Goal: Complete application form: Complete application form

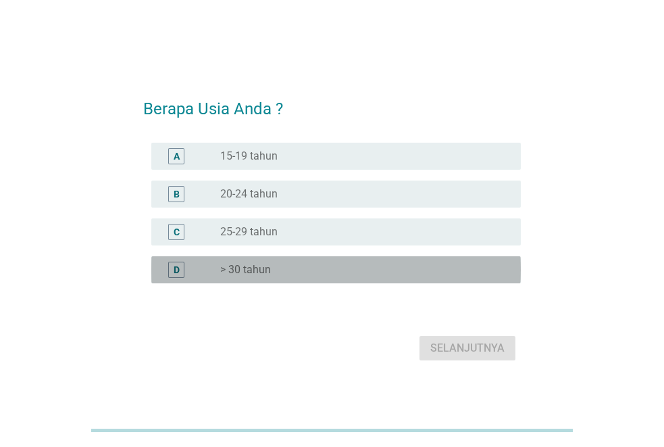
click at [308, 272] on div "radio_button_unchecked > 30 tahun" at bounding box center [359, 270] width 279 height 14
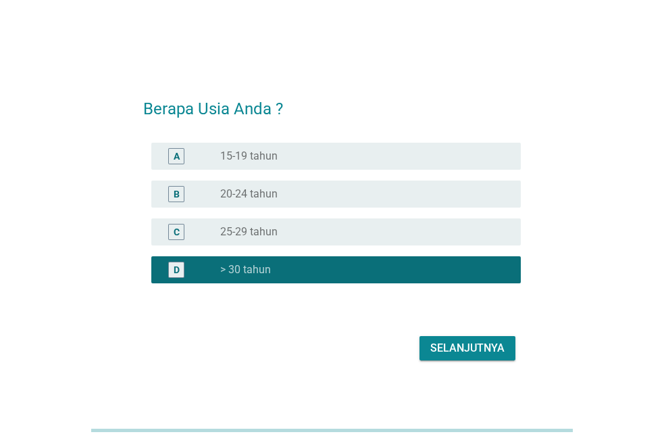
click at [501, 351] on div "Selanjutnya" at bounding box center [467, 348] width 74 height 16
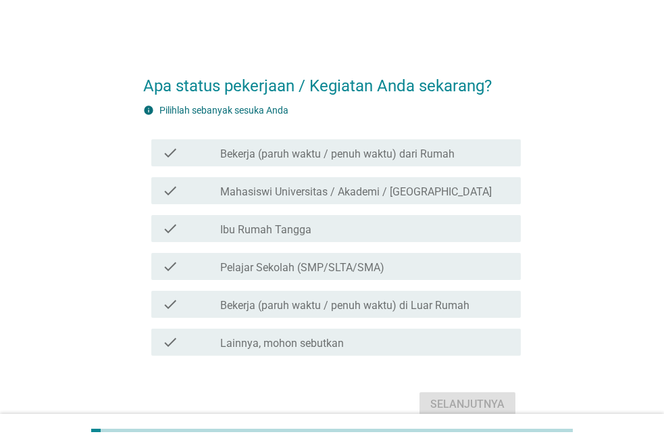
click at [411, 164] on div "check check_box_outline_blank Bekerja (paruh waktu / penuh waktu) dari Rumah" at bounding box center [336, 152] width 370 height 27
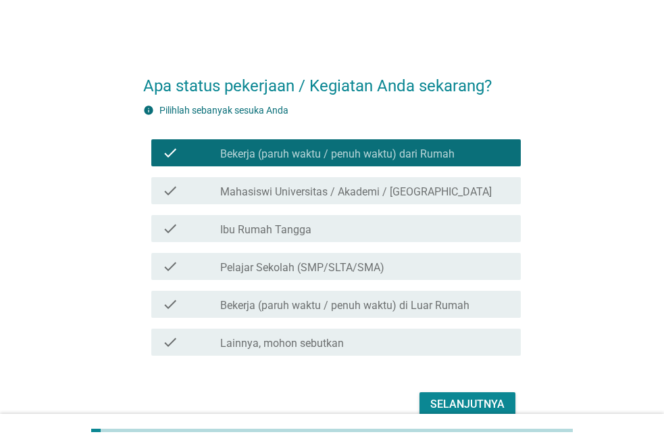
click at [451, 405] on div "Selanjutnya" at bounding box center [467, 404] width 74 height 16
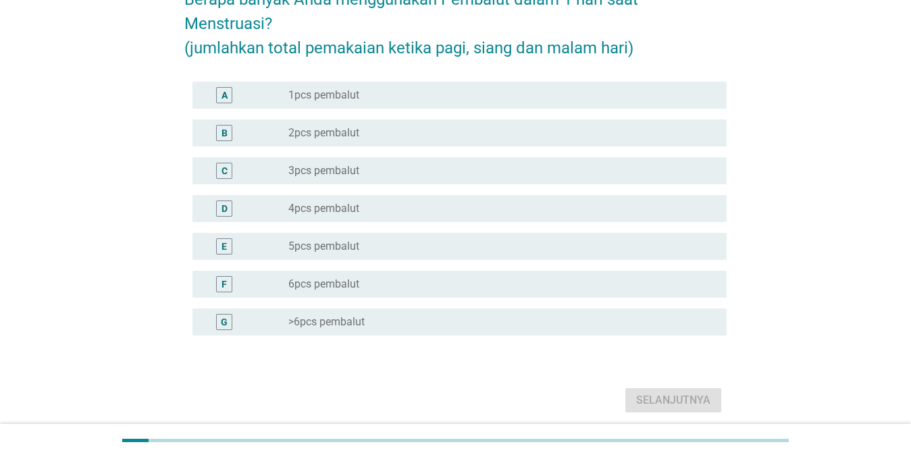
scroll to position [113, 0]
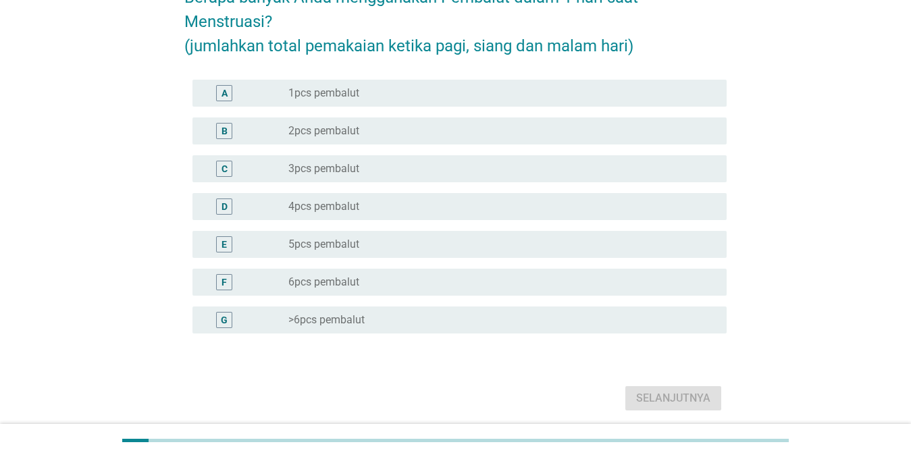
click at [527, 292] on div "F radio_button_unchecked 6pcs pembalut" at bounding box center [460, 282] width 534 height 27
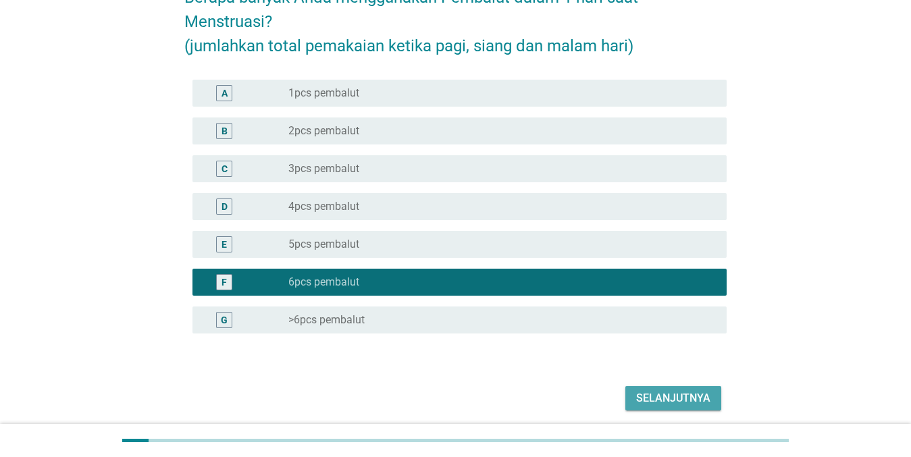
click at [663, 393] on div "Selanjutnya" at bounding box center [673, 399] width 74 height 16
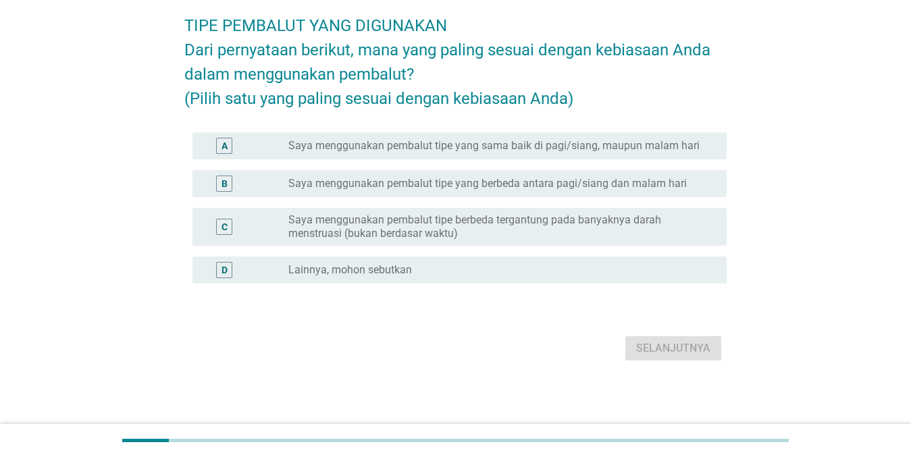
scroll to position [0, 0]
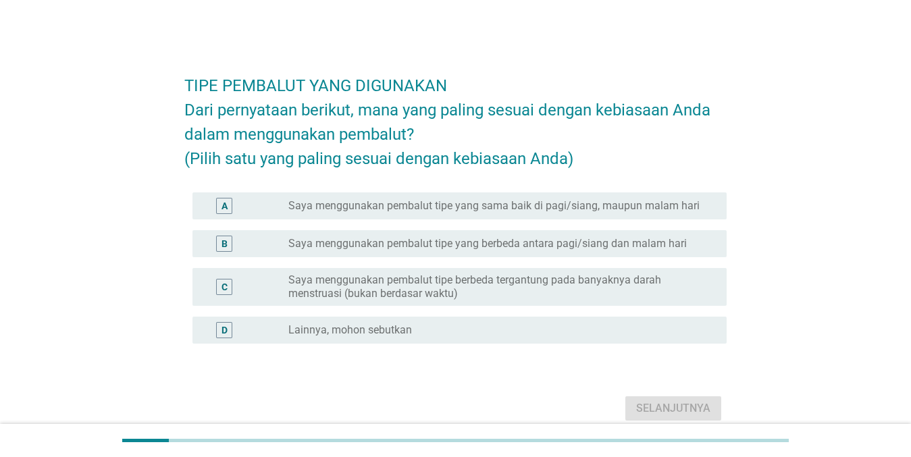
click at [574, 252] on div "radio_button_unchecked Saya menggunakan pembalut tipe yang berbeda antara pagi/…" at bounding box center [503, 244] width 428 height 16
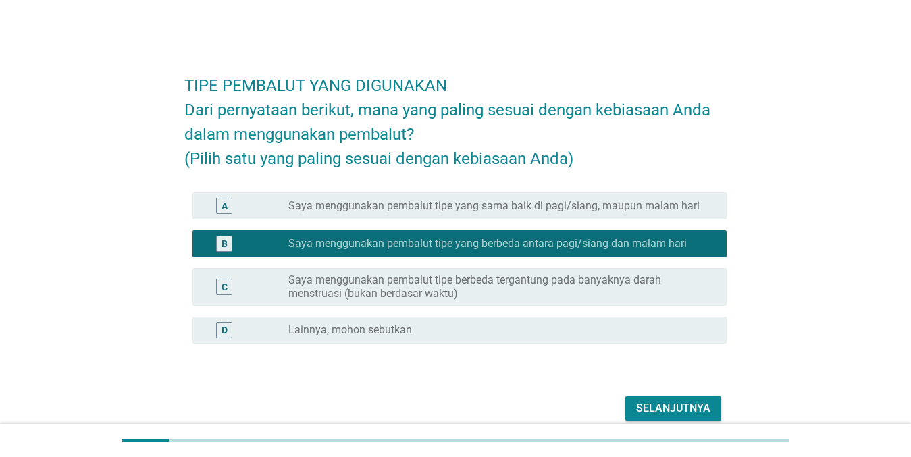
click at [650, 301] on label "Saya menggunakan pembalut tipe berbeda tergantung pada banyaknya darah menstrua…" at bounding box center [497, 287] width 417 height 27
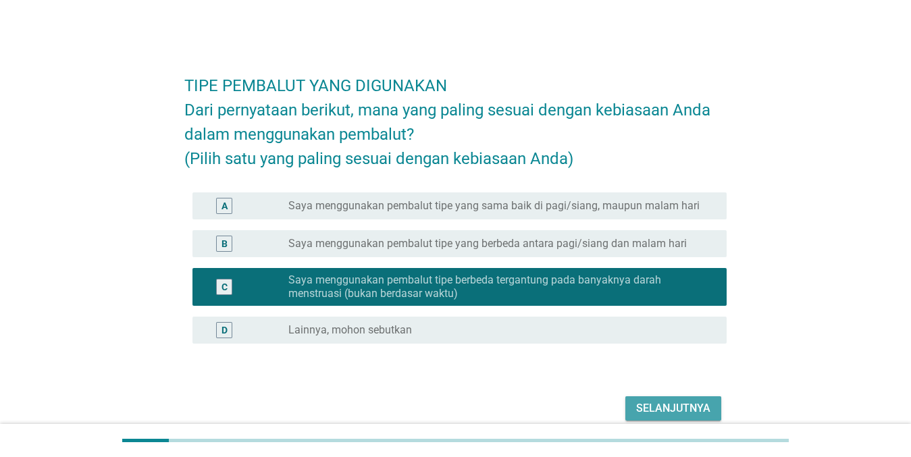
click at [663, 421] on button "Selanjutnya" at bounding box center [674, 409] width 96 height 24
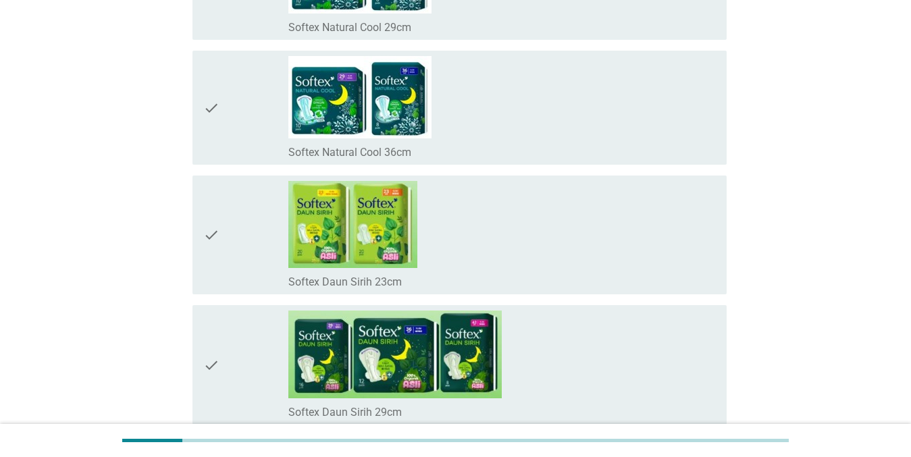
scroll to position [7413, 0]
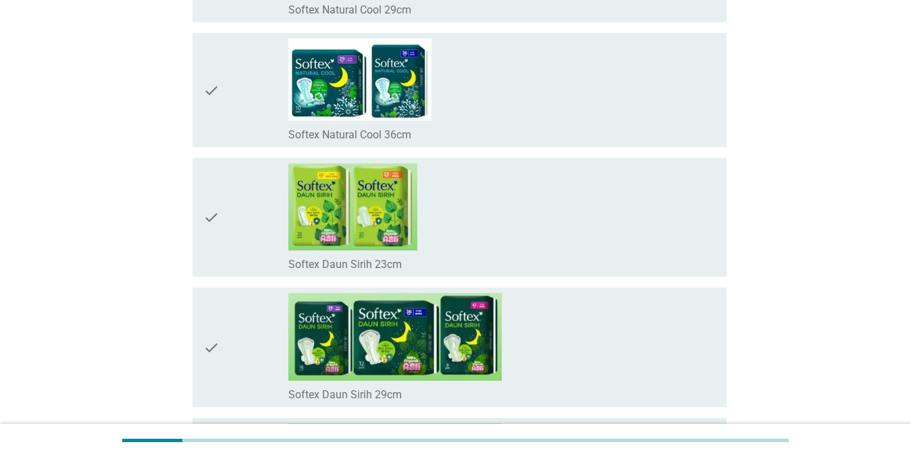
click at [628, 208] on div "check_box_outline_blank Softex Daun Sirih 23cm" at bounding box center [503, 218] width 428 height 108
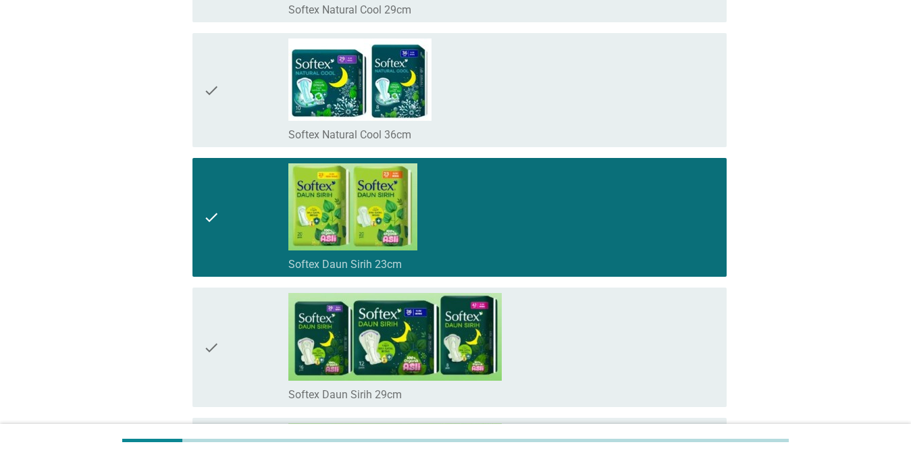
click at [602, 331] on div "check_box_outline_blank Softex Daun Sirih 29cm" at bounding box center [503, 347] width 428 height 109
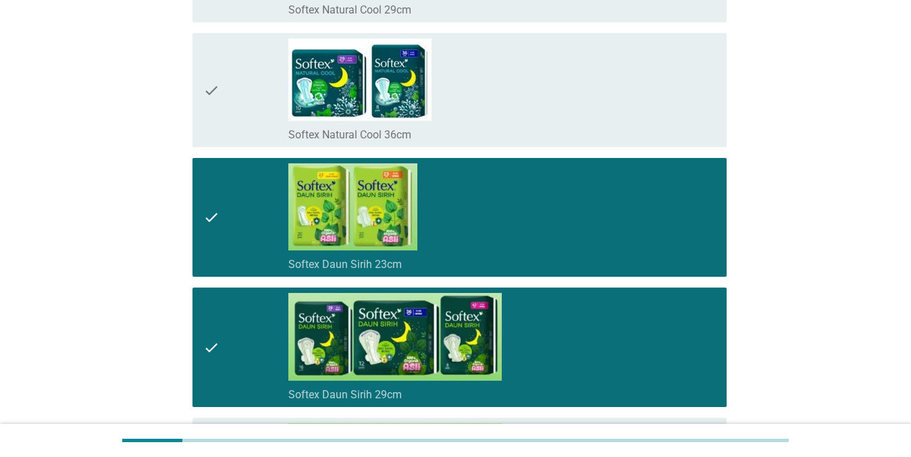
click at [616, 324] on div "check_box_outline_blank Softex Daun Sirih 29cm" at bounding box center [503, 347] width 428 height 109
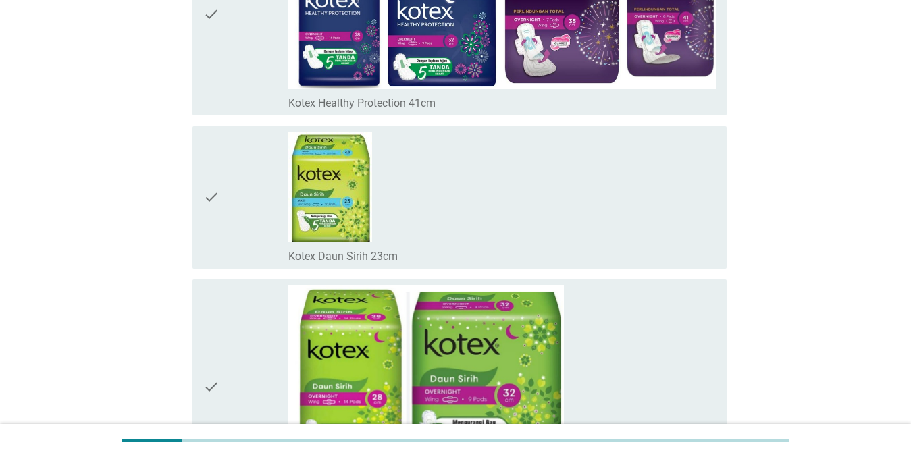
scroll to position [10865, 0]
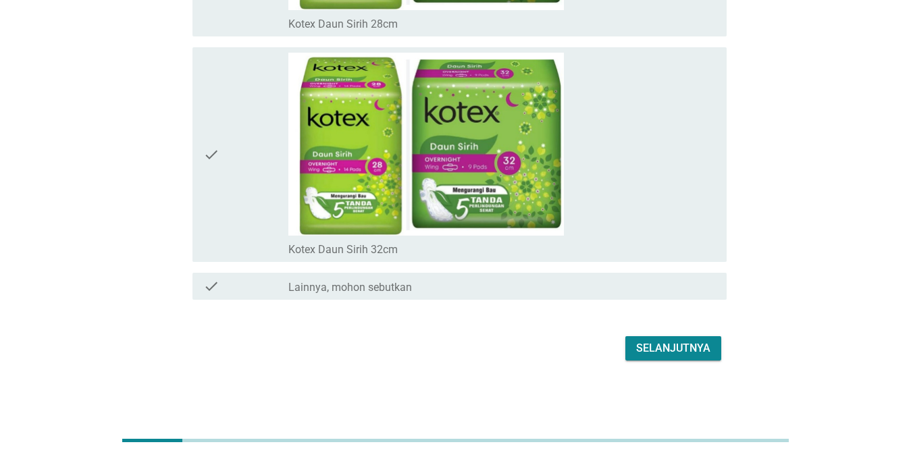
click at [663, 352] on div "Selanjutnya" at bounding box center [673, 349] width 74 height 16
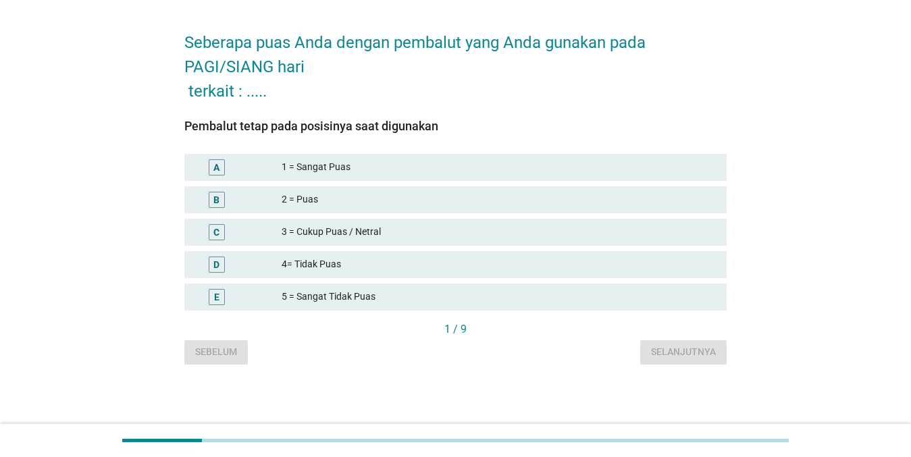
scroll to position [0, 0]
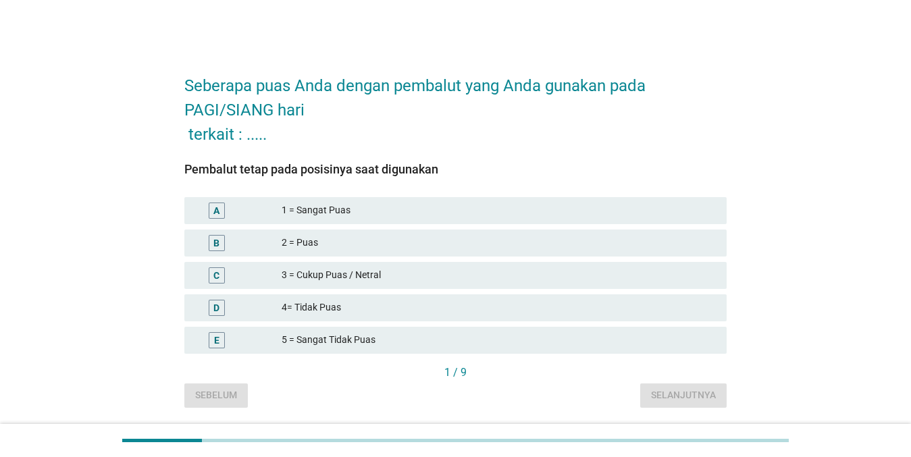
click at [494, 224] on div "A 1 = Sangat Puas" at bounding box center [456, 211] width 548 height 32
click at [518, 211] on div "1 = Sangat Puas" at bounding box center [499, 211] width 434 height 16
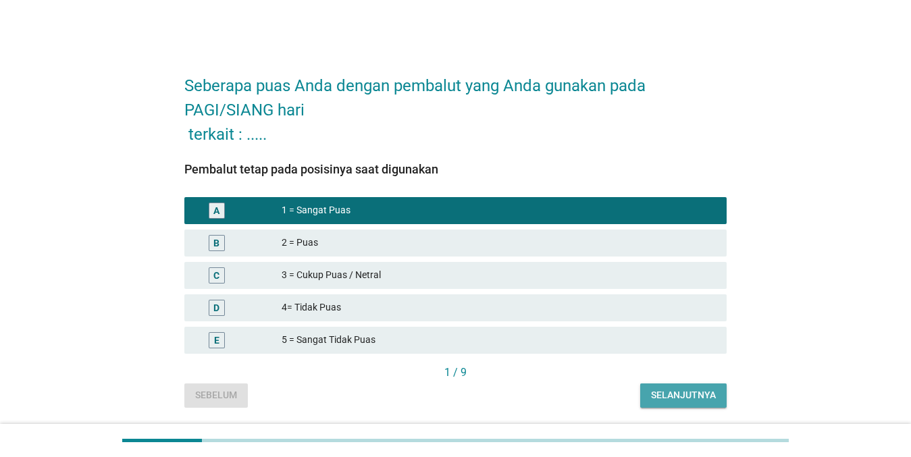
click at [663, 398] on div "Selanjutnya" at bounding box center [683, 396] width 65 height 14
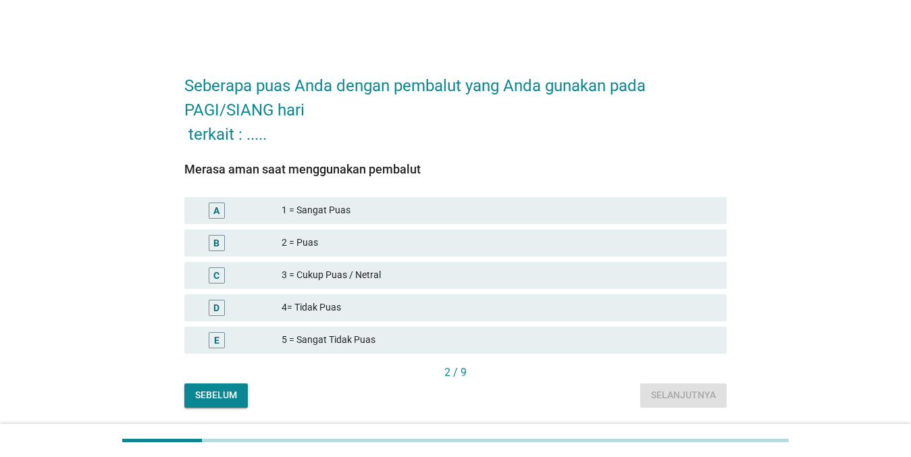
click at [451, 207] on div "1 = Sangat Puas" at bounding box center [499, 211] width 434 height 16
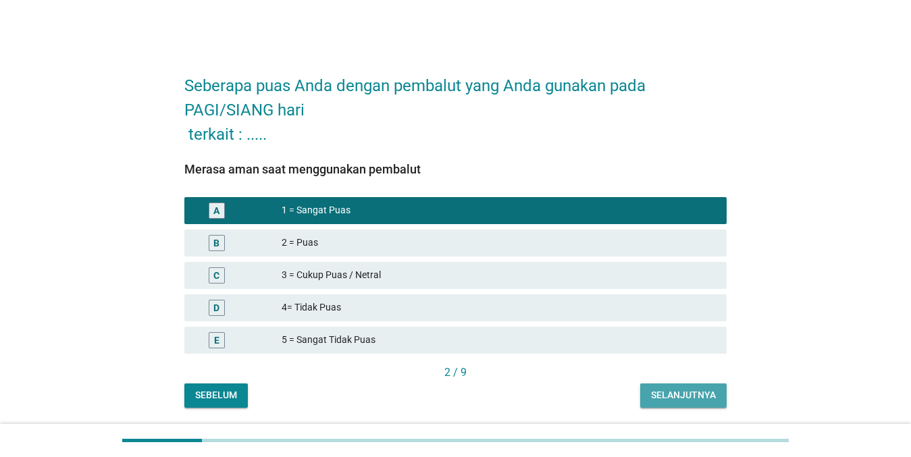
click at [661, 398] on div "Selanjutnya" at bounding box center [683, 396] width 65 height 14
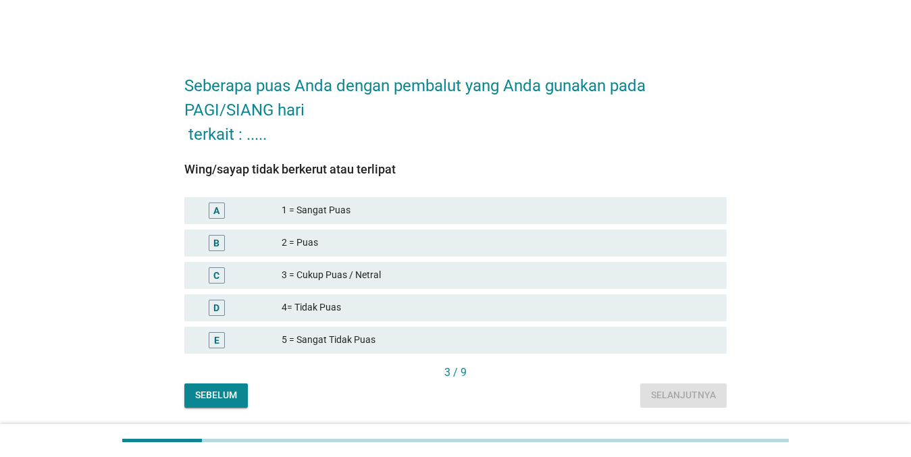
click at [532, 247] on div "2 = Puas" at bounding box center [499, 243] width 434 height 16
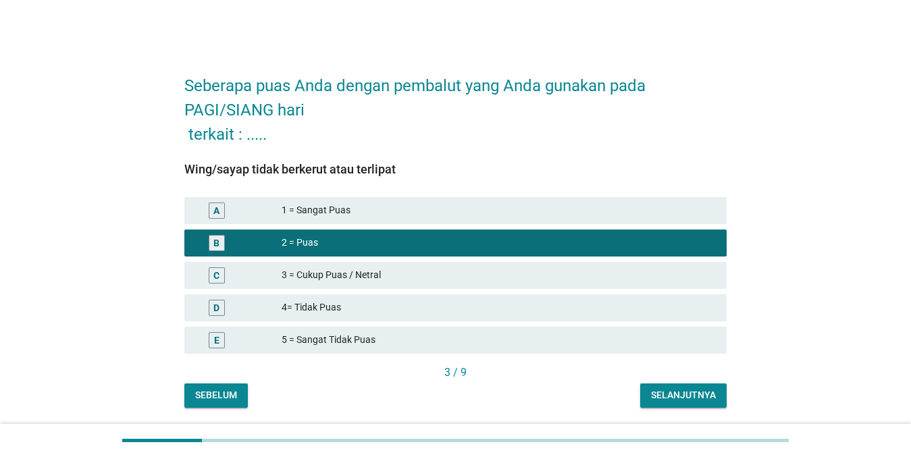
click at [659, 395] on div "Selanjutnya" at bounding box center [683, 396] width 65 height 14
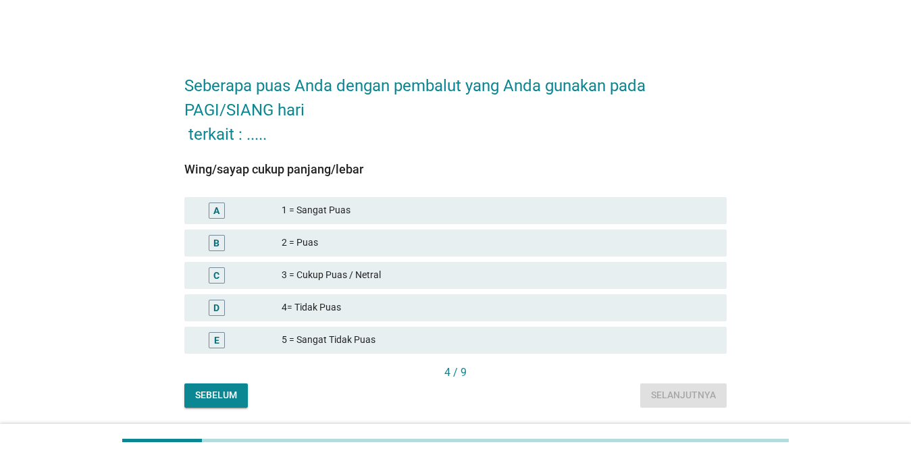
click at [552, 247] on div "2 = Puas" at bounding box center [499, 243] width 434 height 16
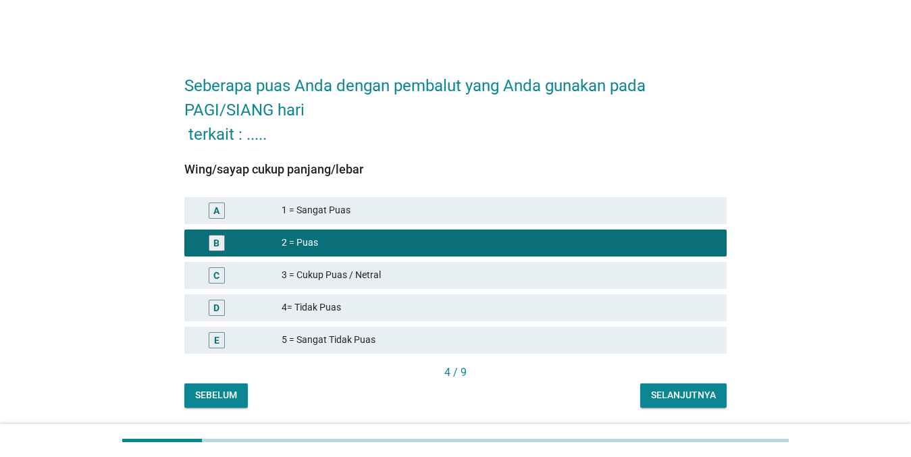
click at [663, 410] on div "Seberapa puas Anda dengan pembalut yang Anda gunakan pada PAGI/SIANG hari terka…" at bounding box center [456, 234] width 564 height 370
click at [663, 396] on div "Selanjutnya" at bounding box center [683, 396] width 65 height 14
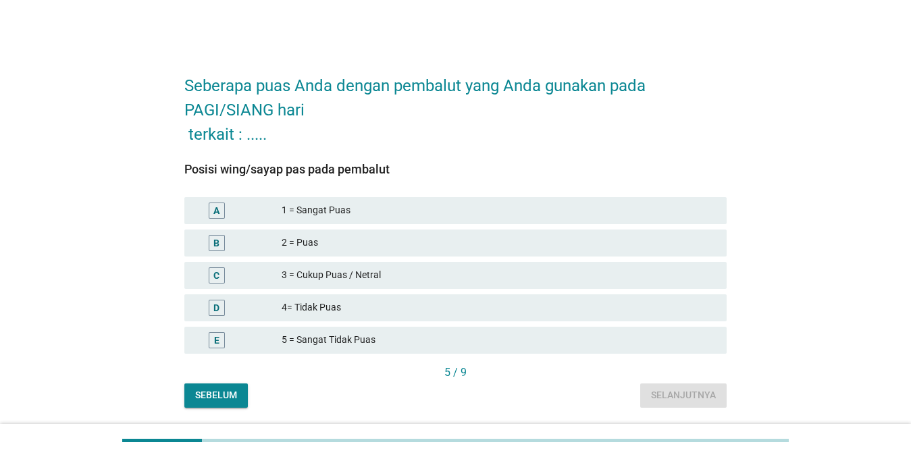
click at [576, 241] on div "2 = Puas" at bounding box center [499, 243] width 434 height 16
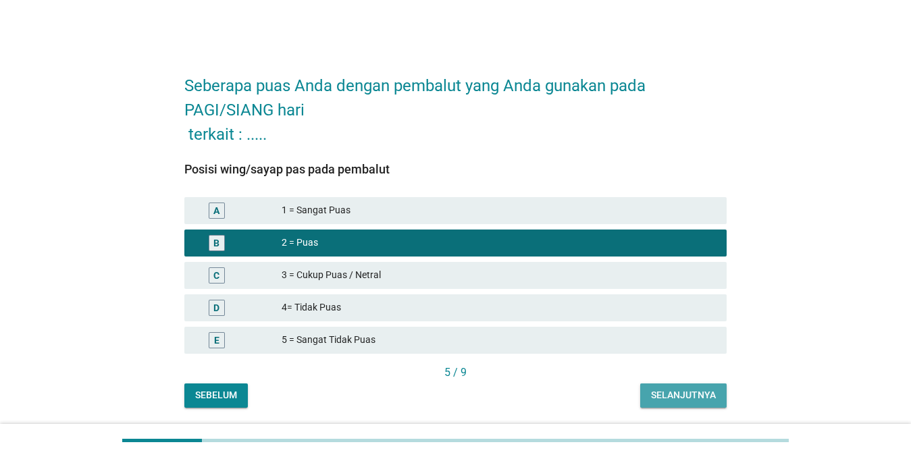
click at [663, 401] on div "Selanjutnya" at bounding box center [683, 396] width 65 height 14
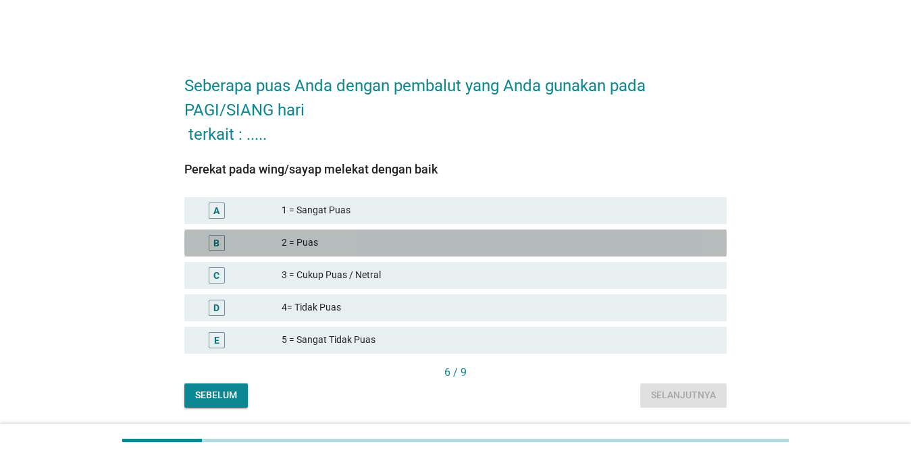
click at [625, 244] on div "2 = Puas" at bounding box center [499, 243] width 434 height 16
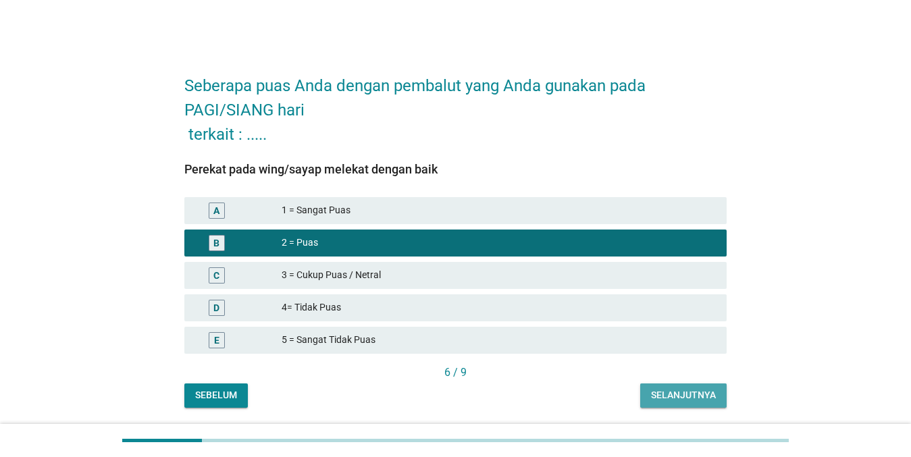
click at [663, 384] on button "Selanjutnya" at bounding box center [684, 396] width 86 height 24
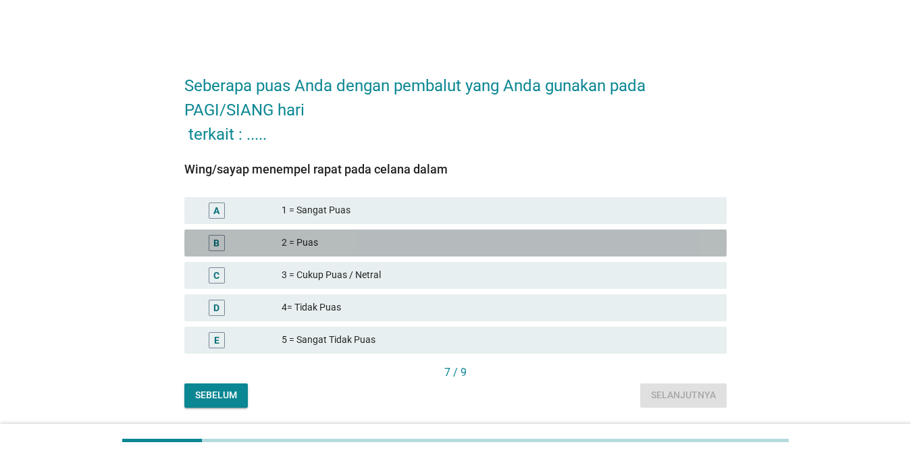
click at [580, 241] on div "2 = Puas" at bounding box center [499, 243] width 434 height 16
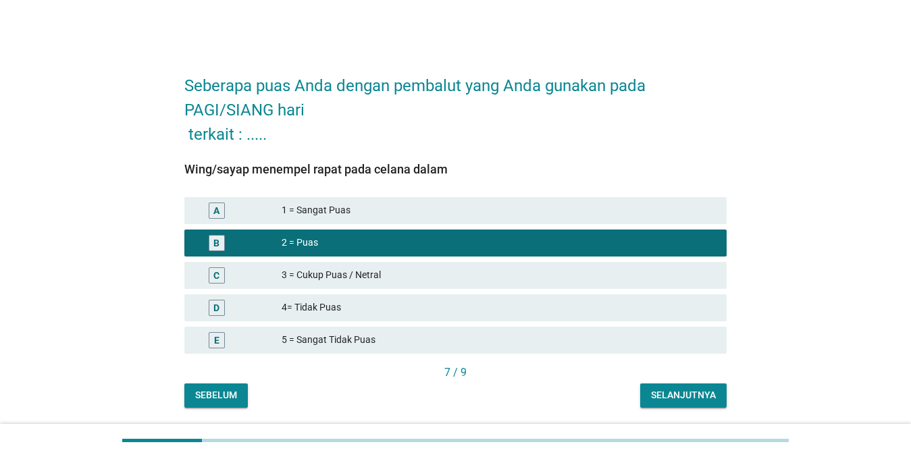
click at [663, 403] on button "Selanjutnya" at bounding box center [684, 396] width 86 height 24
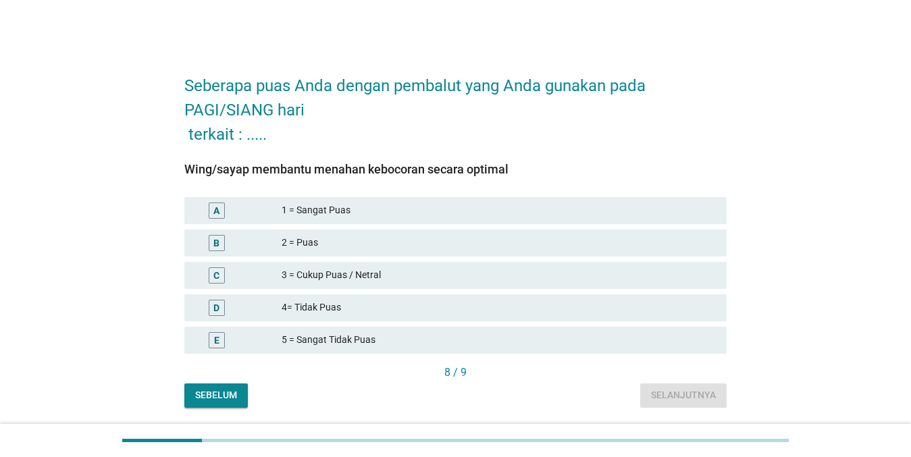
click at [526, 230] on div "B 2 = Puas" at bounding box center [455, 243] width 543 height 27
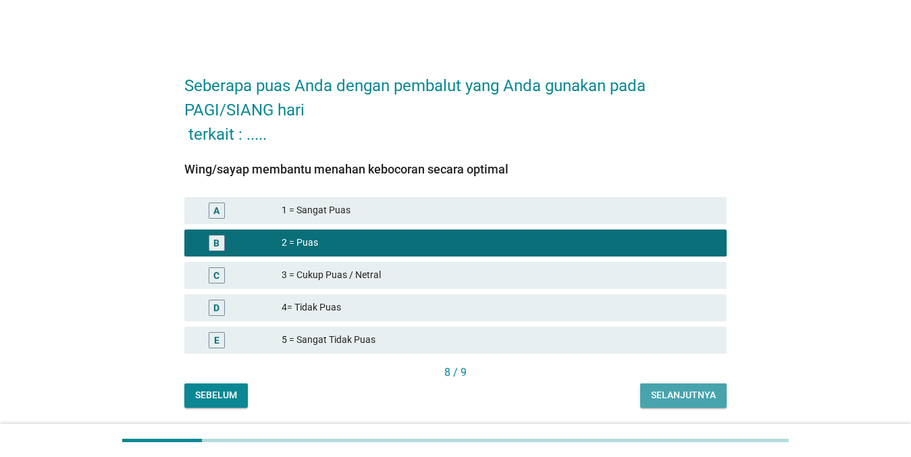
click at [663, 399] on div "Selanjutnya" at bounding box center [683, 396] width 65 height 14
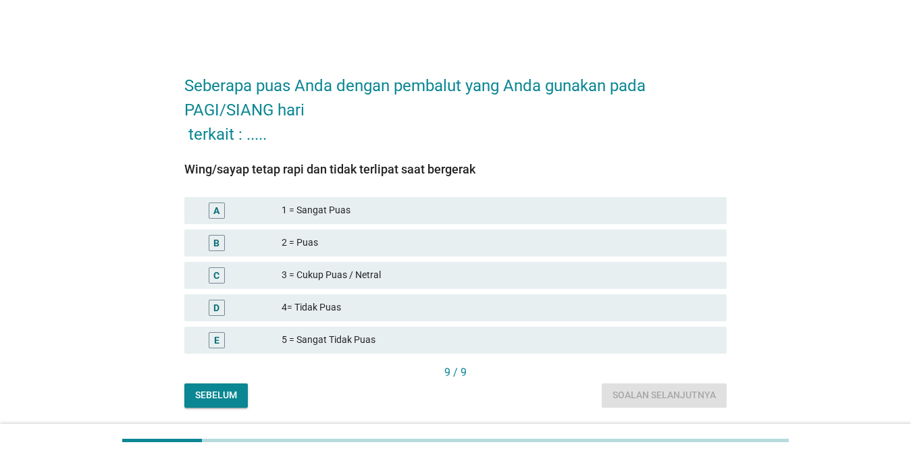
click at [509, 243] on div "2 = Puas" at bounding box center [499, 243] width 434 height 16
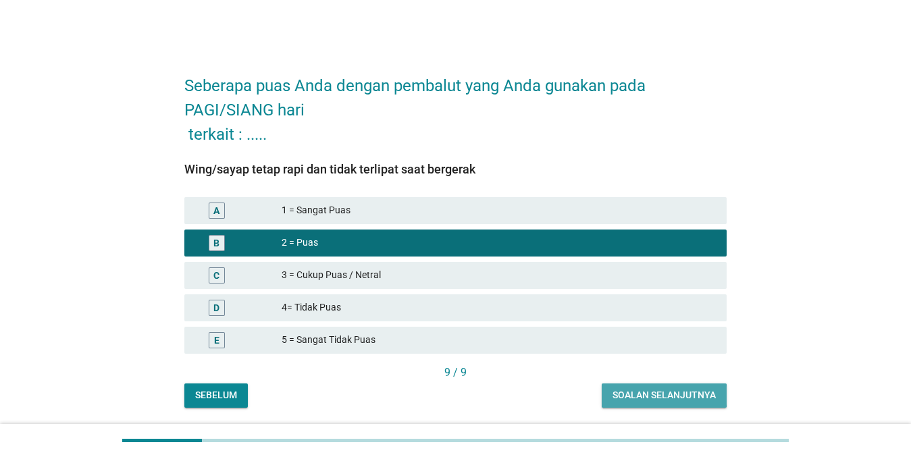
click at [654, 390] on div "Soalan selanjutnya" at bounding box center [664, 396] width 103 height 14
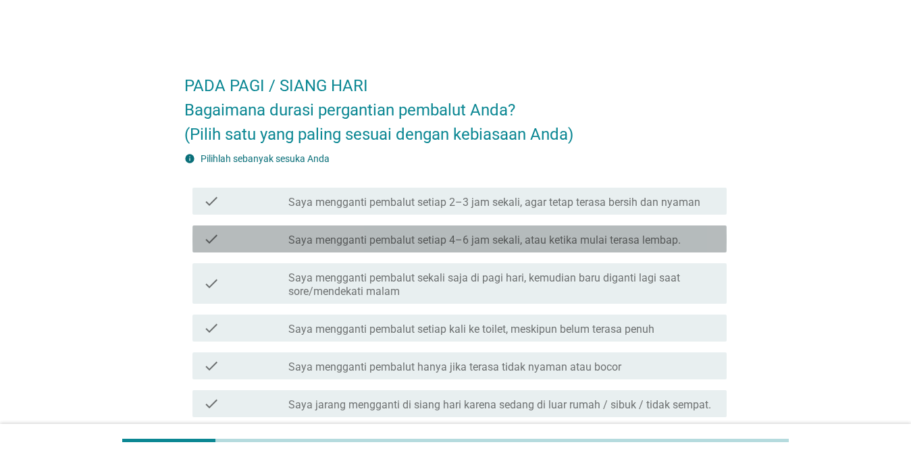
click at [641, 243] on label "Saya mengganti pembalut setiap 4–6 jam sekali, atau ketika mulai terasa lembap." at bounding box center [485, 241] width 393 height 14
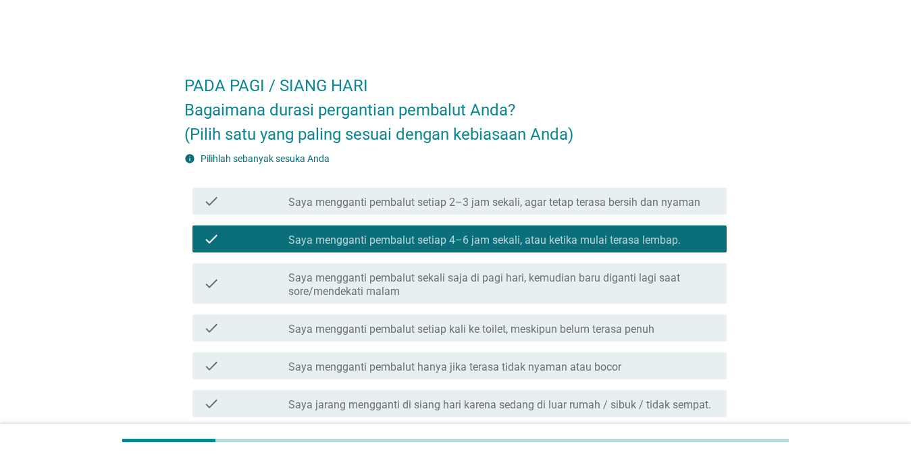
click at [663, 203] on label "Saya mengganti pembalut setiap 2–3 jam sekali, agar tetap terasa bersih dan nya…" at bounding box center [495, 203] width 412 height 14
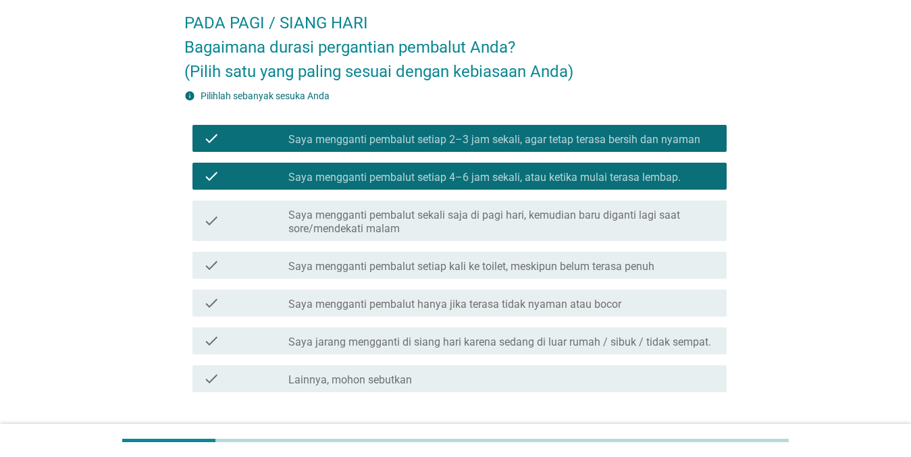
scroll to position [65, 0]
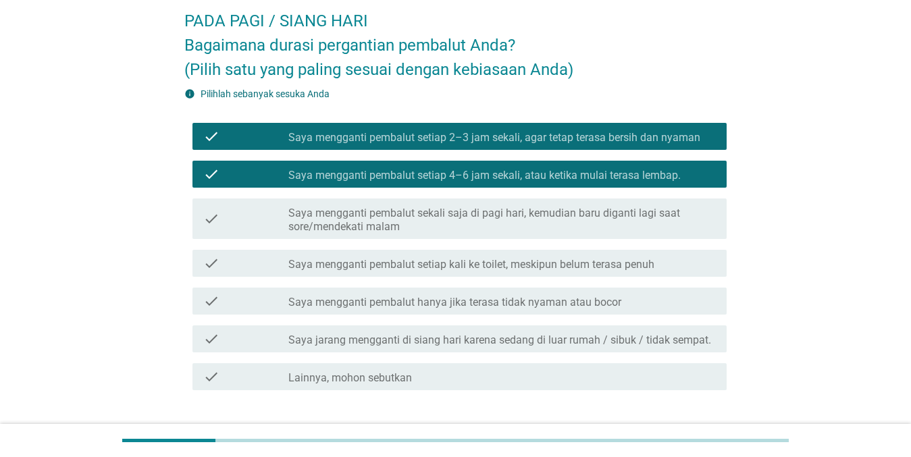
click at [663, 173] on div "check_box Saya mengganti pembalut setiap 4–6 jam sekali, atau ketika mulai tera…" at bounding box center [503, 174] width 428 height 16
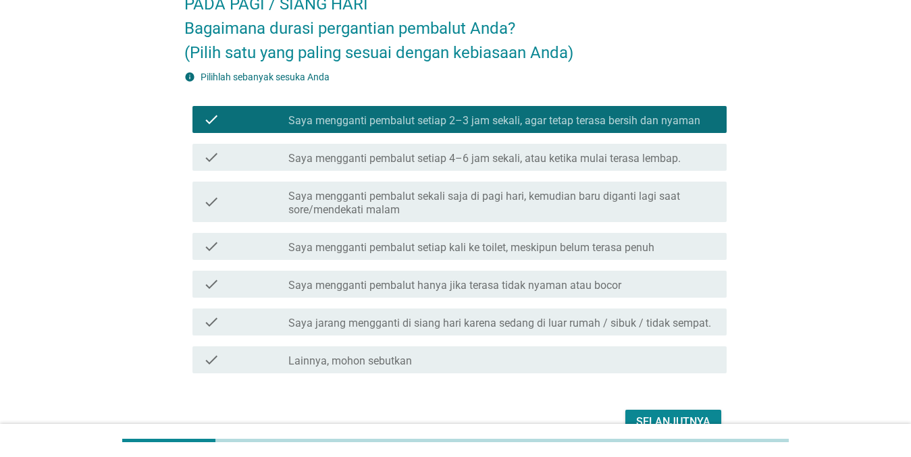
scroll to position [132, 0]
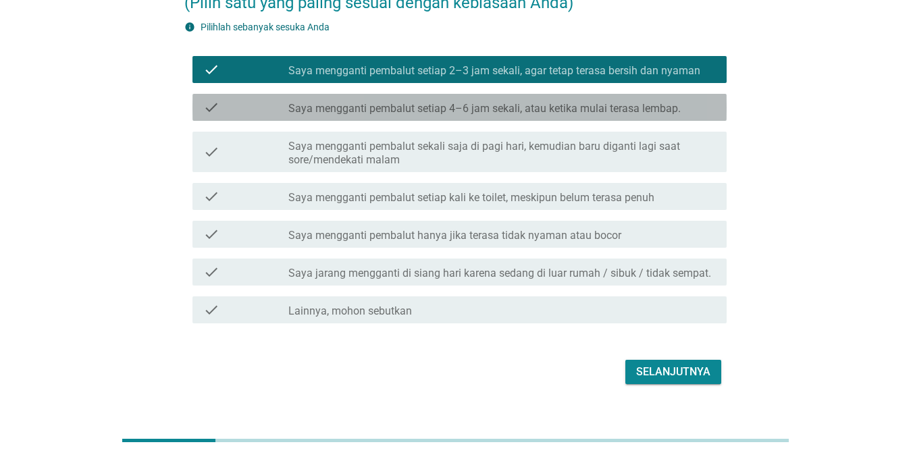
click at [659, 117] on div "check check_box Saya mengganti pembalut setiap 4–6 jam sekali, atau ketika mula…" at bounding box center [460, 107] width 534 height 27
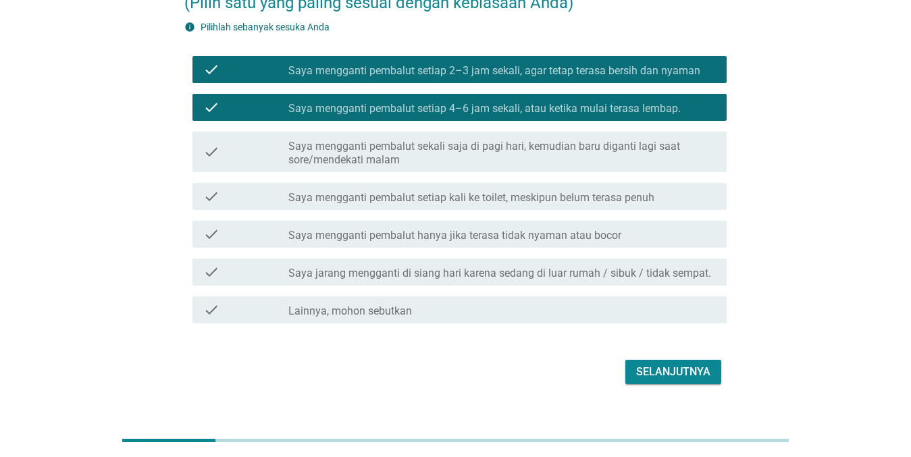
click at [663, 55] on div "check check_box Saya mengganti pembalut setiap 2–3 jam sekali, agar tetap teras…" at bounding box center [455, 70] width 543 height 38
click at [658, 76] on label "Saya mengganti pembalut setiap 2–3 jam sekali, agar tetap terasa bersih dan nya…" at bounding box center [495, 71] width 412 height 14
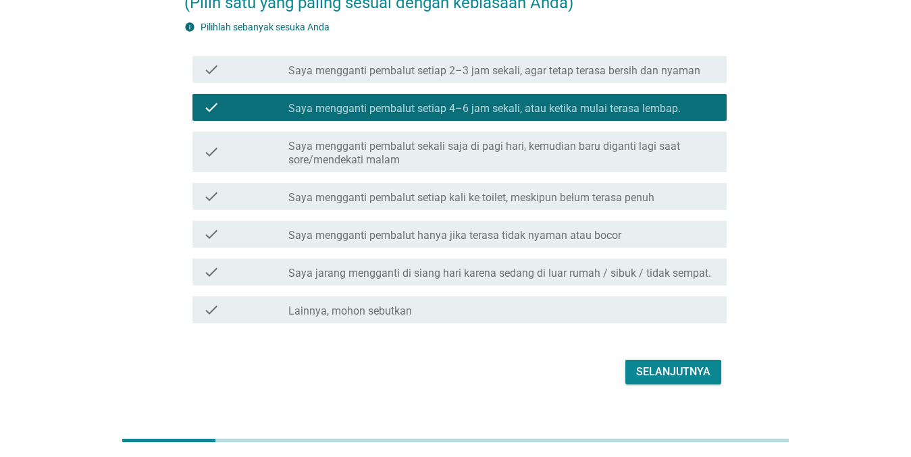
click at [663, 373] on div "Selanjutnya" at bounding box center [673, 372] width 74 height 16
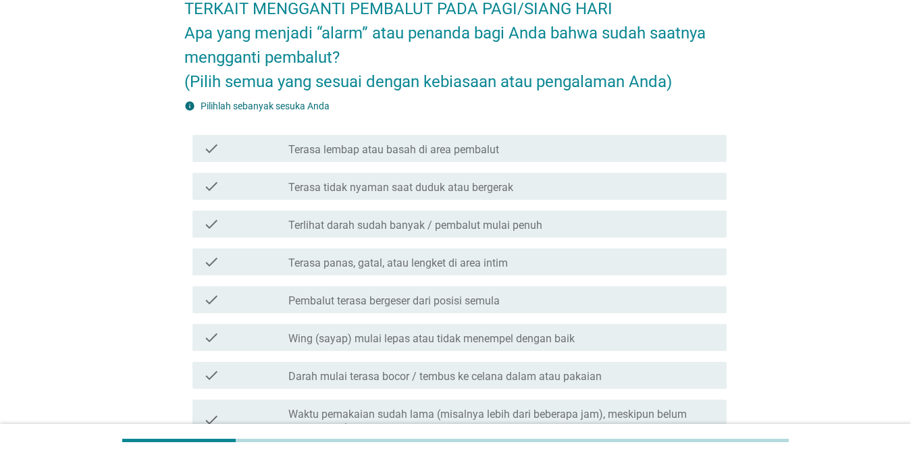
scroll to position [95, 0]
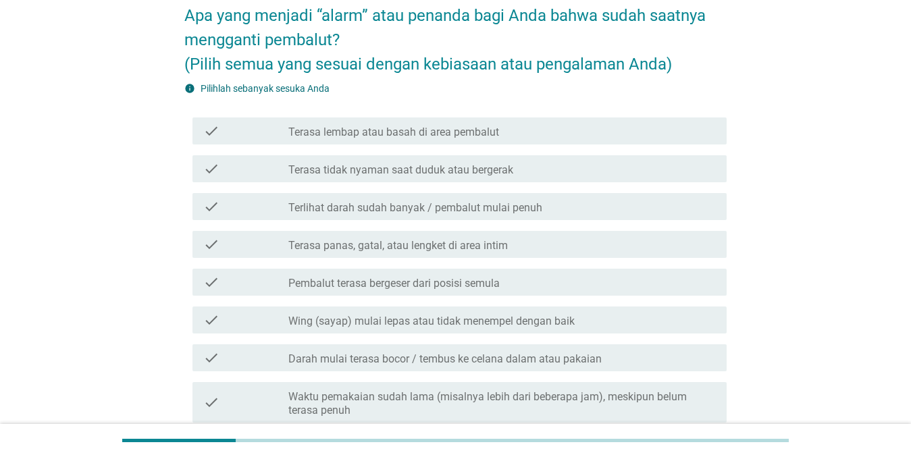
click at [487, 210] on label "Terlihat darah sudah banyak / pembalut mulai penuh" at bounding box center [416, 208] width 254 height 14
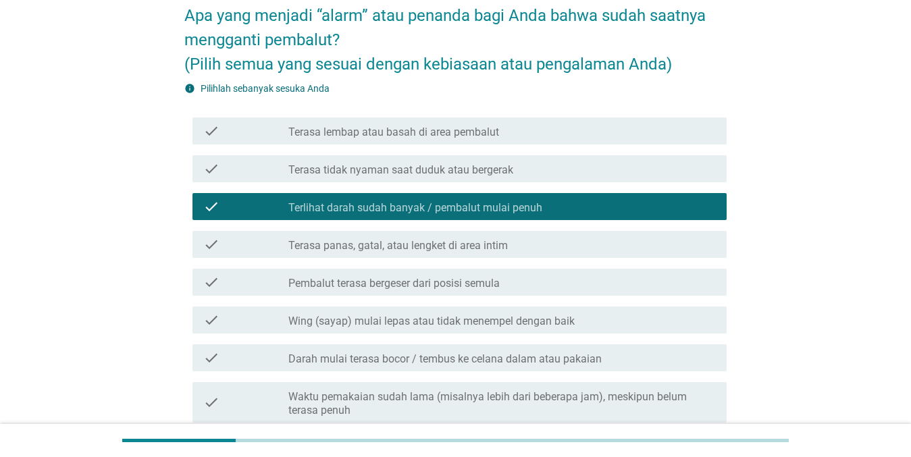
click at [517, 167] on div "check_box_outline_blank Terasa tidak nyaman saat duduk atau bergerak" at bounding box center [503, 169] width 428 height 16
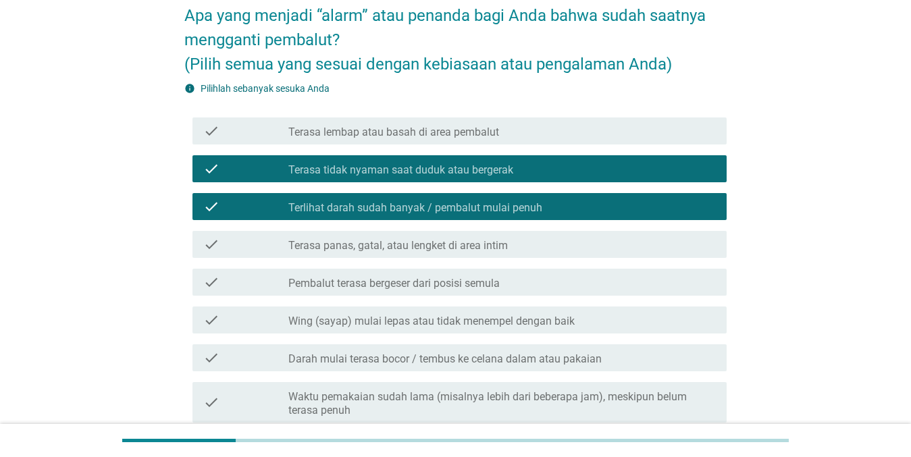
click at [541, 129] on div "check_box_outline_blank Terasa lembap atau basah di area pembalut" at bounding box center [503, 131] width 428 height 16
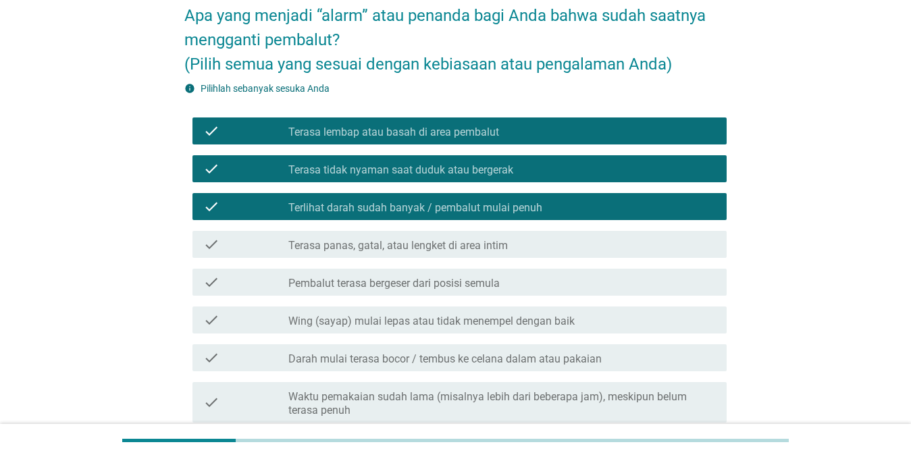
click at [601, 371] on div "check check_box_outline_blank Darah mulai terasa bocor / tembus ke celana dalam…" at bounding box center [460, 358] width 534 height 27
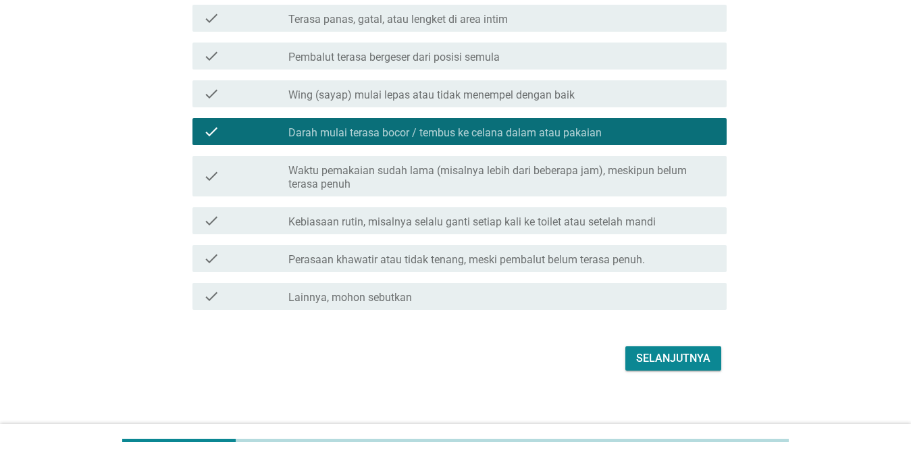
scroll to position [331, 0]
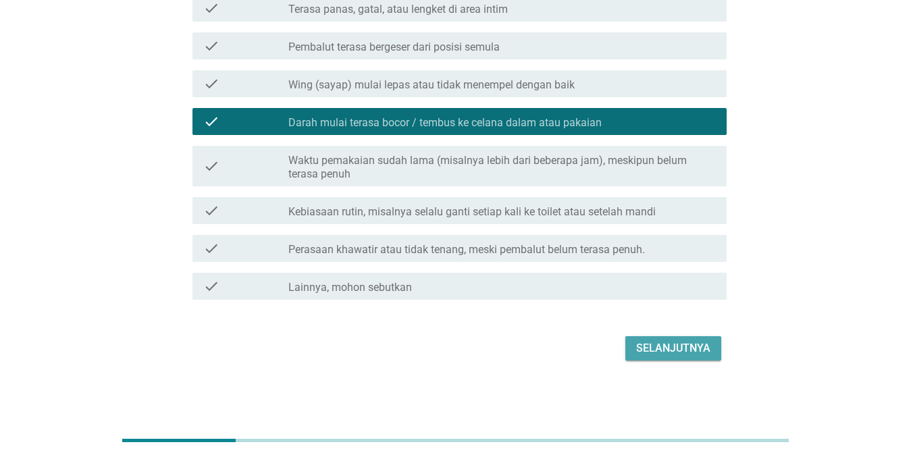
click at [663, 350] on div "Selanjutnya" at bounding box center [673, 349] width 74 height 16
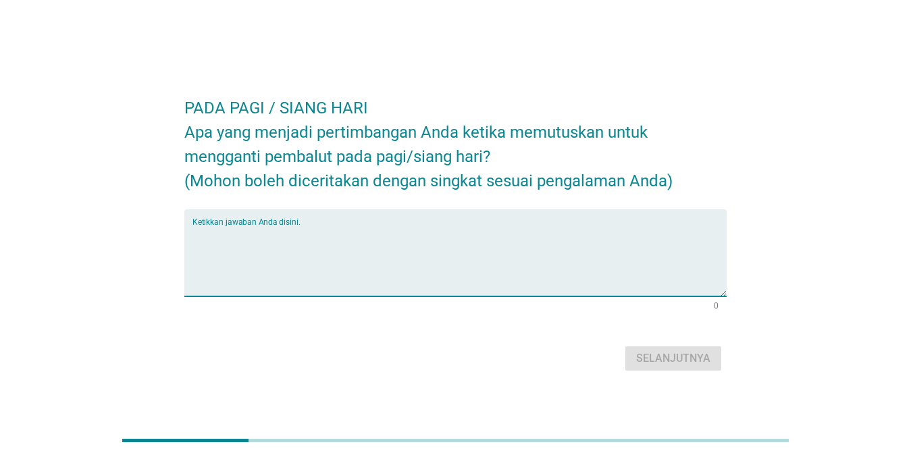
click at [580, 255] on textarea "Ketikkan jawaban Anda disini." at bounding box center [460, 261] width 534 height 71
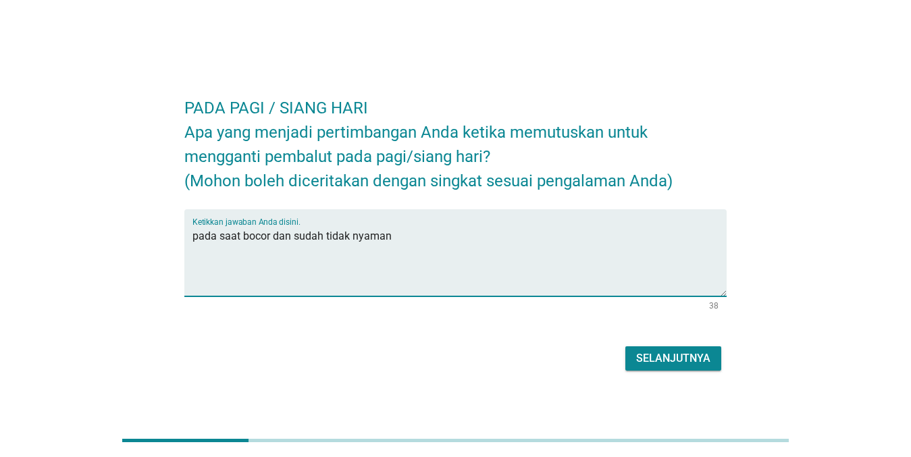
type textarea "pada saat bocor dan sudah tidak nyaman"
click at [663, 350] on button "Selanjutnya" at bounding box center [674, 359] width 96 height 24
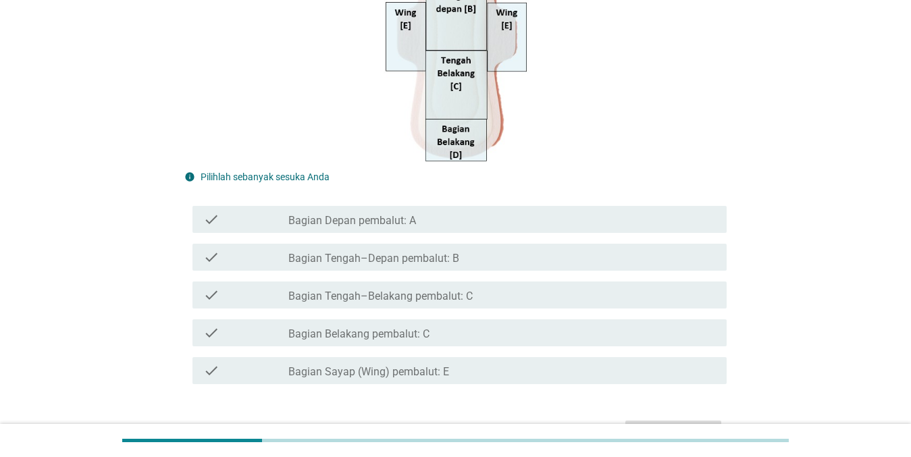
scroll to position [271, 0]
click at [572, 329] on div "check_box_outline_blank Bagian Belakang pembalut: C" at bounding box center [503, 332] width 428 height 16
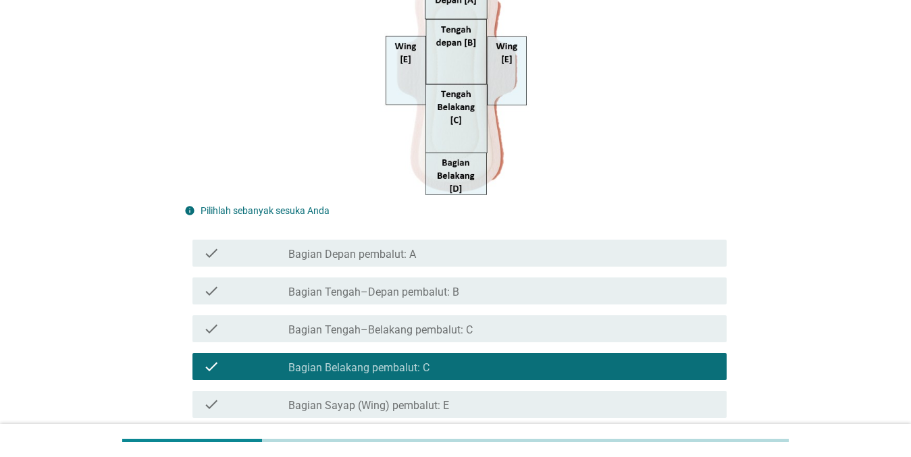
scroll to position [237, 0]
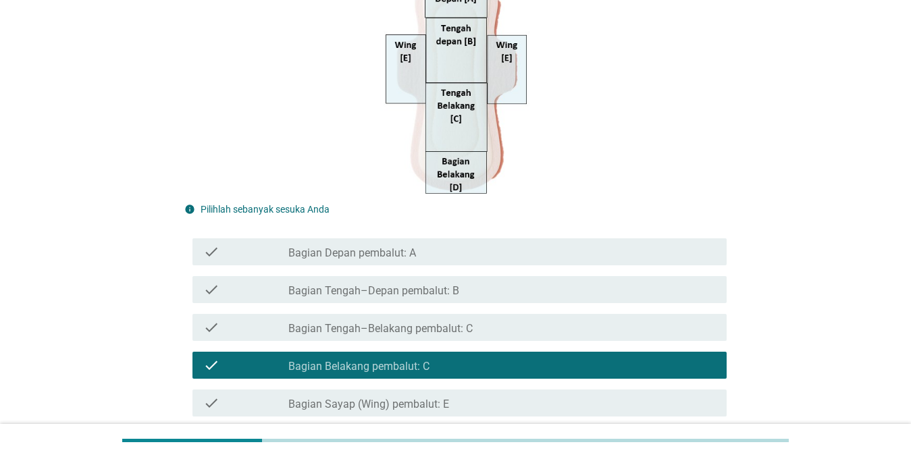
click at [555, 411] on div "check check_box_outline_blank Bagian Sayap (Wing) pembalut: E" at bounding box center [460, 403] width 534 height 27
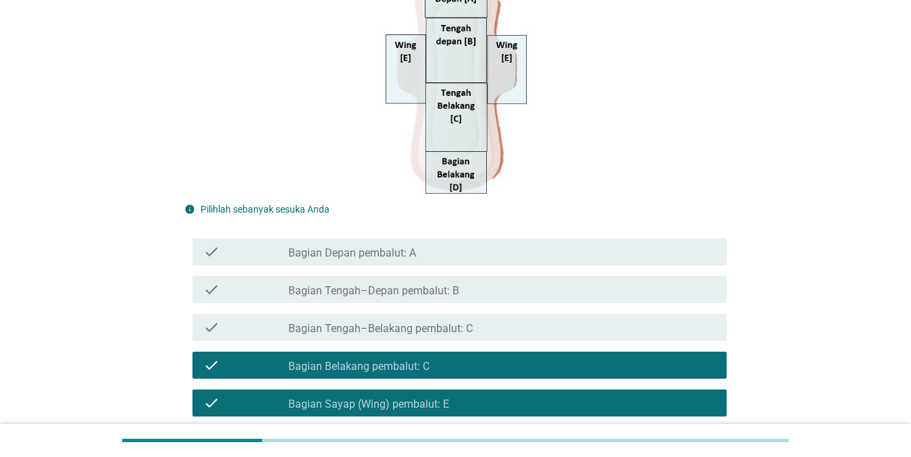
scroll to position [354, 0]
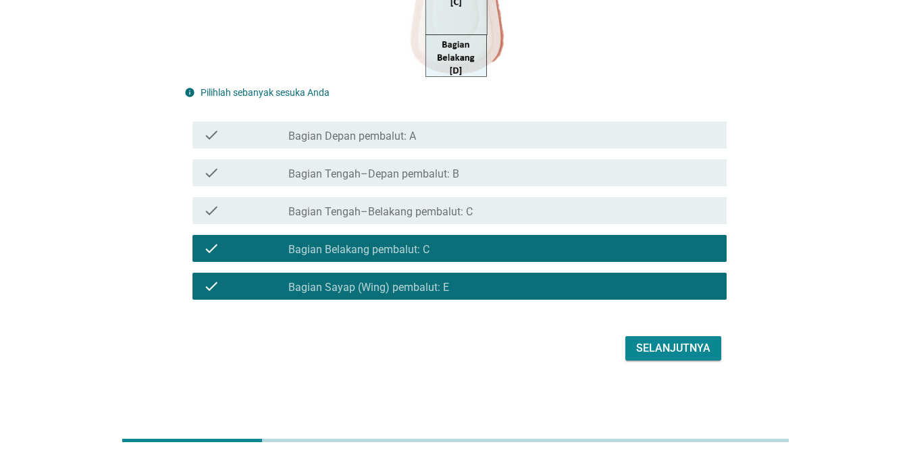
click at [663, 353] on div "Selanjutnya" at bounding box center [673, 349] width 74 height 16
click at [663, 353] on div "Selanjutnya" at bounding box center [455, 348] width 543 height 32
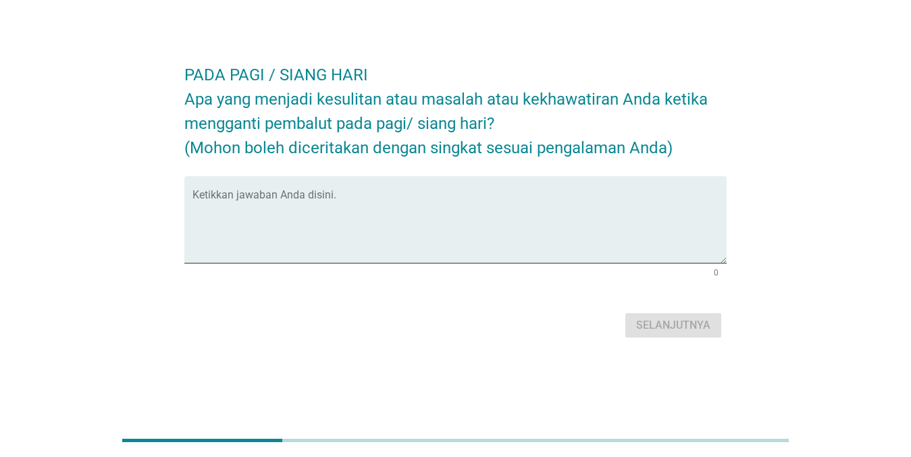
scroll to position [0, 0]
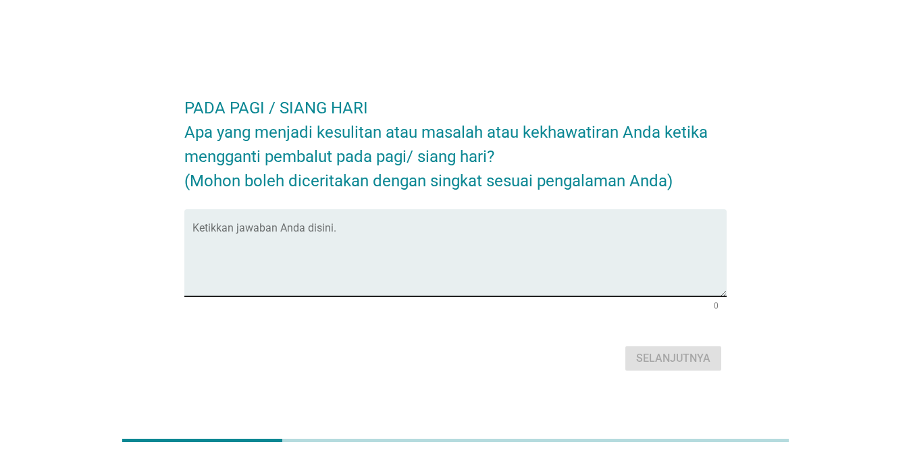
click at [606, 274] on textarea "Ketikkan jawaban Anda disini." at bounding box center [460, 261] width 534 height 71
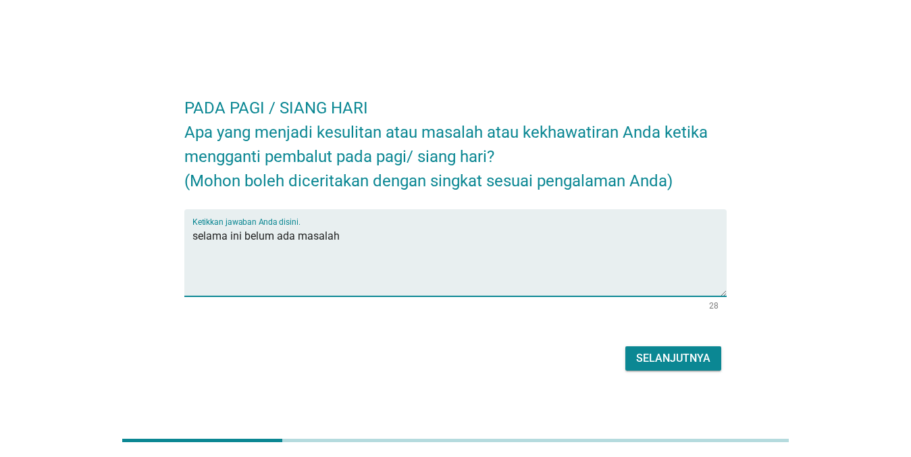
type textarea "selama ini belum ada masalah"
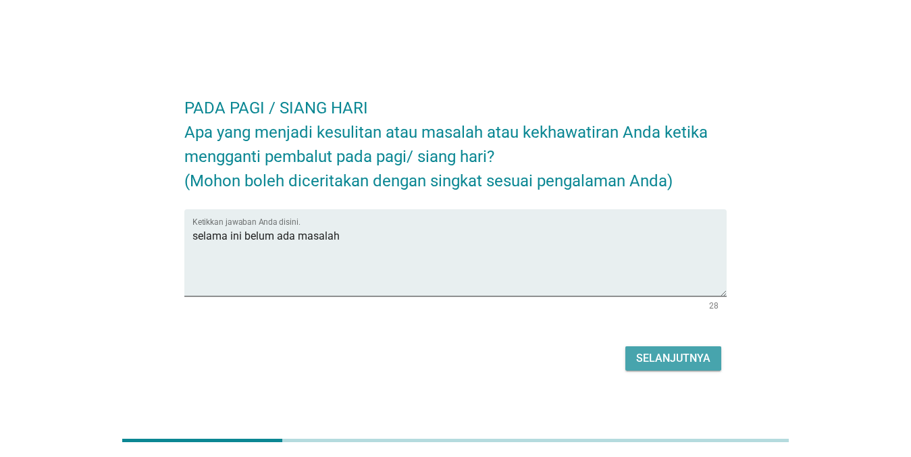
click at [630, 359] on button "Selanjutnya" at bounding box center [674, 359] width 96 height 24
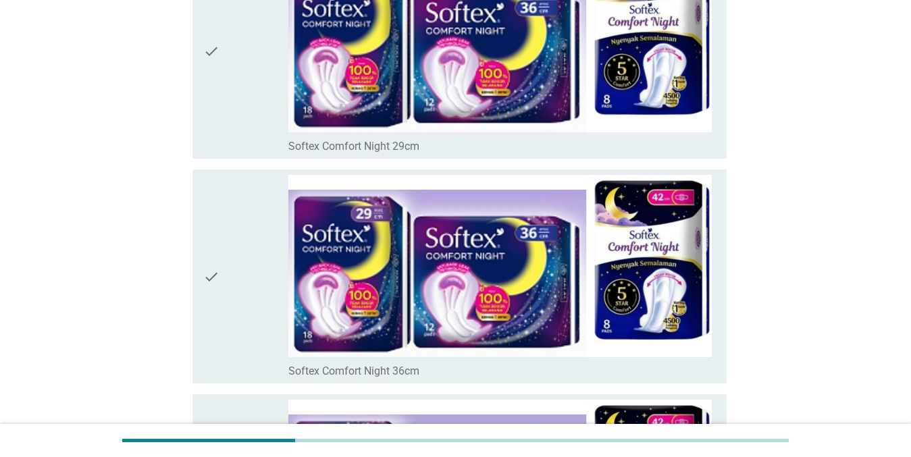
scroll to position [6586, 0]
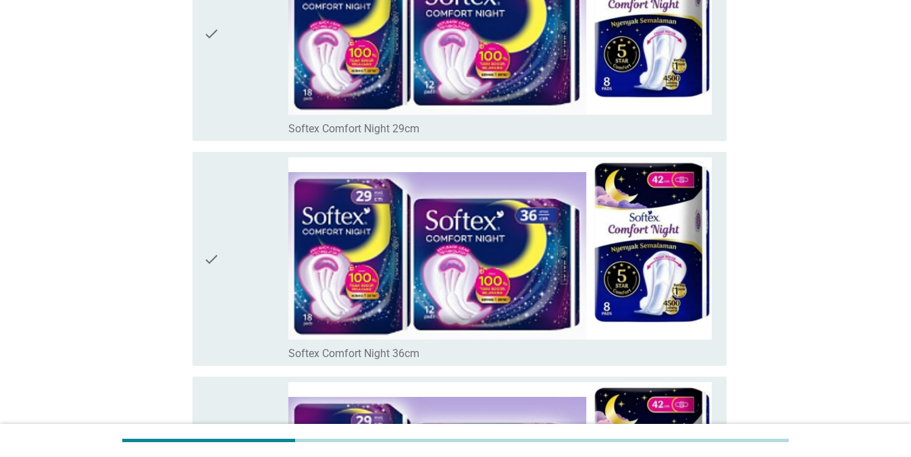
click at [663, 324] on div "check check_box_outline_blank Softex Comfort Night 36cm" at bounding box center [460, 259] width 534 height 215
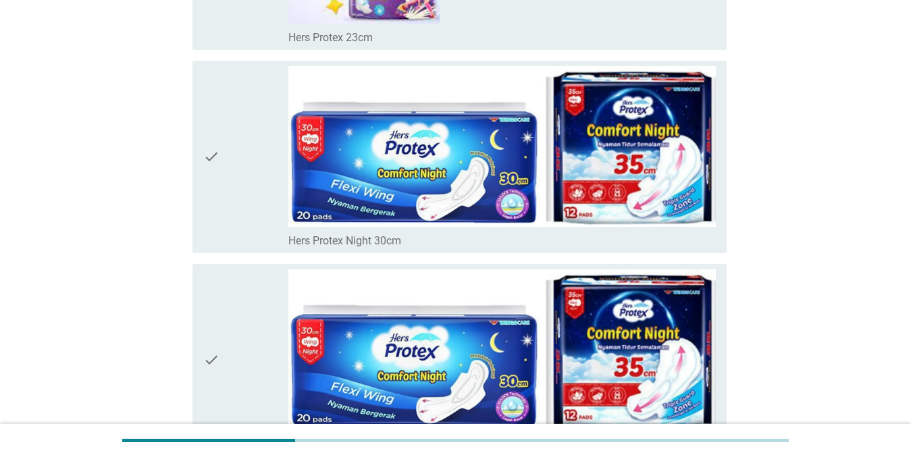
scroll to position [10865, 0]
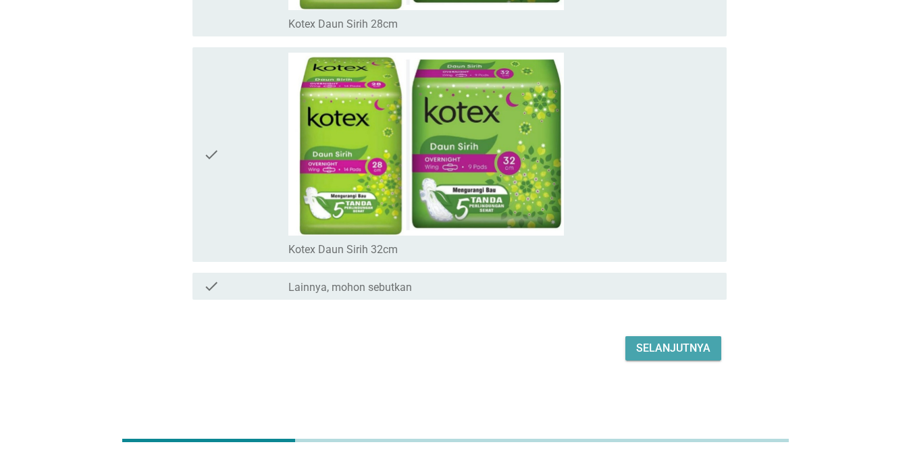
click at [663, 339] on button "Selanjutnya" at bounding box center [674, 348] width 96 height 24
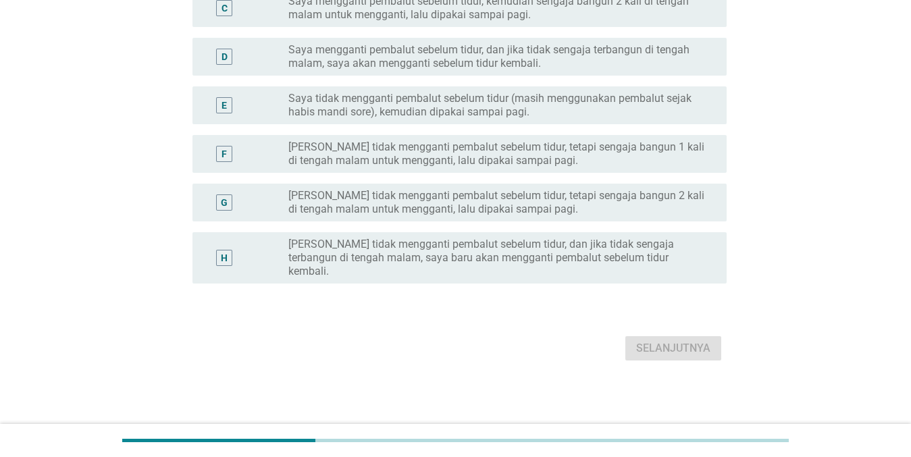
scroll to position [0, 0]
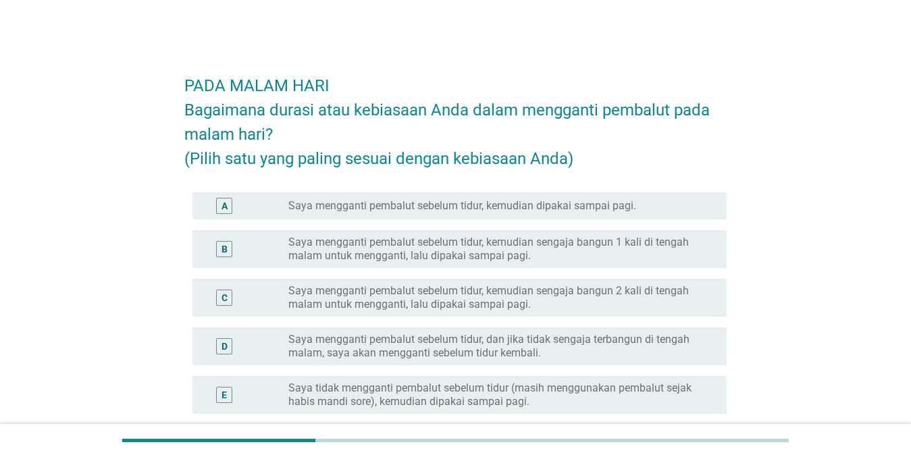
click at [663, 203] on div "radio_button_unchecked Saya mengganti pembalut sebelum tidur, kemudian dipakai …" at bounding box center [497, 206] width 417 height 14
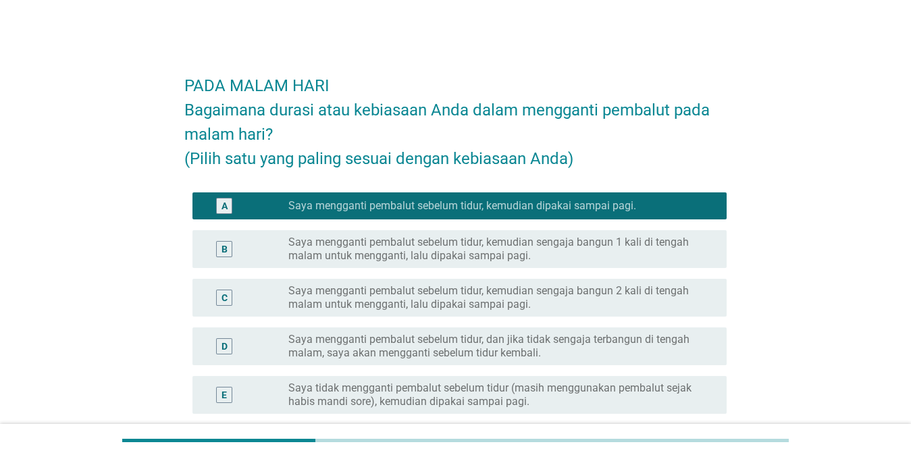
click at [653, 259] on label "Saya mengganti pembalut sebelum tidur, kemudian sengaja bangun 1 kali di tengah…" at bounding box center [497, 249] width 417 height 27
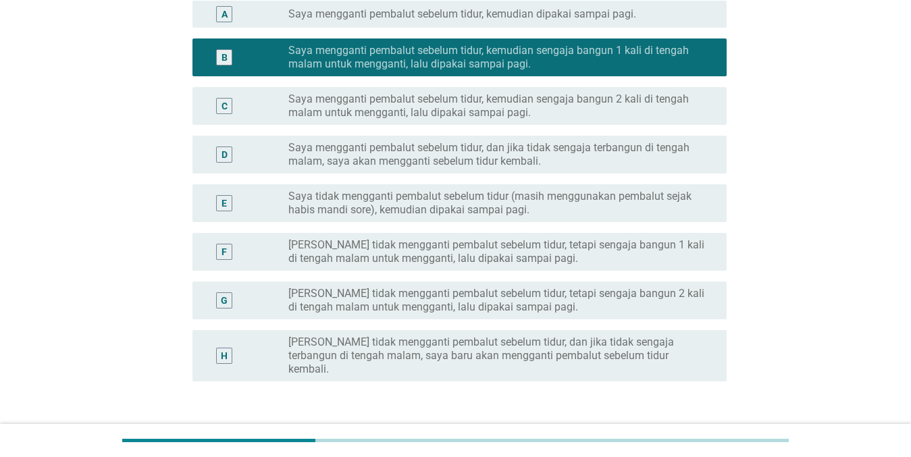
scroll to position [276, 0]
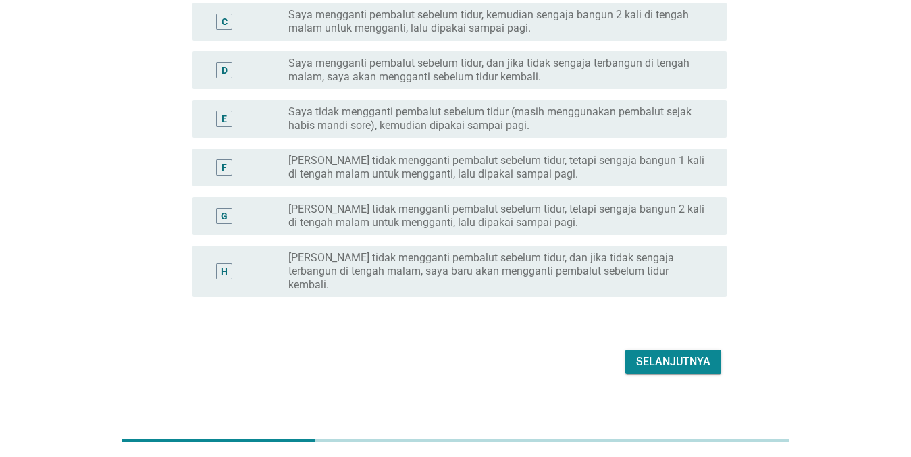
click at [663, 356] on div "Selanjutnya" at bounding box center [673, 362] width 74 height 16
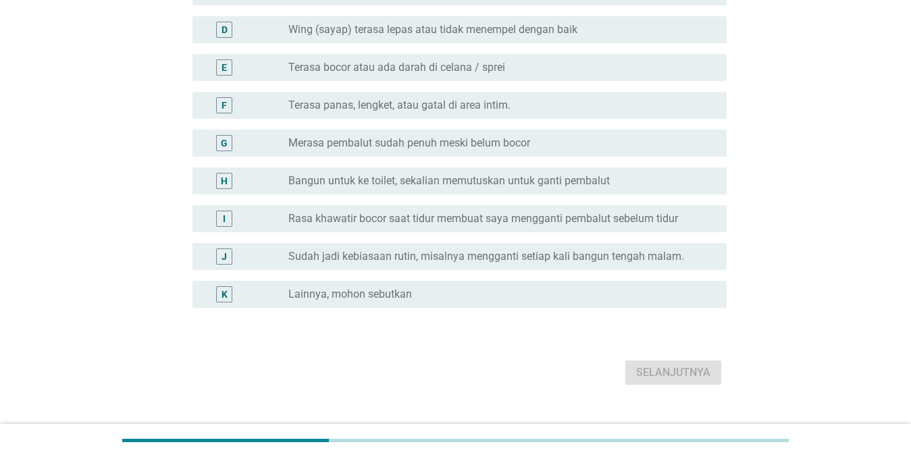
scroll to position [0, 0]
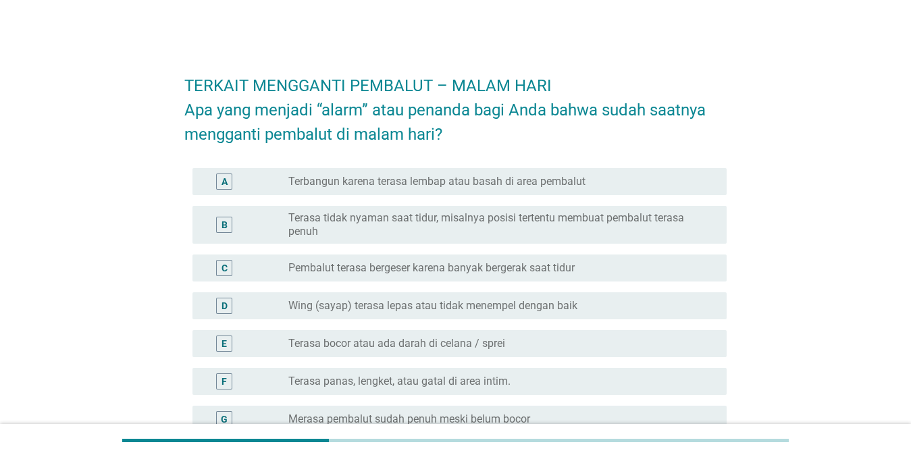
click at [585, 220] on label "Terasa tidak nyaman saat tidur, misalnya posisi tertentu membuat pembalut teras…" at bounding box center [497, 224] width 417 height 27
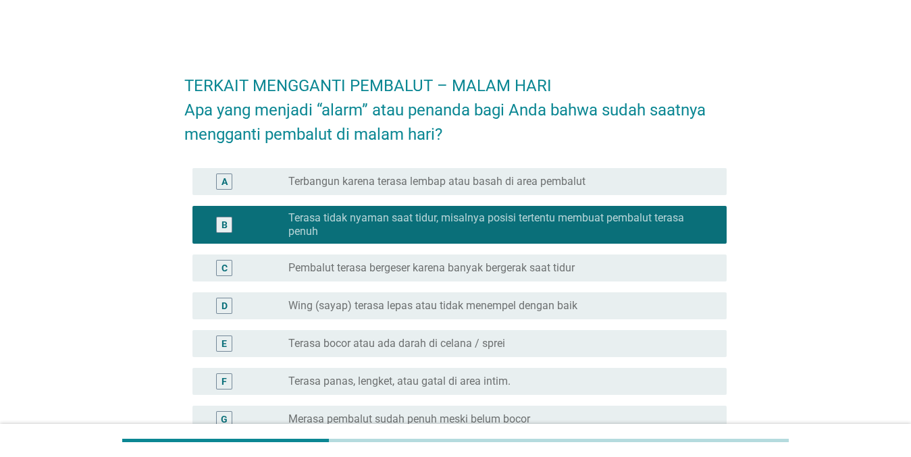
click at [600, 192] on div "A radio_button_unchecked Terbangun karena terasa lembap atau basah di area pemb…" at bounding box center [460, 181] width 534 height 27
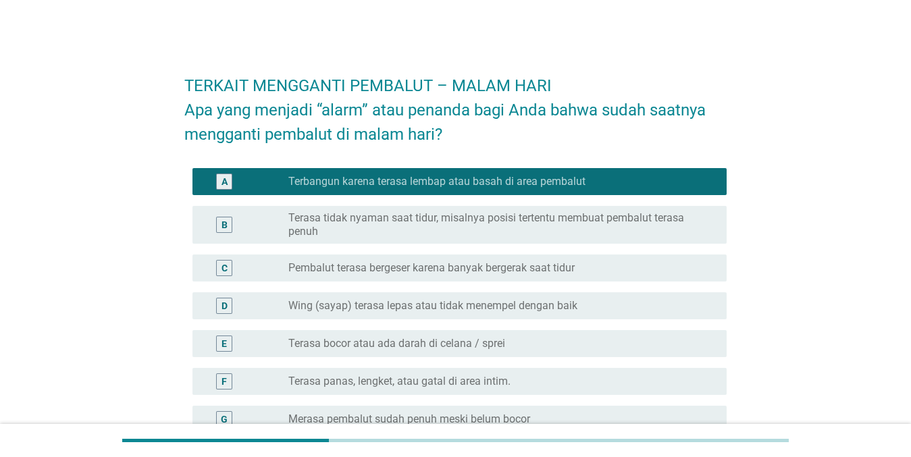
click at [543, 346] on div "radio_button_unchecked Terasa bocor atau ada darah di celana / sprei" at bounding box center [497, 344] width 417 height 14
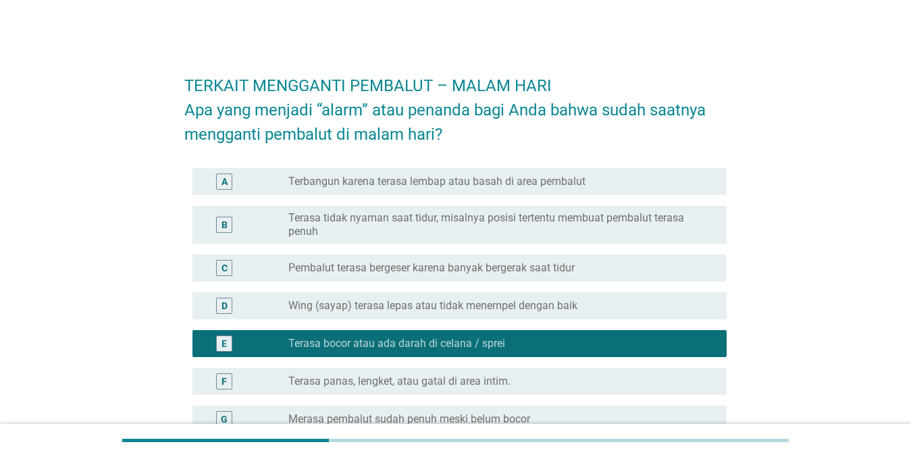
click at [627, 228] on label "Terasa tidak nyaman saat tidur, misalnya posisi tertentu membuat pembalut teras…" at bounding box center [497, 224] width 417 height 27
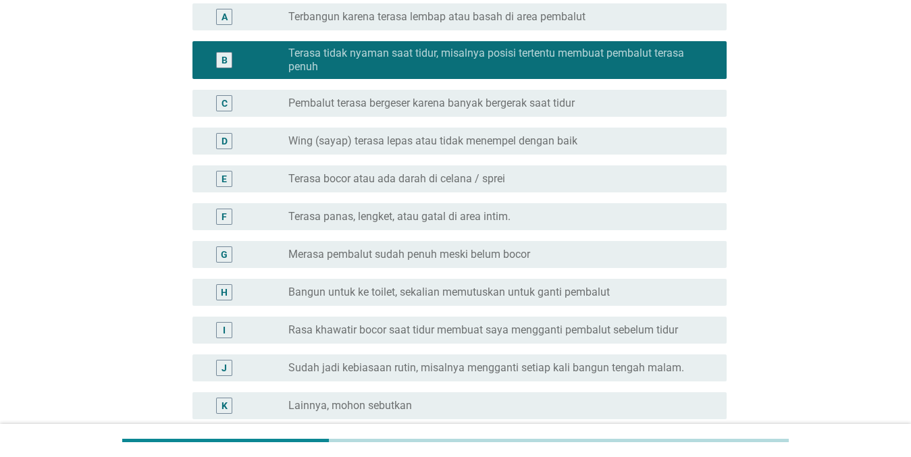
scroll to position [301, 0]
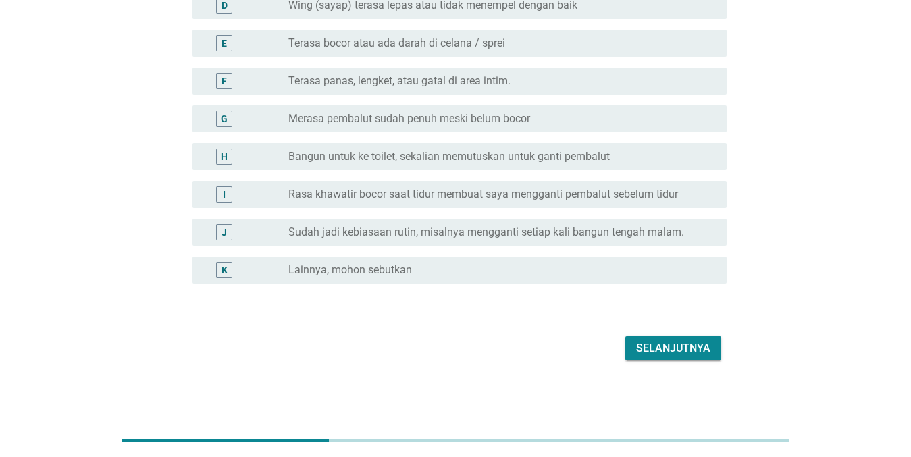
click at [663, 347] on div "Selanjutnya" at bounding box center [673, 349] width 74 height 16
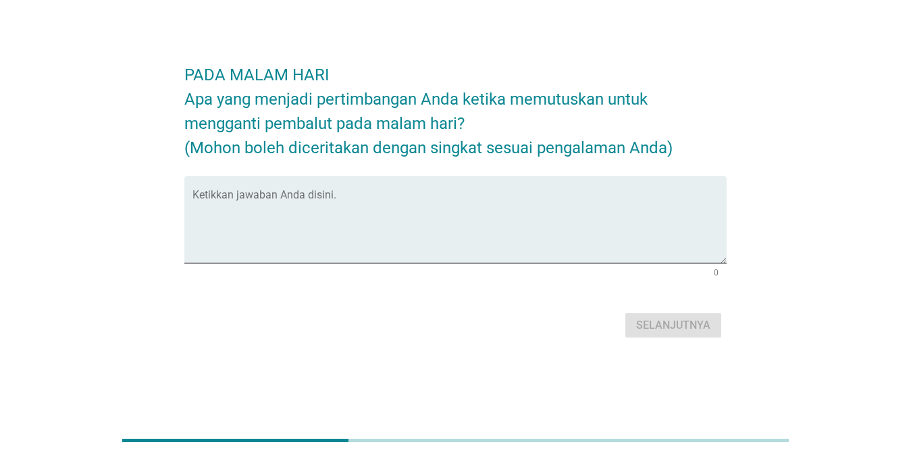
scroll to position [0, 0]
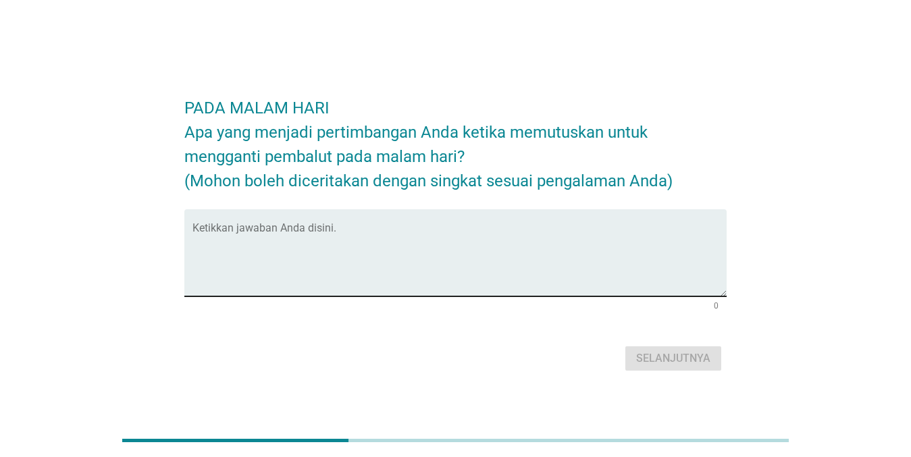
click at [442, 260] on textarea "Ketikkan jawaban Anda disini." at bounding box center [460, 261] width 534 height 71
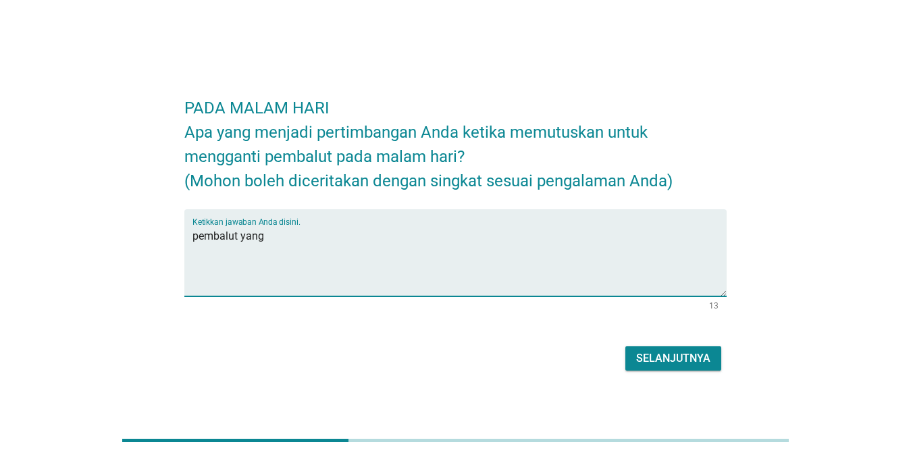
click at [416, 71] on div "PADA MALAM HARI Apa yang menjadi pertimbangan Anda ketika memutuskan untuk meng…" at bounding box center [455, 228] width 879 height 347
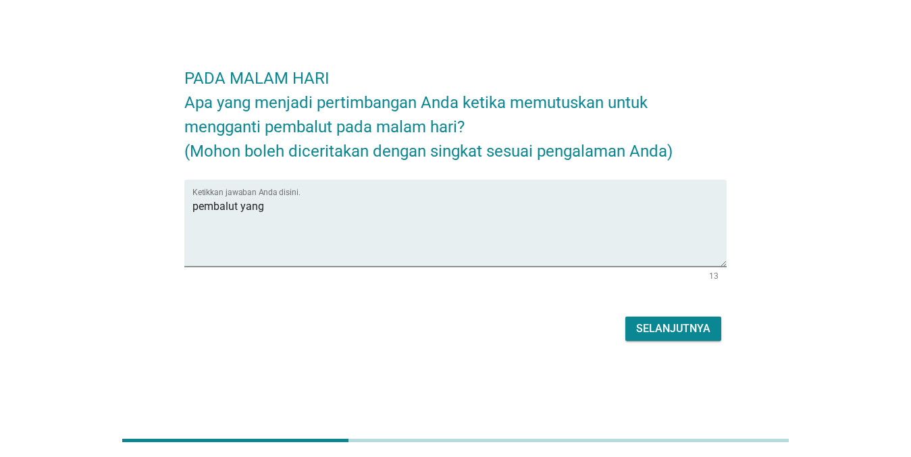
scroll to position [33, 0]
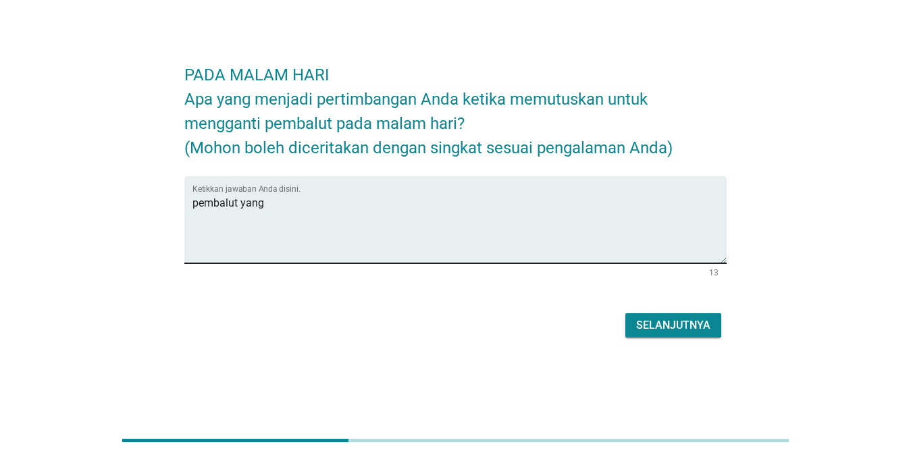
click at [344, 193] on textarea "pembalut yang" at bounding box center [460, 228] width 534 height 71
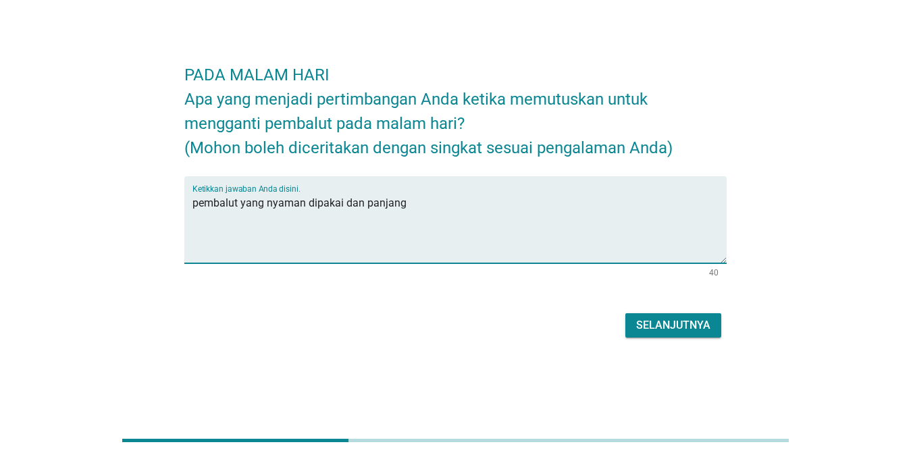
type textarea "pembalut yang nyaman dipakai dan panjang"
click at [641, 328] on div "Selanjutnya" at bounding box center [673, 326] width 74 height 16
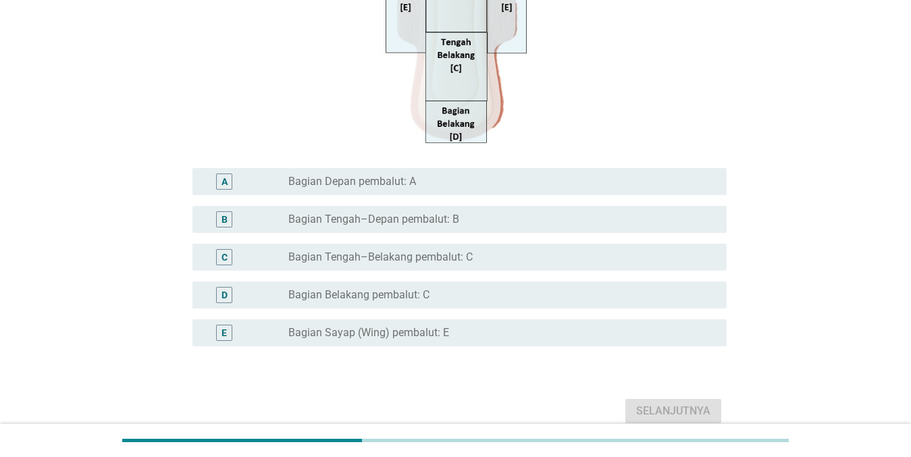
scroll to position [292, 0]
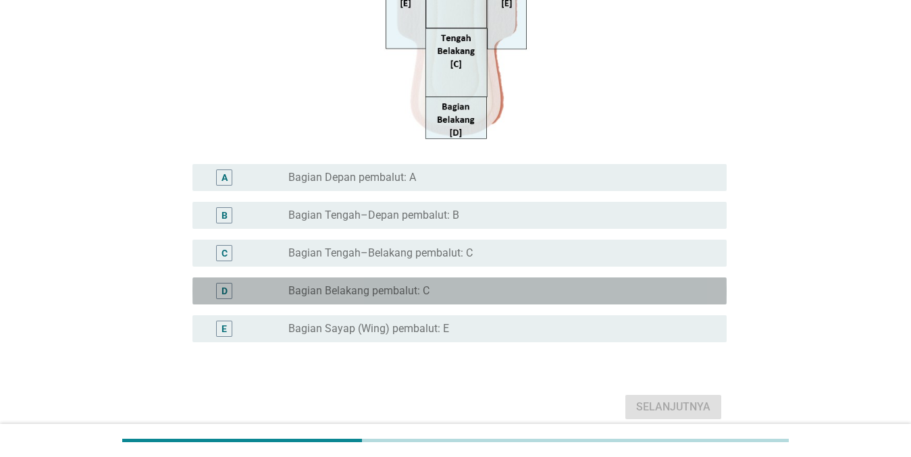
click at [575, 296] on div "radio_button_unchecked Bagian Belakang pembalut: C" at bounding box center [497, 291] width 417 height 14
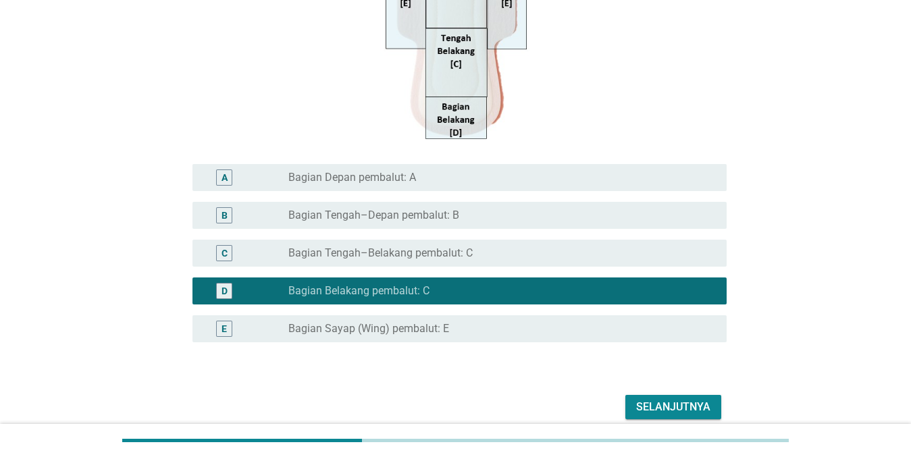
click at [656, 407] on div "Selanjutnya" at bounding box center [673, 407] width 74 height 16
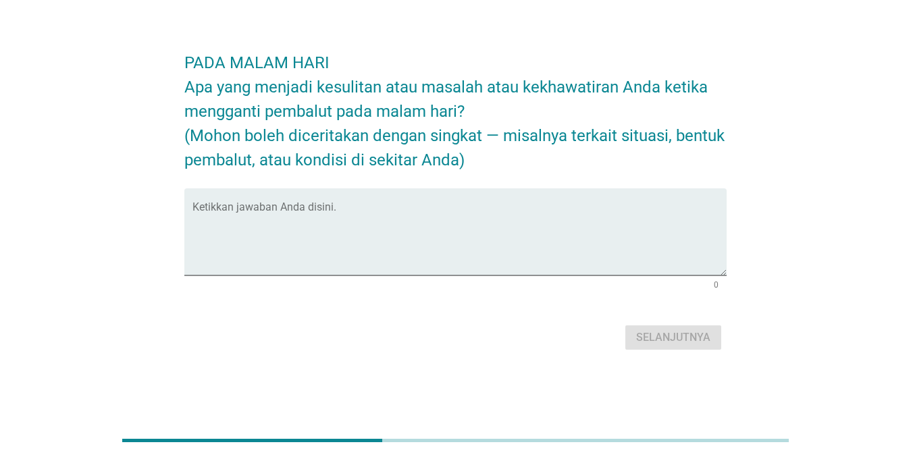
scroll to position [0, 0]
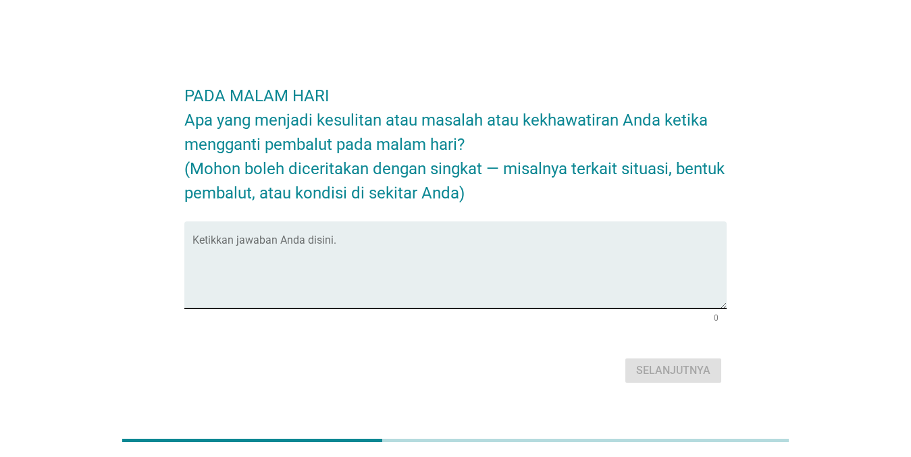
click at [564, 255] on textarea "Ketikkan jawaban Anda disini." at bounding box center [460, 273] width 534 height 71
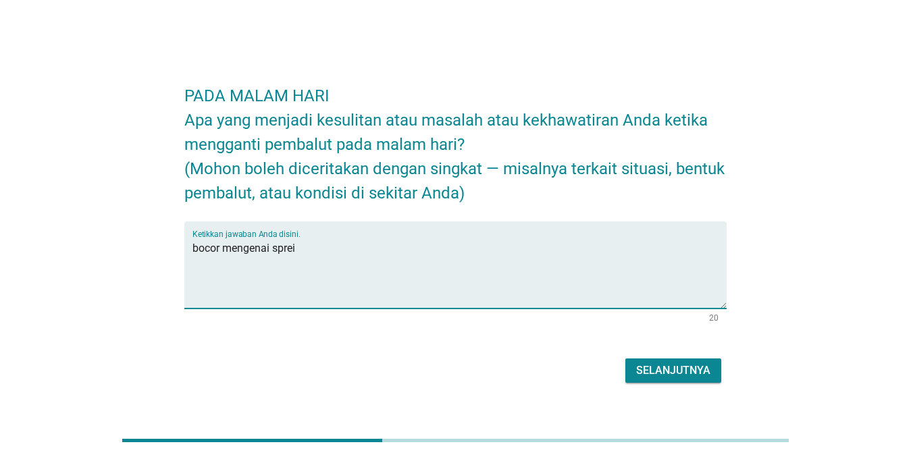
type textarea "bocor mengenai sprei"
click at [663, 376] on div "Selanjutnya" at bounding box center [673, 371] width 74 height 16
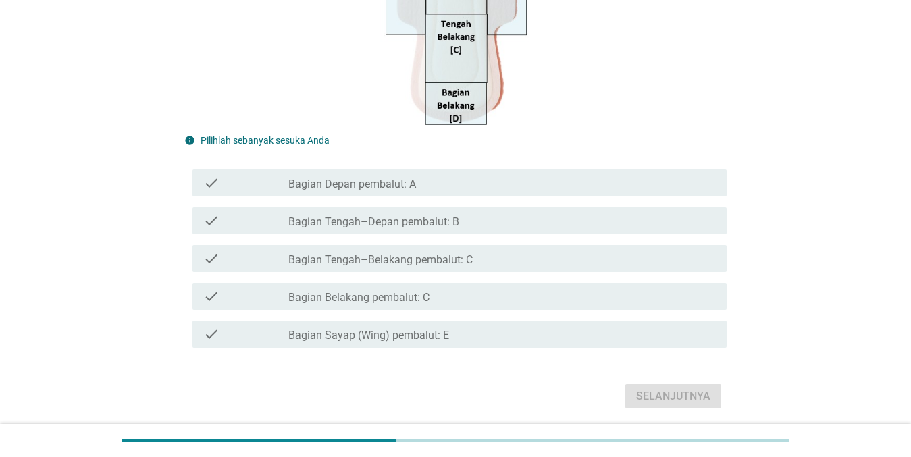
scroll to position [286, 0]
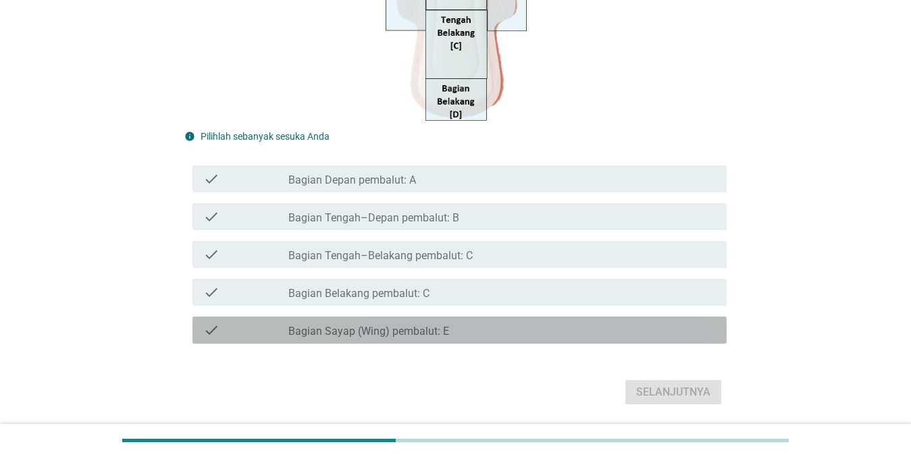
click at [598, 328] on div "check_box_outline_blank Bagian Sayap (Wing) pembalut: E" at bounding box center [503, 330] width 428 height 16
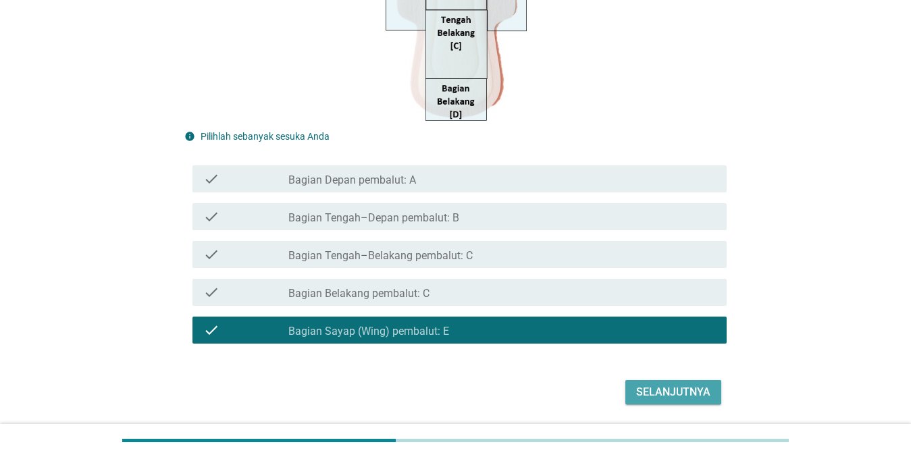
click at [663, 397] on div "Selanjutnya" at bounding box center [673, 392] width 74 height 16
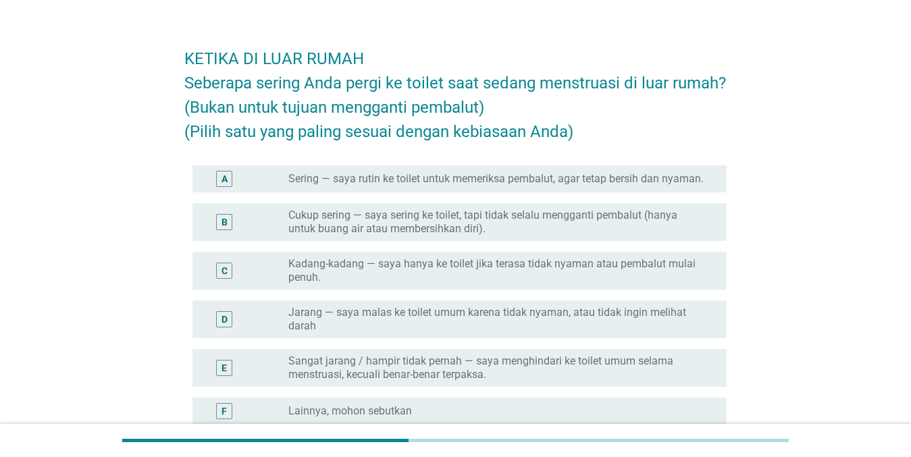
scroll to position [30, 0]
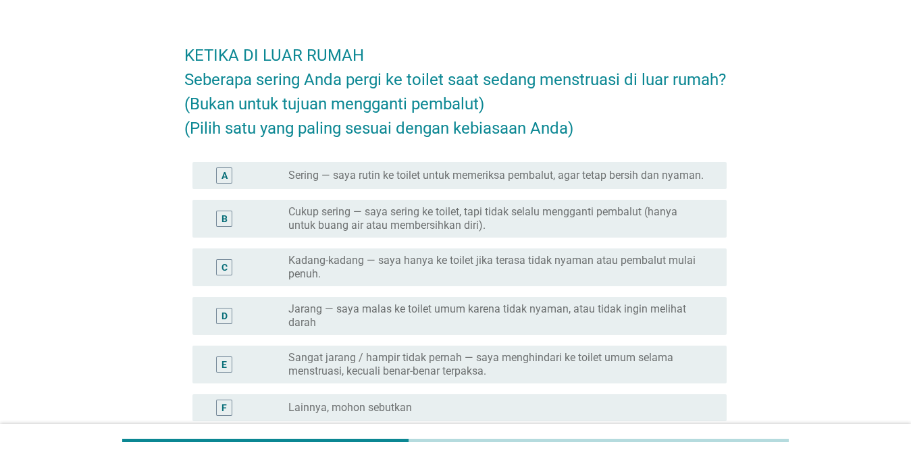
click at [549, 235] on div "B radio_button_unchecked Cukup sering — saya sering ke toilet, tapi tidak selal…" at bounding box center [460, 219] width 534 height 38
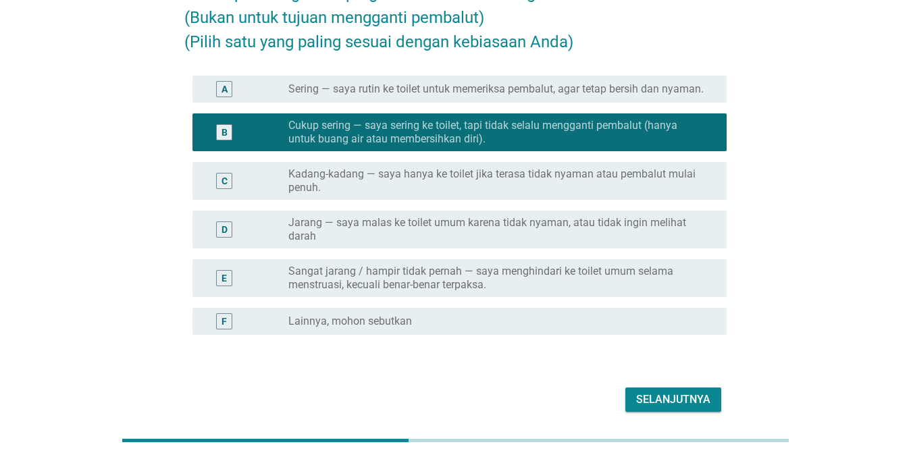
scroll to position [114, 0]
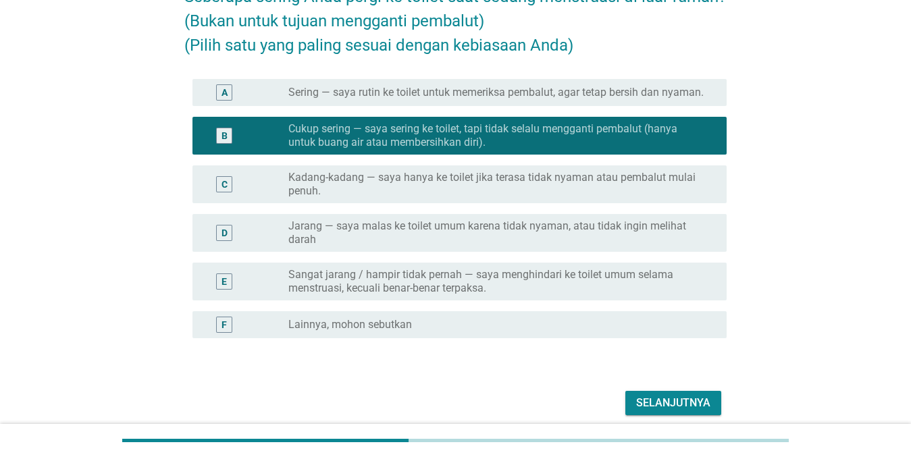
click at [663, 398] on div "Selanjutnya" at bounding box center [673, 403] width 74 height 16
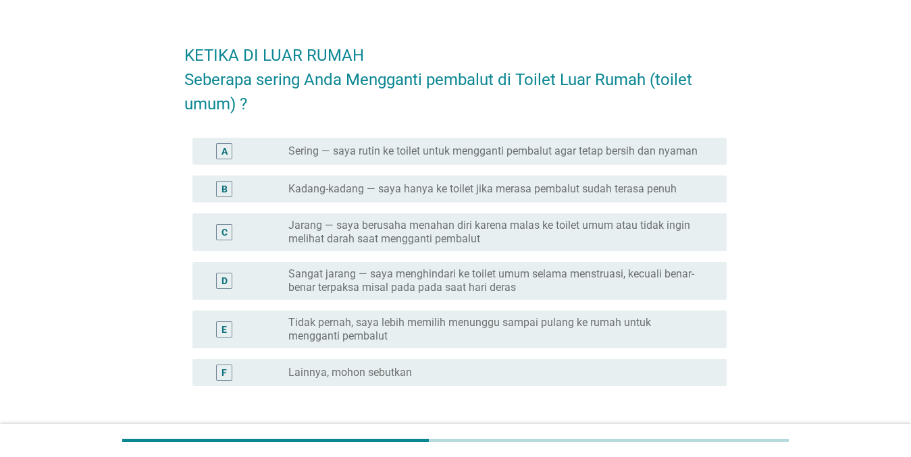
scroll to position [35, 0]
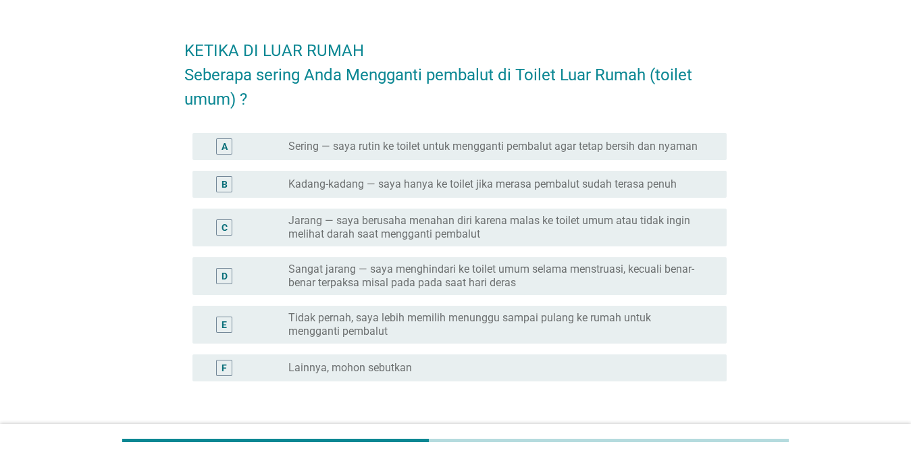
click at [632, 195] on div "B radio_button_unchecked Kadang-kadang — saya hanya ke toilet jika merasa pemba…" at bounding box center [460, 184] width 534 height 27
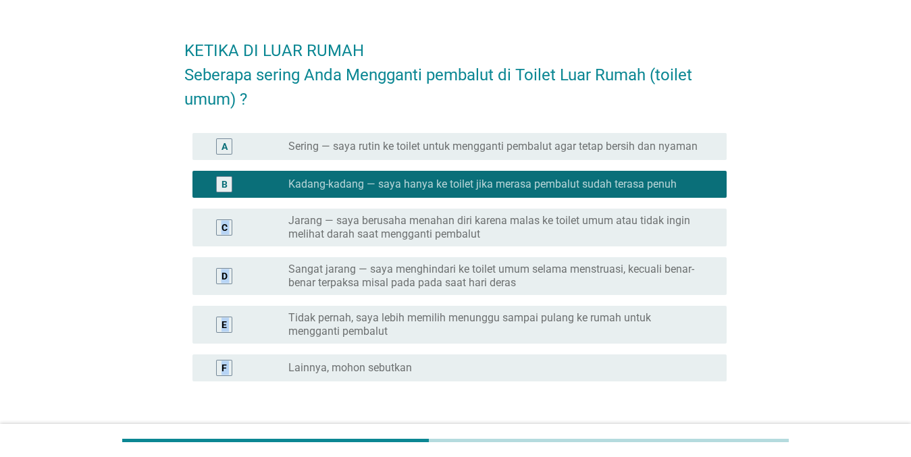
drag, startPoint x: 922, startPoint y: 338, endPoint x: 922, endPoint y: 362, distance: 24.3
click at [663, 362] on html "KETIKA DI LUAR RUMAH Seberapa sering Anda Mengganti pembalut di Toilet Luar Rum…" at bounding box center [455, 243] width 911 height 557
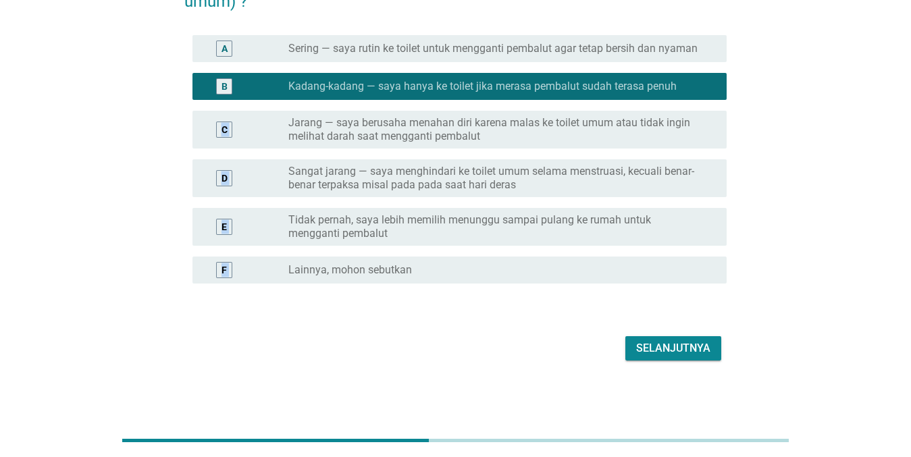
click at [647, 347] on div "Selanjutnya" at bounding box center [673, 349] width 74 height 16
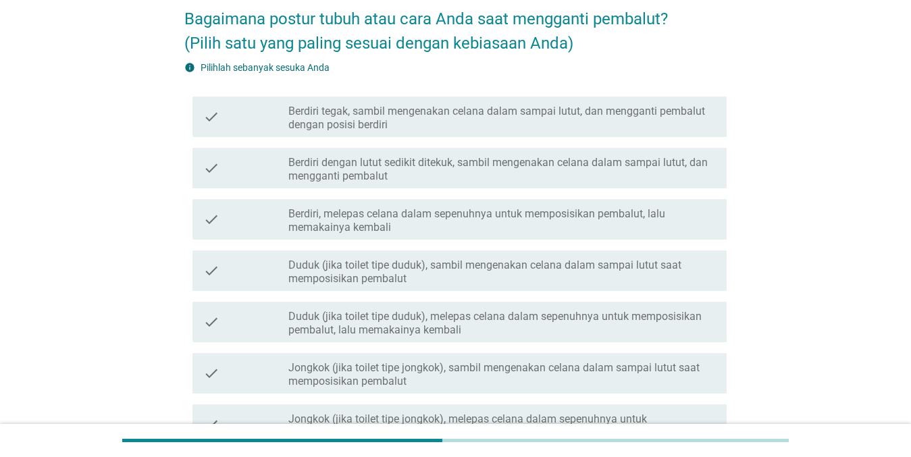
scroll to position [93, 0]
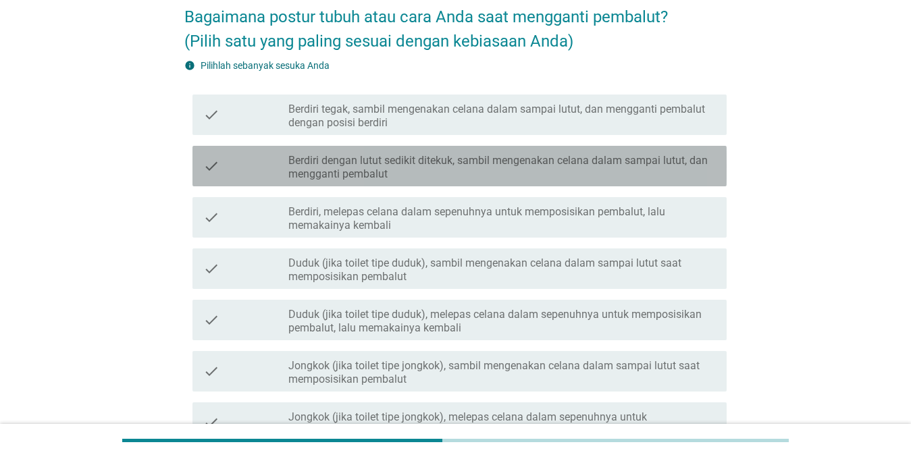
click at [599, 170] on label "Berdiri dengan lutut sedikit ditekuk, sambil mengenakan celana dalam sampai lut…" at bounding box center [503, 167] width 428 height 27
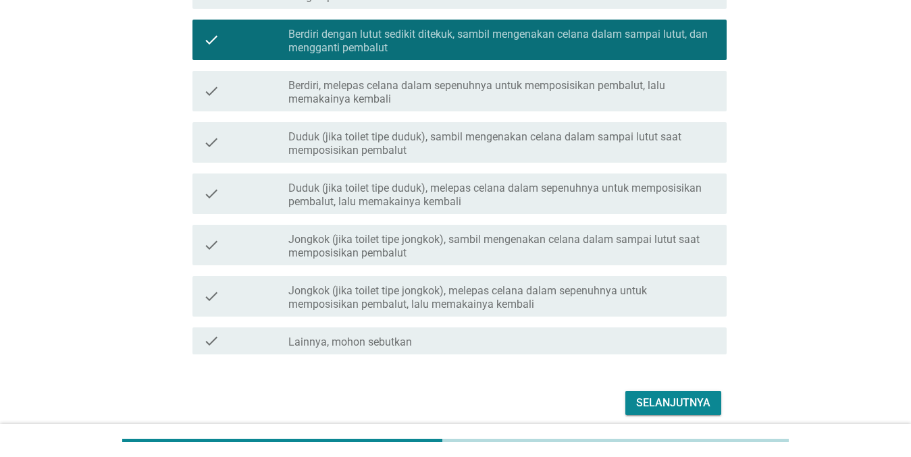
scroll to position [274, 0]
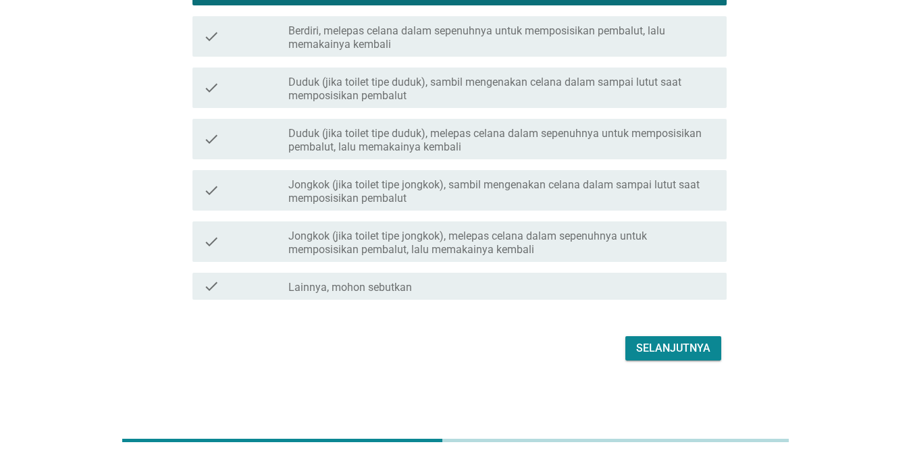
click at [663, 357] on button "Selanjutnya" at bounding box center [674, 348] width 96 height 24
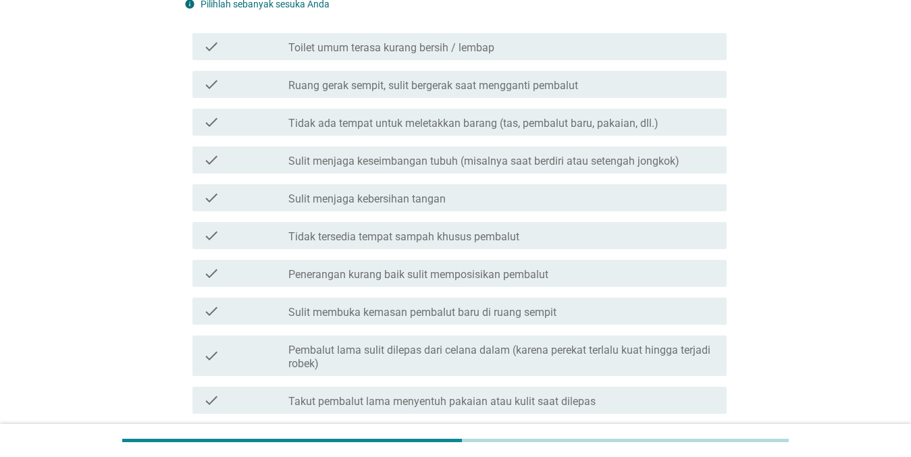
scroll to position [180, 0]
click at [520, 233] on label "Tidak tersedia tempat sampah khusus pembalut" at bounding box center [404, 236] width 231 height 14
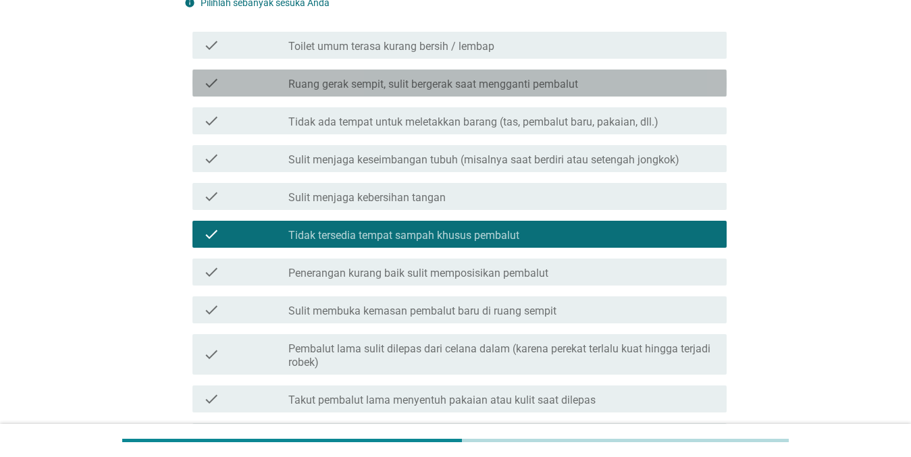
click at [414, 88] on label "Ruang gerak sempit, sulit bergerak saat mengganti pembalut" at bounding box center [434, 85] width 290 height 14
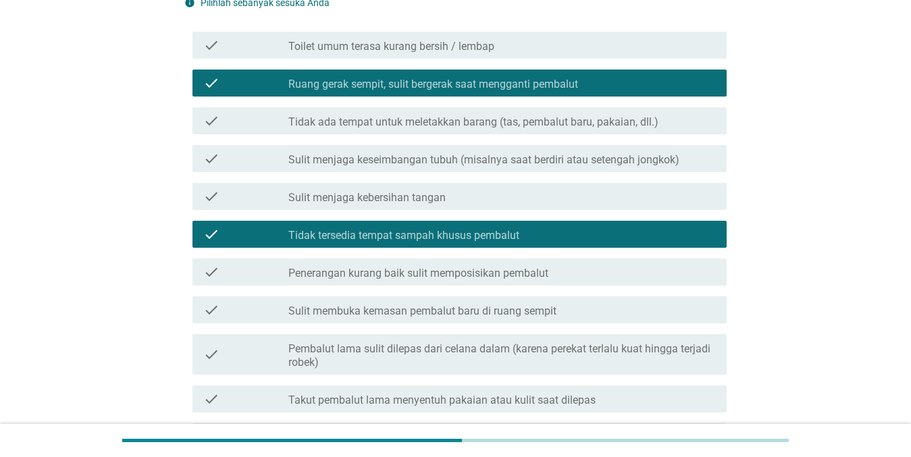
click at [476, 49] on label "Toilet umum terasa kurang bersih / lembap" at bounding box center [392, 47] width 206 height 14
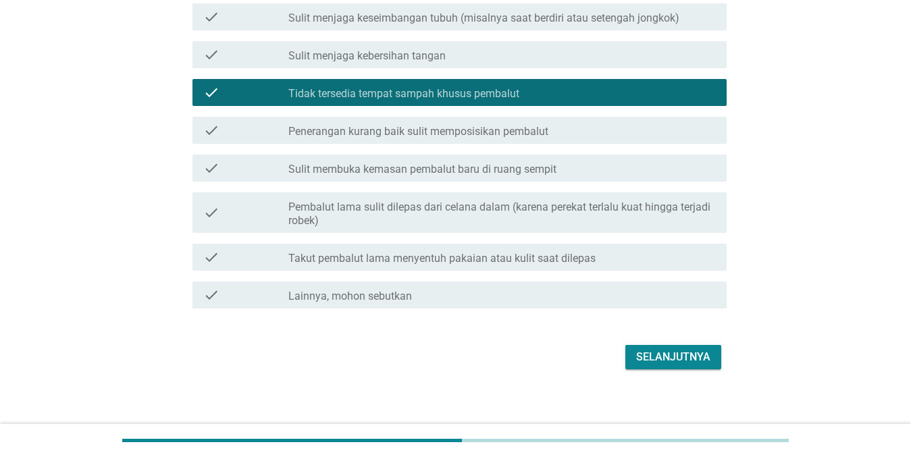
scroll to position [331, 0]
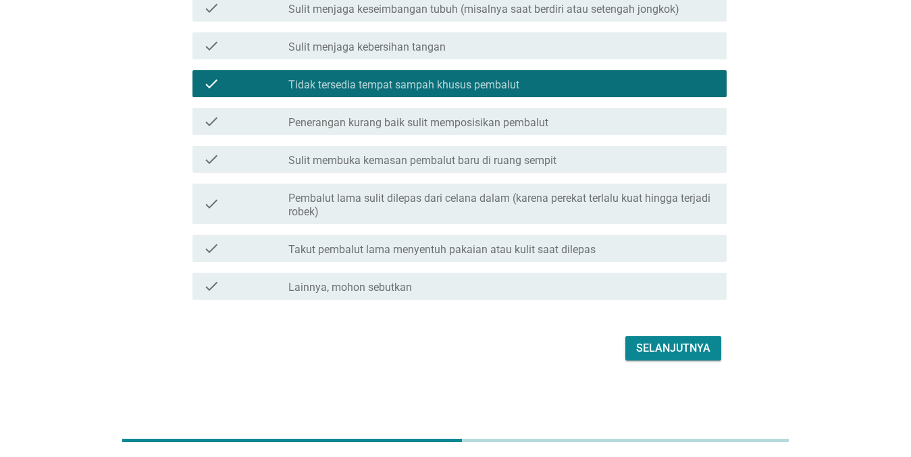
click at [658, 347] on div "Selanjutnya" at bounding box center [673, 349] width 74 height 16
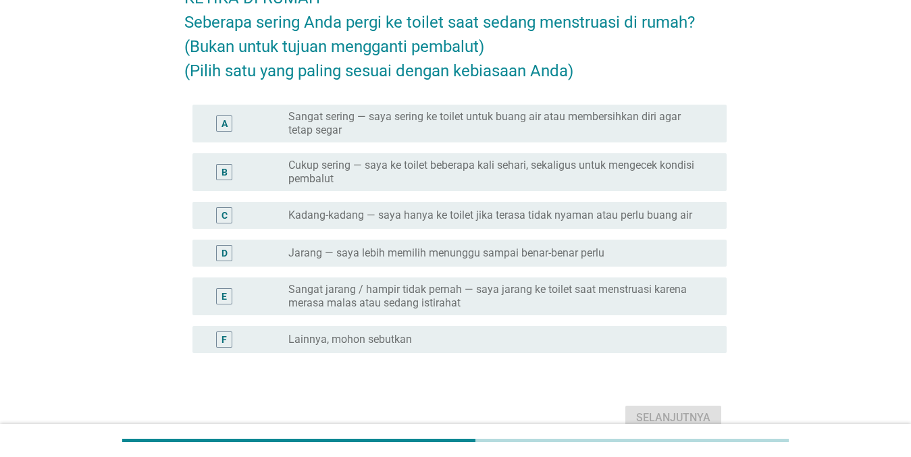
scroll to position [90, 0]
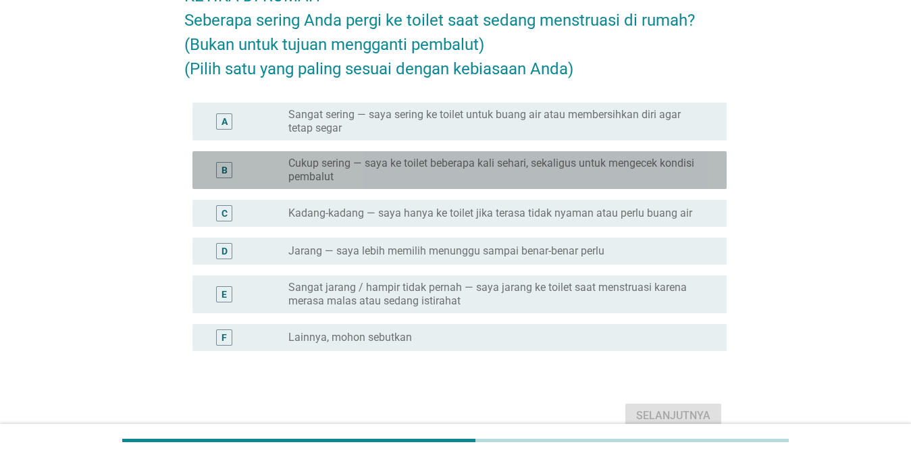
click at [641, 182] on label "Cukup sering — saya ke toilet beberapa kali sehari, sekaligus untuk mengecek ko…" at bounding box center [497, 170] width 417 height 27
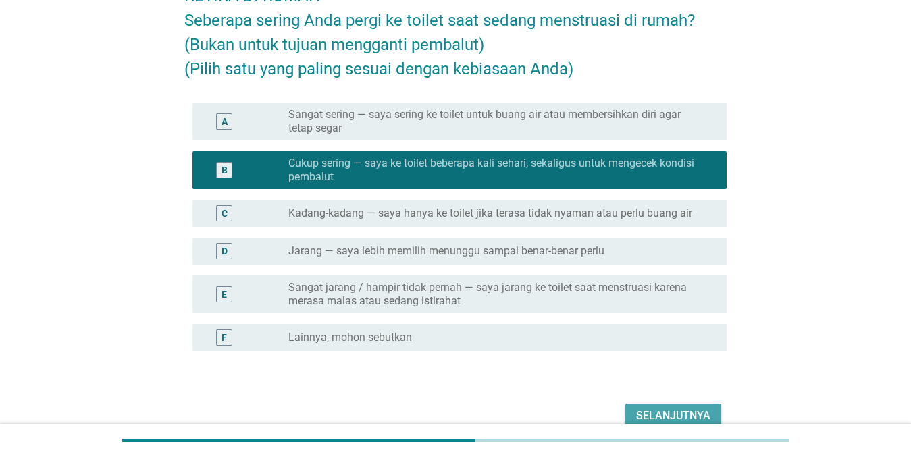
click at [663, 411] on div "Selanjutnya" at bounding box center [673, 416] width 74 height 16
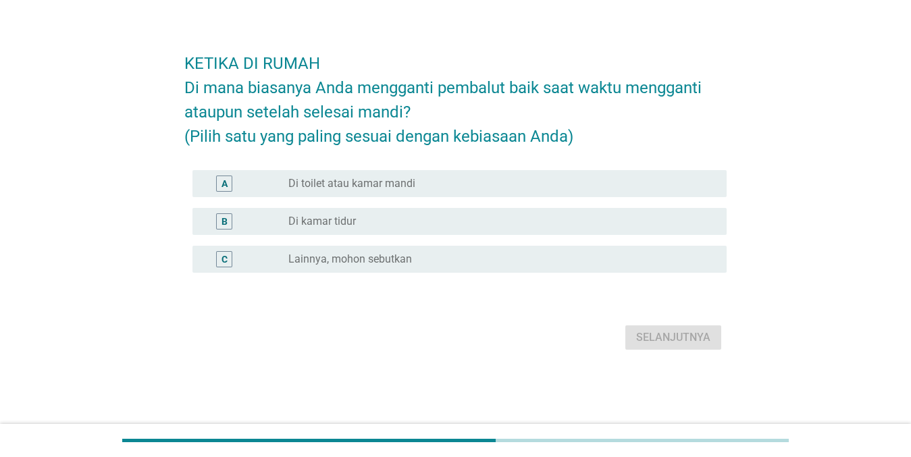
scroll to position [0, 0]
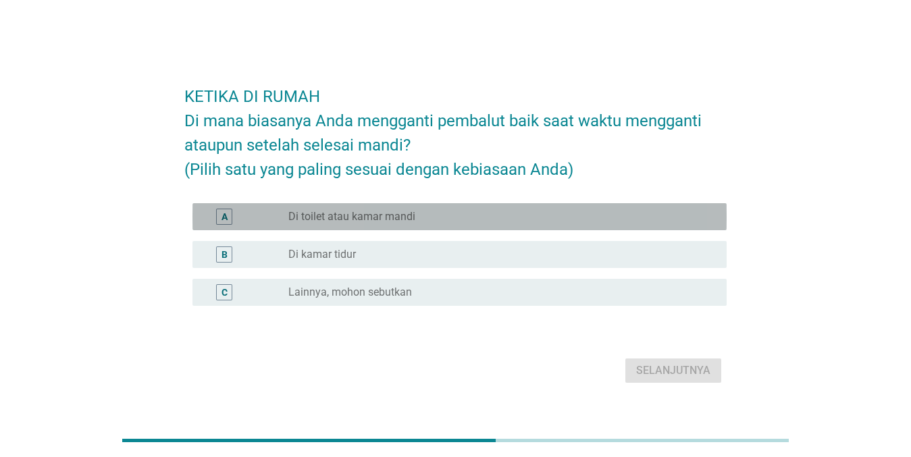
click at [467, 212] on div "radio_button_unchecked Di toilet atau kamar mandi" at bounding box center [497, 217] width 417 height 14
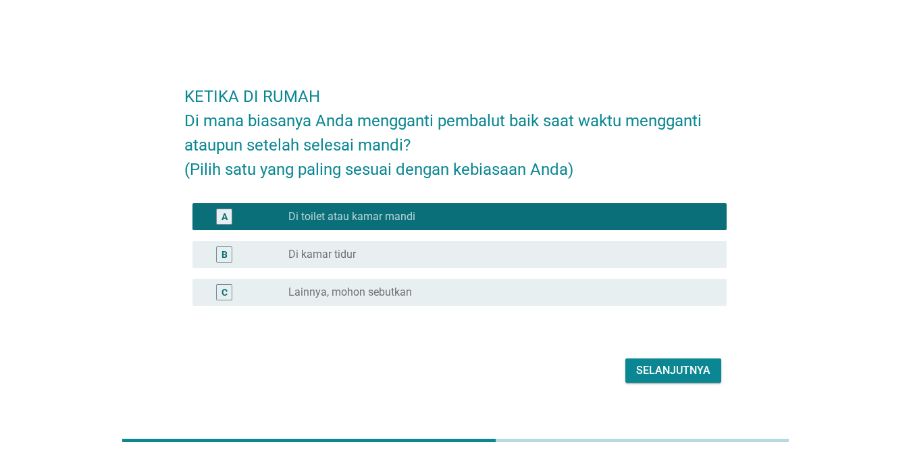
click at [661, 370] on div "Selanjutnya" at bounding box center [673, 371] width 74 height 16
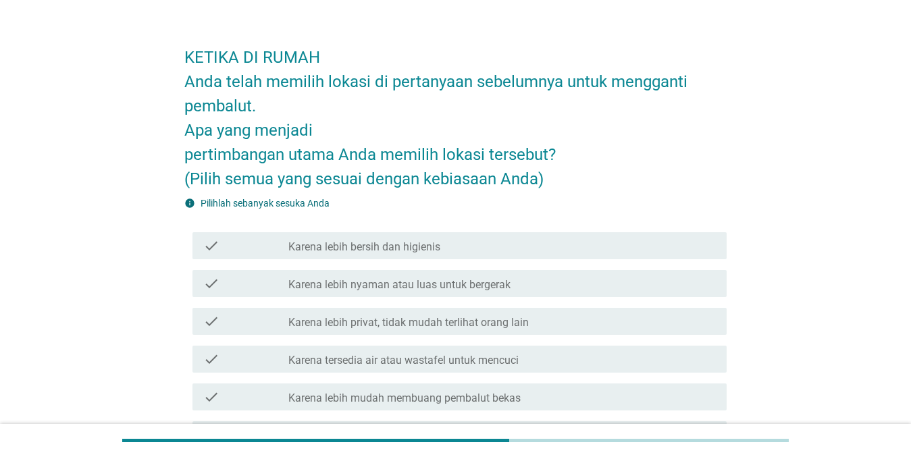
scroll to position [139, 0]
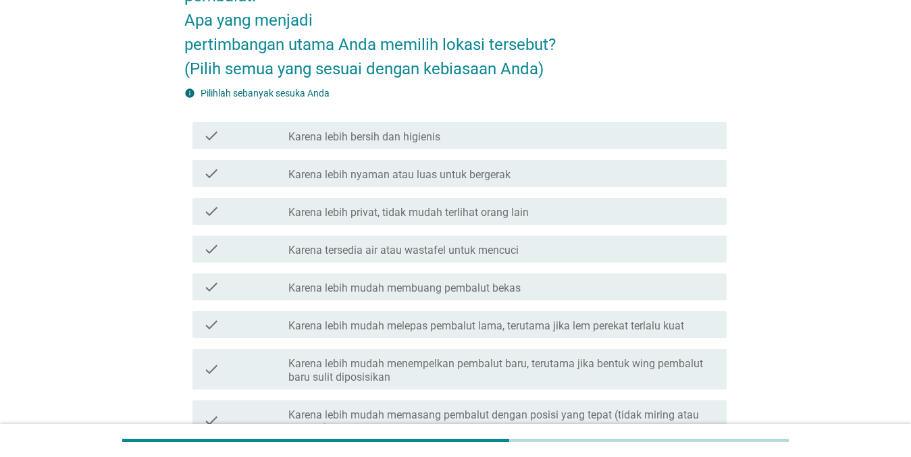
click at [601, 150] on div "check check_box_outline_blank Karena lebih bersih dan higienis" at bounding box center [455, 136] width 543 height 38
click at [602, 130] on div "check_box_outline_blank Karena lebih bersih dan higienis" at bounding box center [503, 136] width 428 height 16
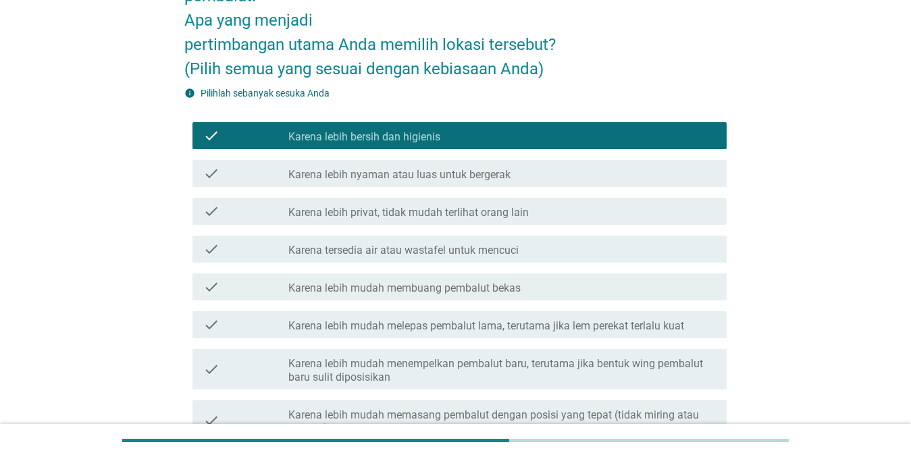
click at [562, 174] on div "check_box_outline_blank Karena lebih nyaman atau luas untuk bergerak" at bounding box center [503, 174] width 428 height 16
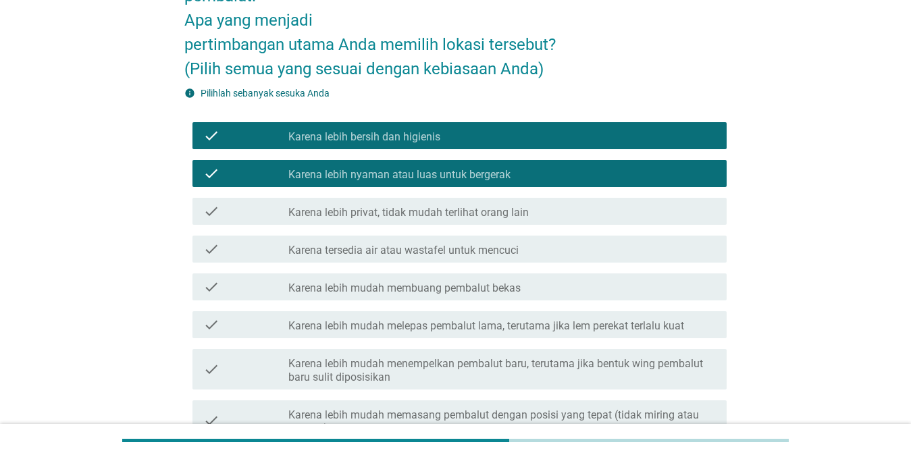
click at [537, 216] on div "check_box_outline_blank Karena lebih privat, tidak mudah terlihat orang lain" at bounding box center [503, 211] width 428 height 16
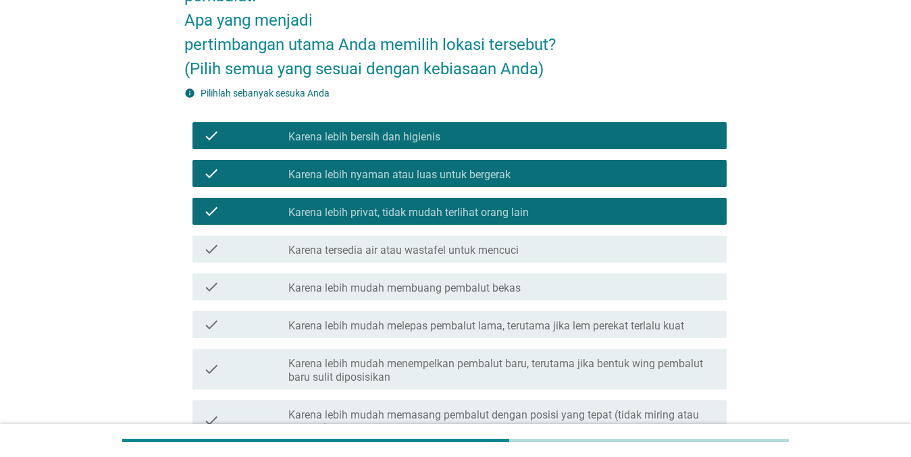
scroll to position [407, 0]
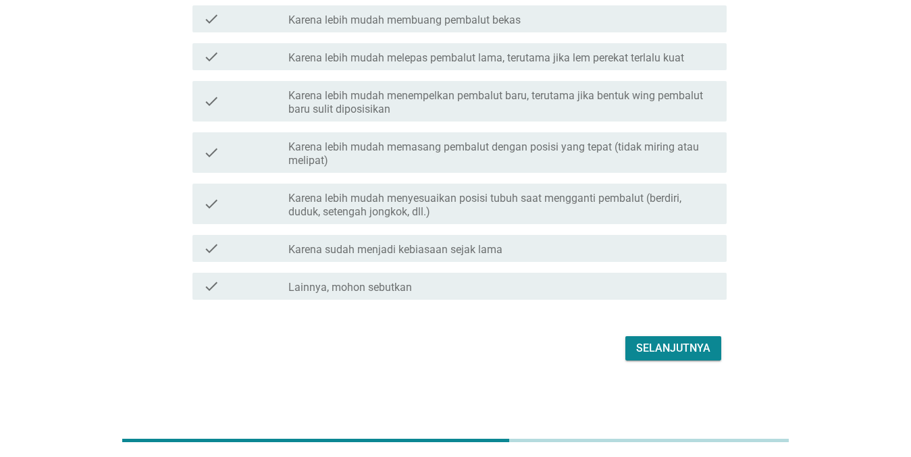
click at [663, 341] on div "Selanjutnya" at bounding box center [673, 349] width 74 height 16
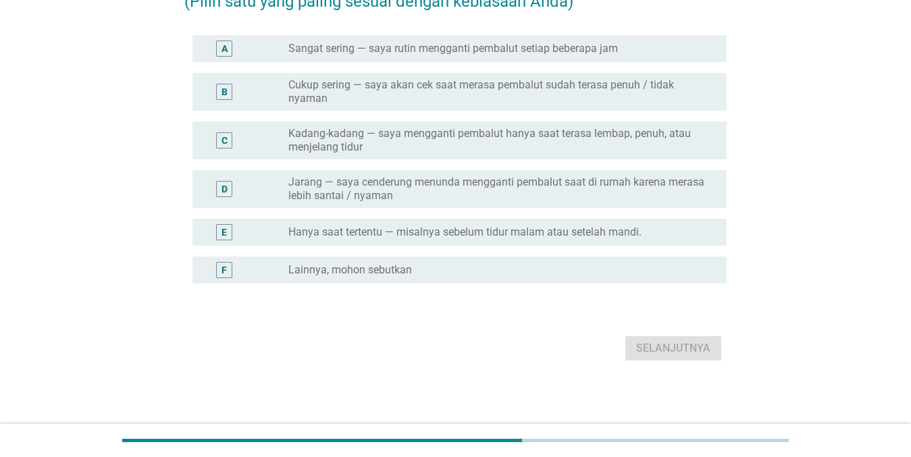
scroll to position [0, 0]
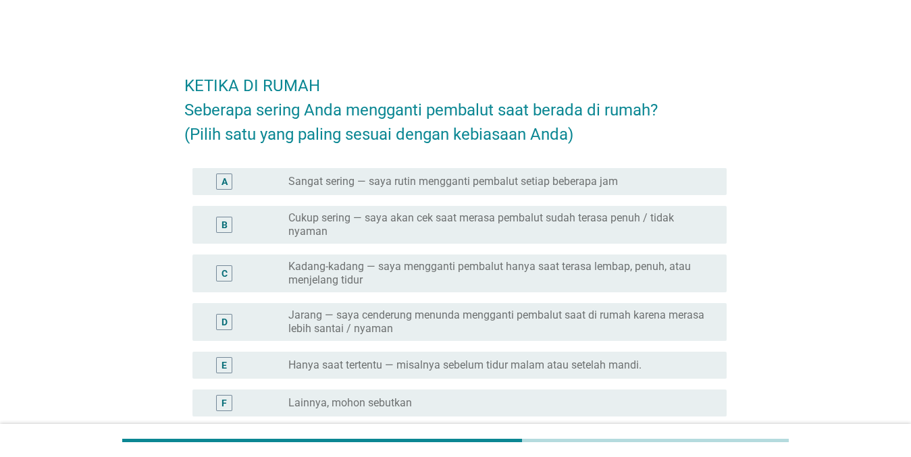
click at [490, 233] on label "Cukup sering — saya akan cek saat merasa pembalut sudah terasa penuh / tidak ny…" at bounding box center [497, 224] width 417 height 27
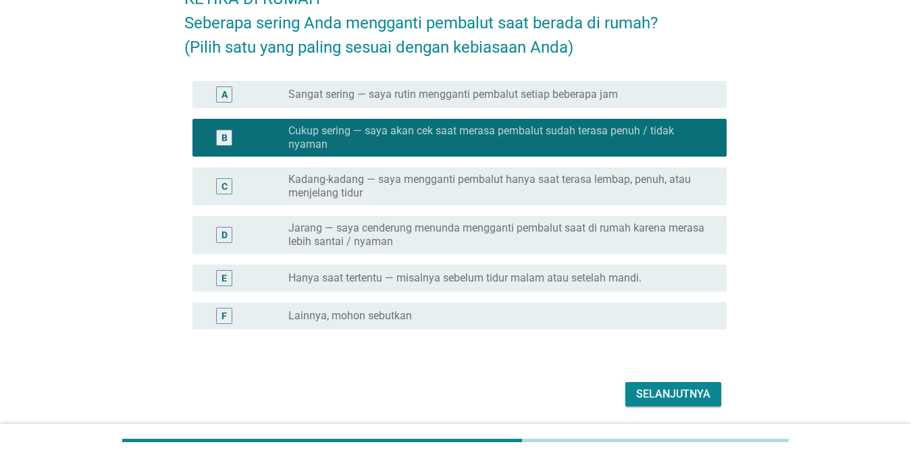
scroll to position [109, 0]
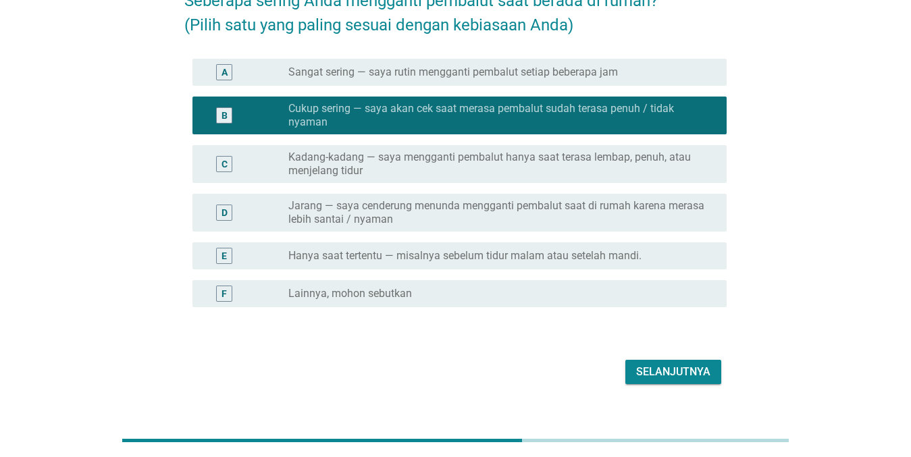
click at [663, 371] on div "Selanjutnya" at bounding box center [673, 372] width 74 height 16
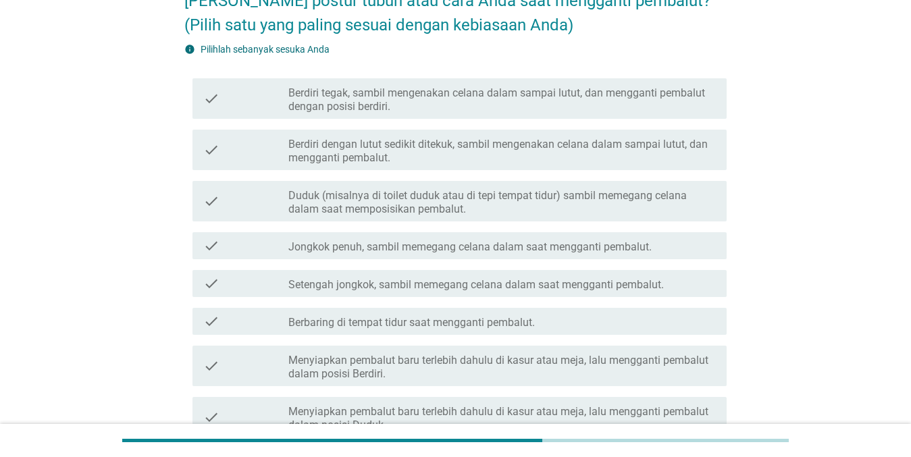
scroll to position [0, 0]
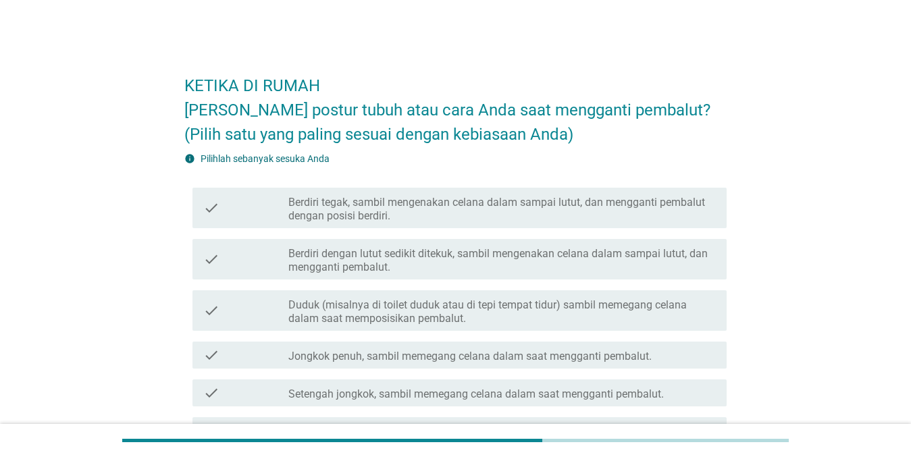
click at [470, 254] on label "Berdiri dengan lutut sedikit ditekuk, sambil mengenakan celana dalam sampai lut…" at bounding box center [503, 260] width 428 height 27
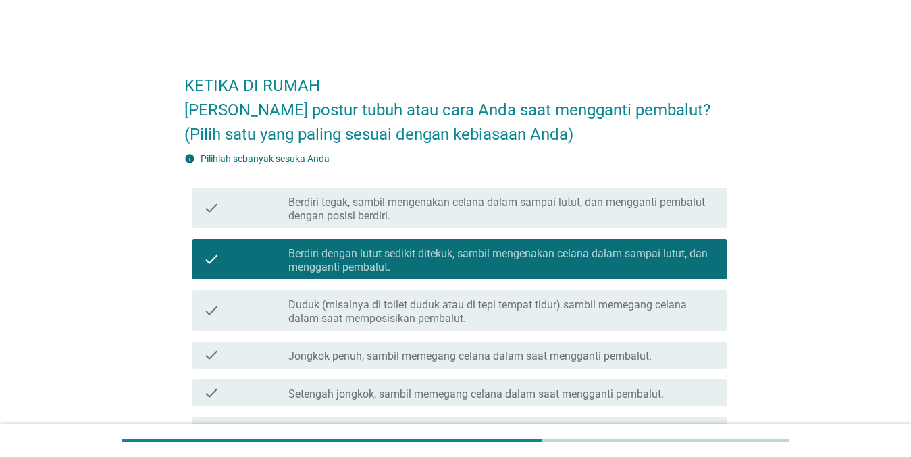
scroll to position [290, 0]
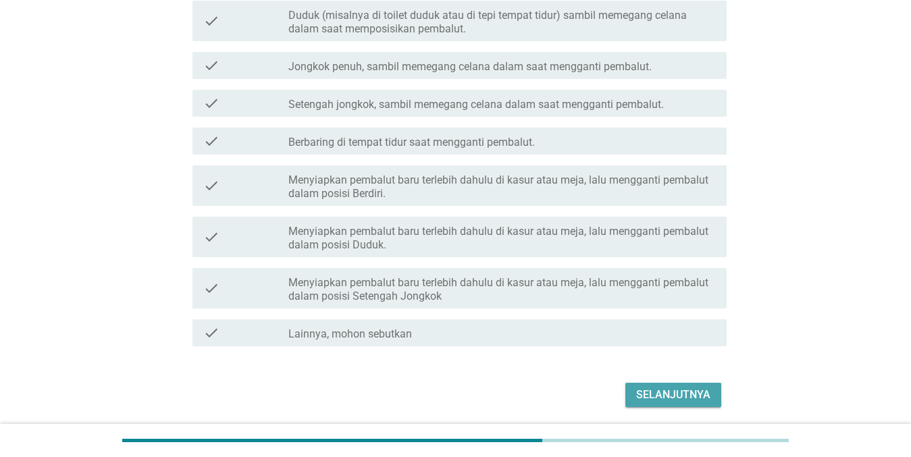
click at [650, 396] on div "Selanjutnya" at bounding box center [673, 395] width 74 height 16
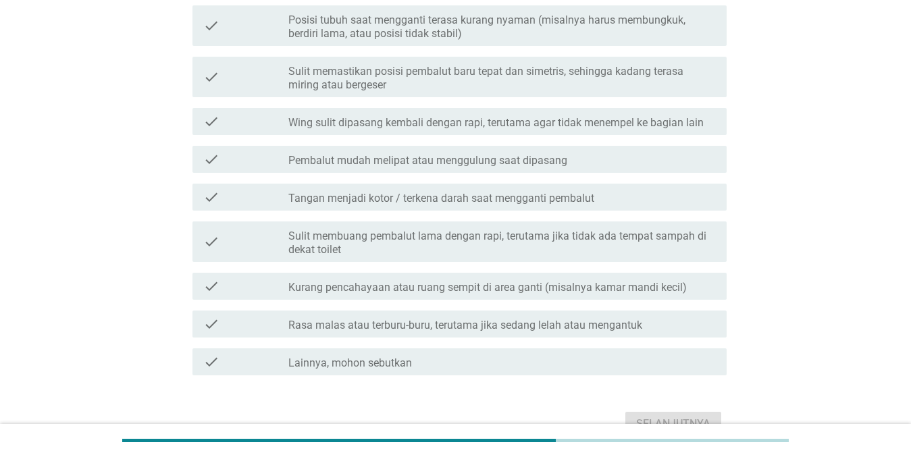
scroll to position [326, 0]
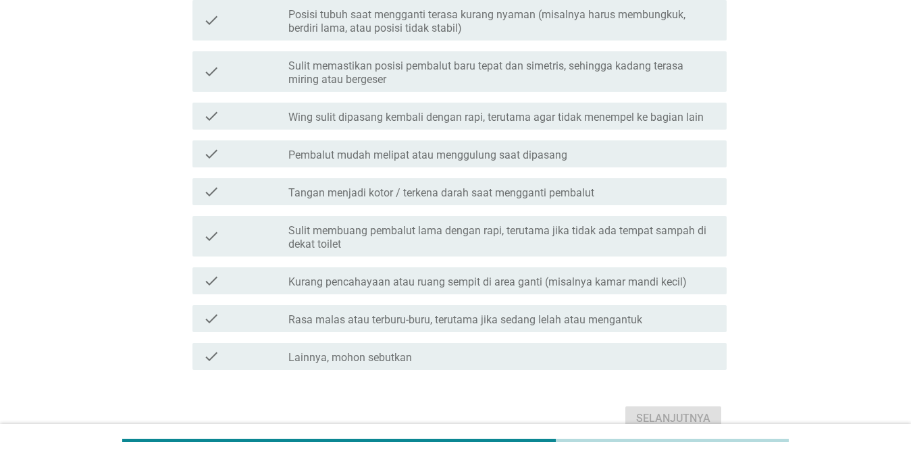
click at [445, 117] on label "Wing sulit dipasang kembali dengan rapi, terutama agar tidak menempel ke bagian…" at bounding box center [497, 118] width 416 height 14
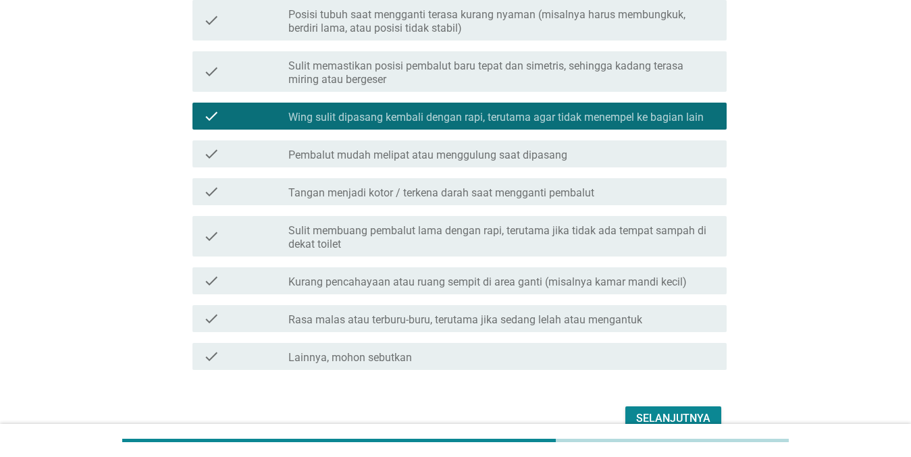
click at [663, 411] on div "Selanjutnya" at bounding box center [673, 419] width 74 height 16
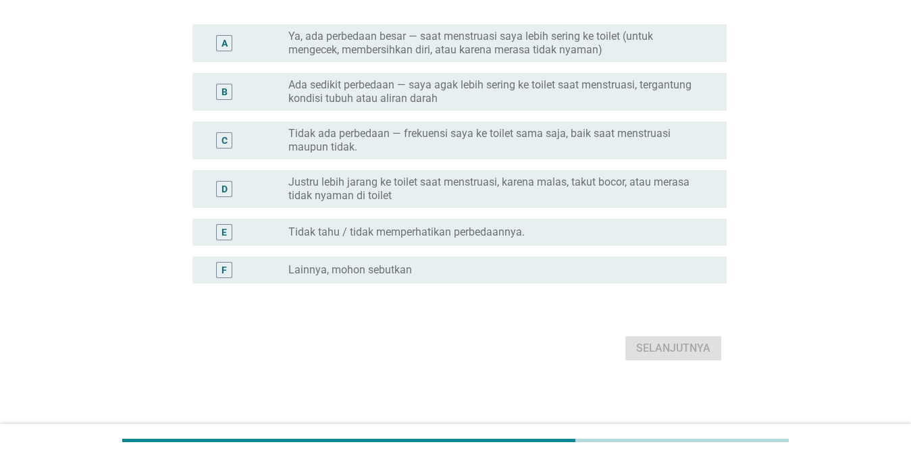
scroll to position [0, 0]
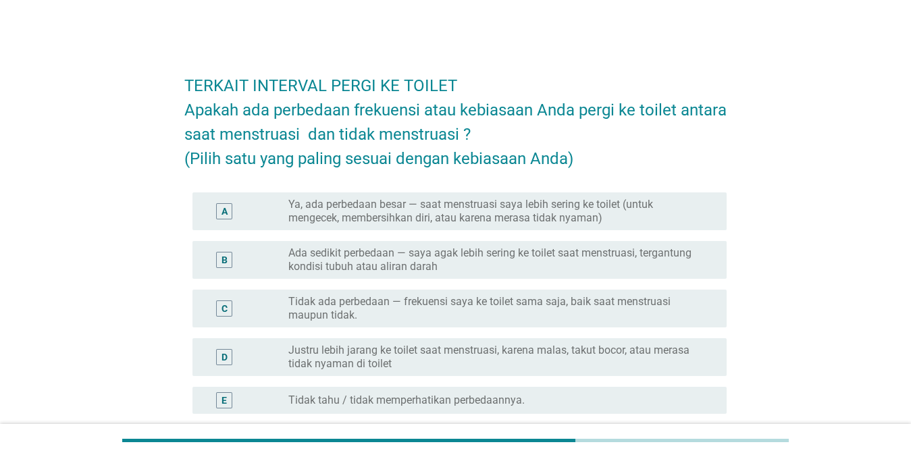
click at [376, 267] on label "Ada sedikit perbedaan — saya agak lebih sering ke toilet saat menstruasi, terga…" at bounding box center [497, 260] width 417 height 27
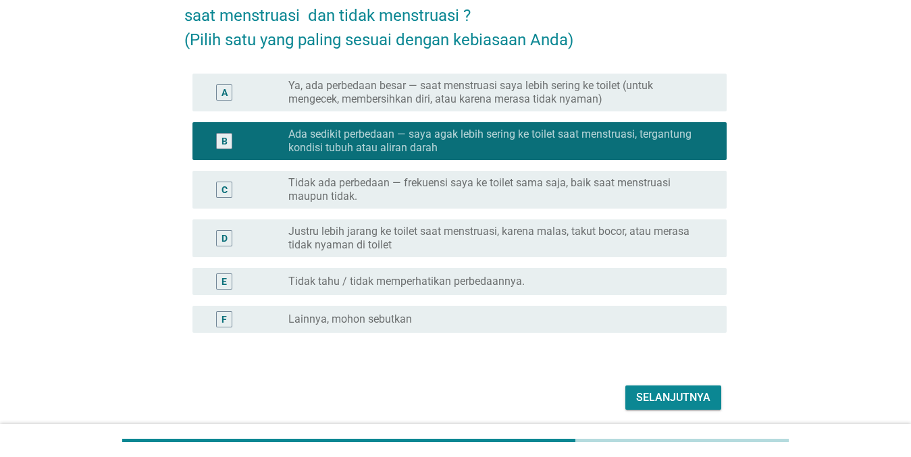
scroll to position [134, 0]
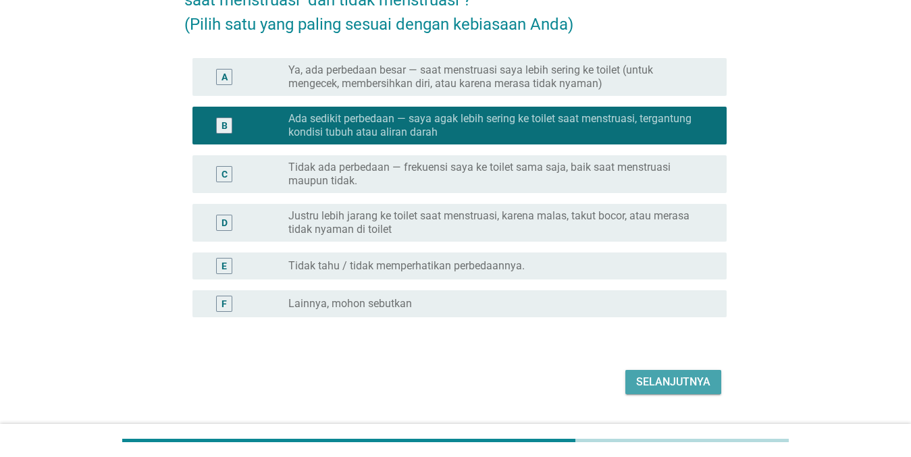
click at [646, 373] on button "Selanjutnya" at bounding box center [674, 382] width 96 height 24
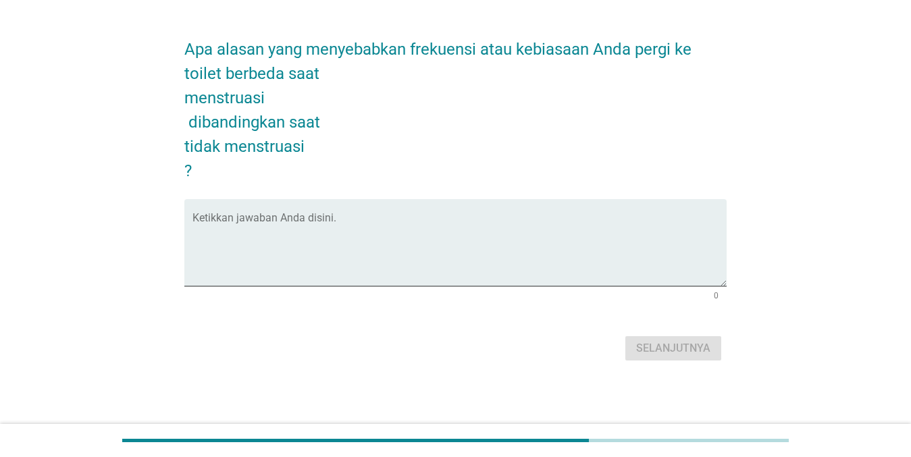
scroll to position [0, 0]
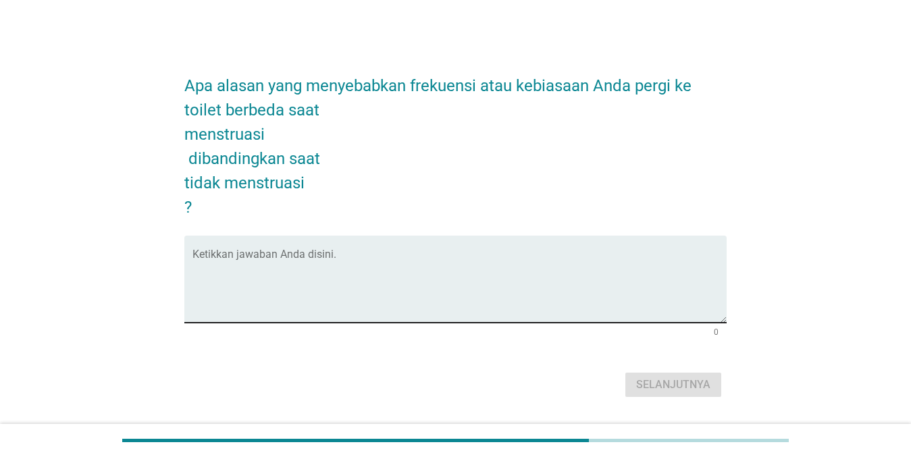
click at [538, 255] on textarea "Ketikkan jawaban Anda disini." at bounding box center [460, 287] width 534 height 71
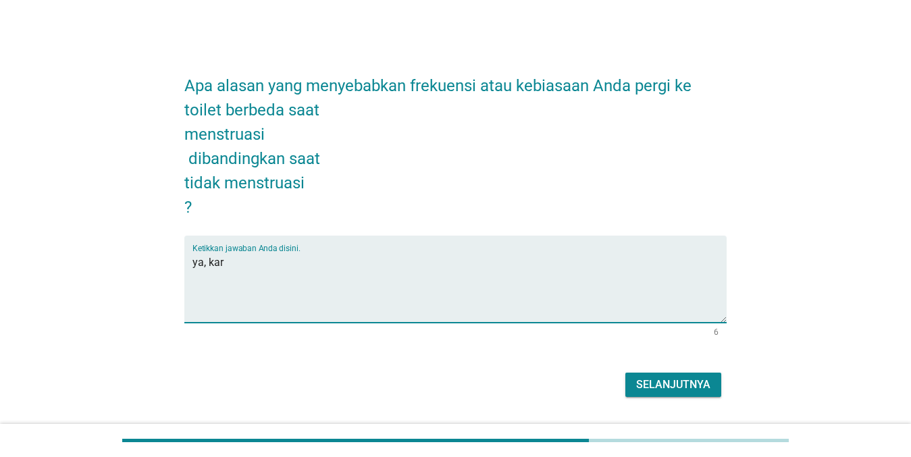
click at [512, 214] on h2 "Apa alasan yang menyebabkan frekuensi atau kebiasaan Anda pergi ke toilet berbe…" at bounding box center [455, 139] width 543 height 159
click at [465, 266] on textarea "ya, kar" at bounding box center [460, 287] width 534 height 71
click at [458, 259] on textarea "ya, karena harus selalu cek dar" at bounding box center [460, 287] width 534 height 71
type textarea "ya, karena harus selalu cek darah apakah bocor atau tidak"
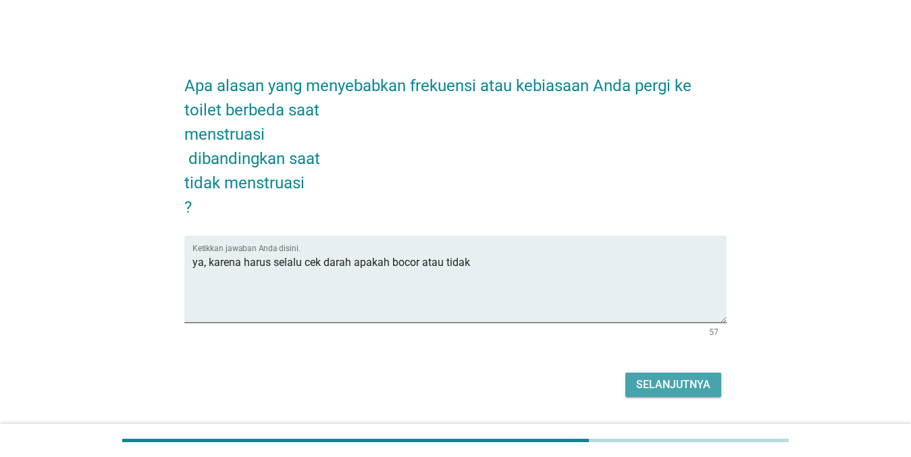
click at [661, 387] on div "Selanjutnya" at bounding box center [673, 385] width 74 height 16
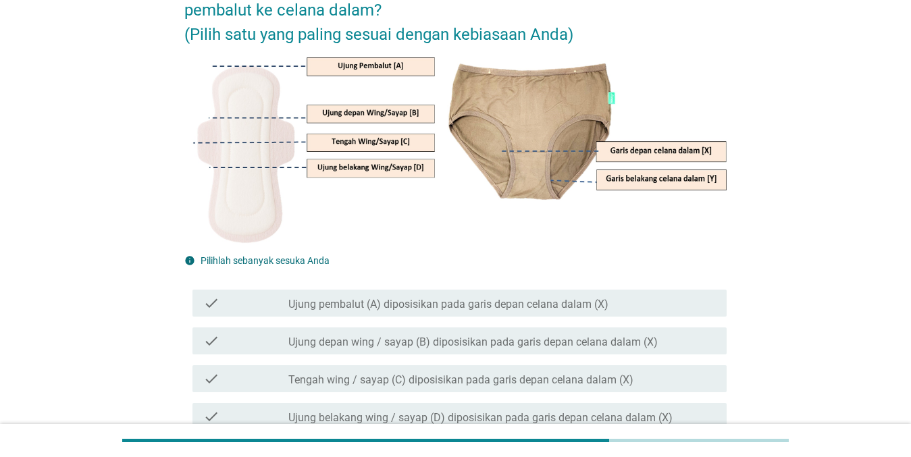
scroll to position [129, 0]
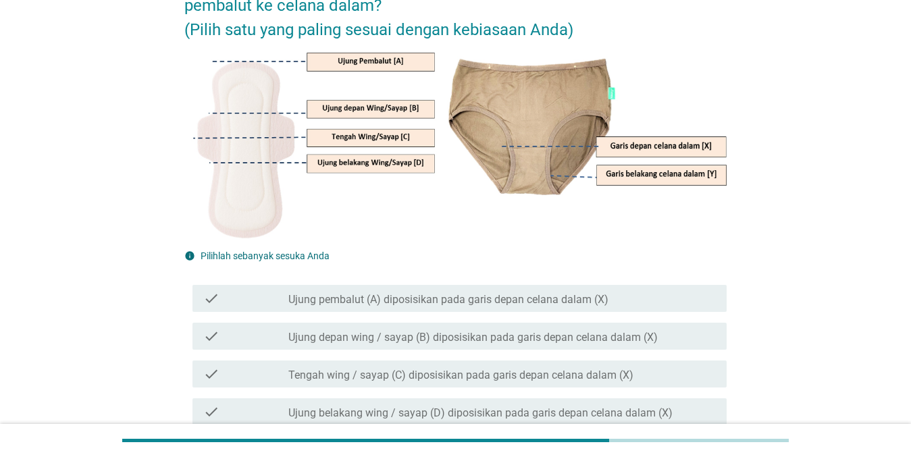
click at [635, 333] on label "Ujung depan wing / sayap (B) diposisikan pada garis depan celana dalam (X)" at bounding box center [474, 338] width 370 height 14
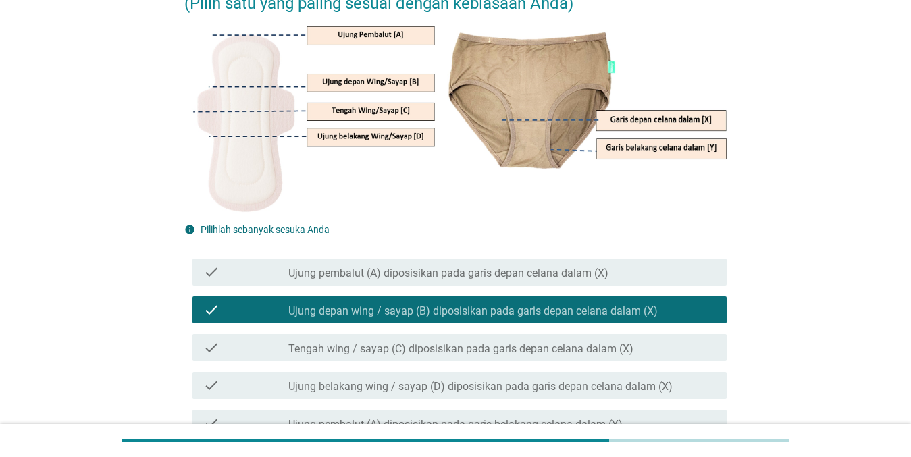
scroll to position [158, 0]
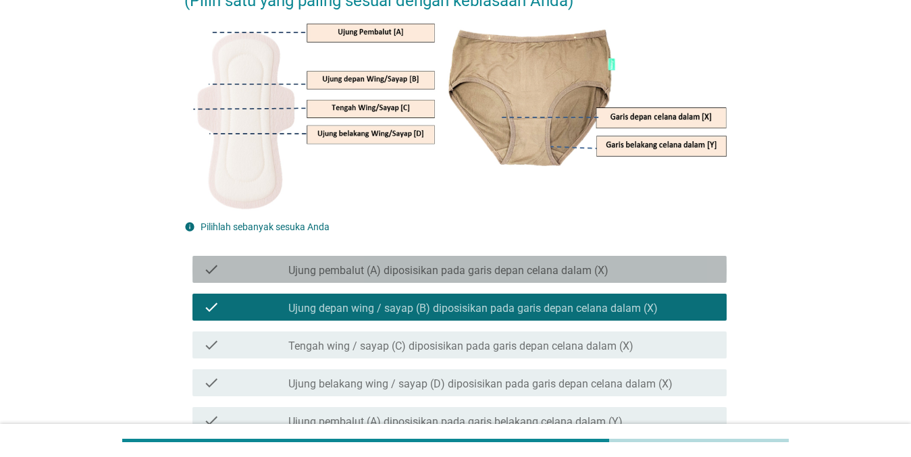
click at [663, 264] on div "check_box_outline_blank Ujung pembalut (A) diposisikan pada garis depan celana …" at bounding box center [503, 269] width 428 height 16
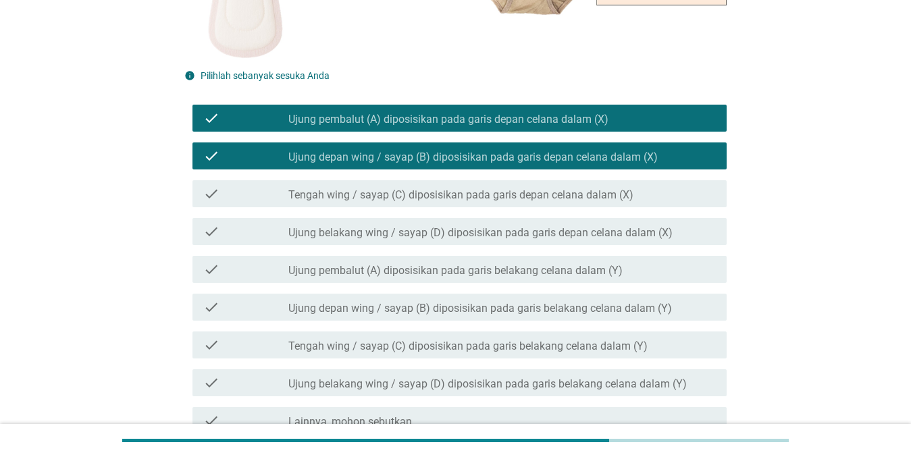
scroll to position [392, 0]
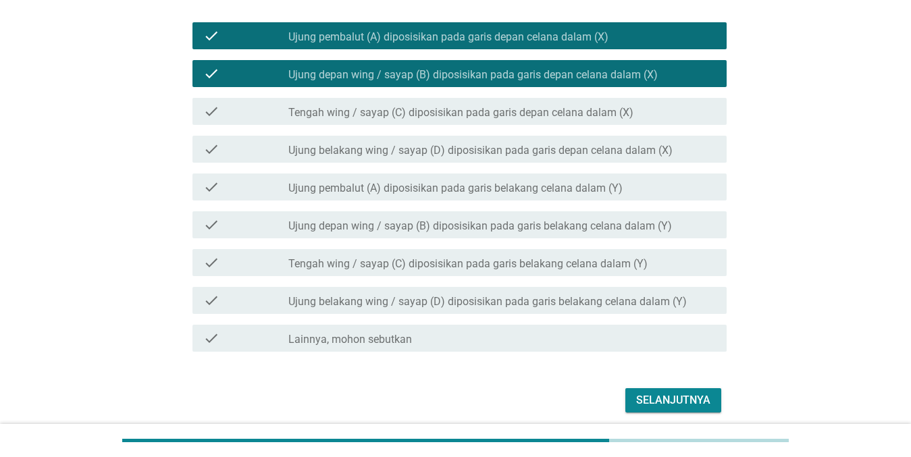
click at [663, 409] on button "Selanjutnya" at bounding box center [674, 401] width 96 height 24
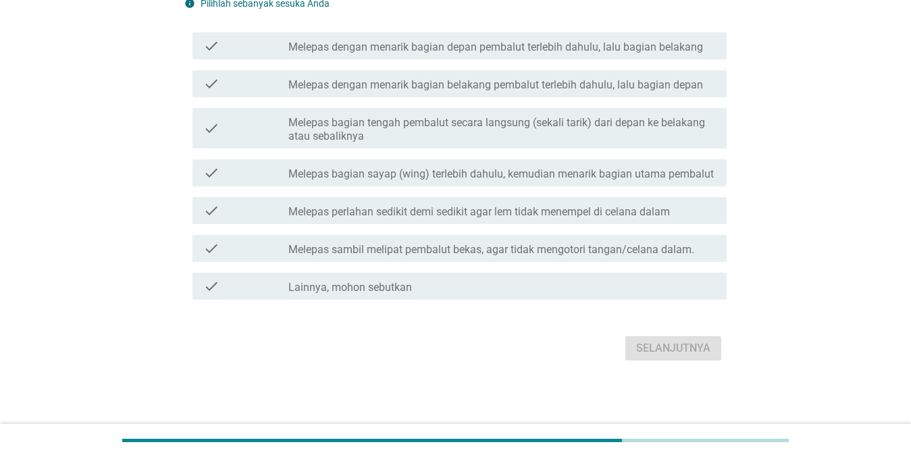
scroll to position [0, 0]
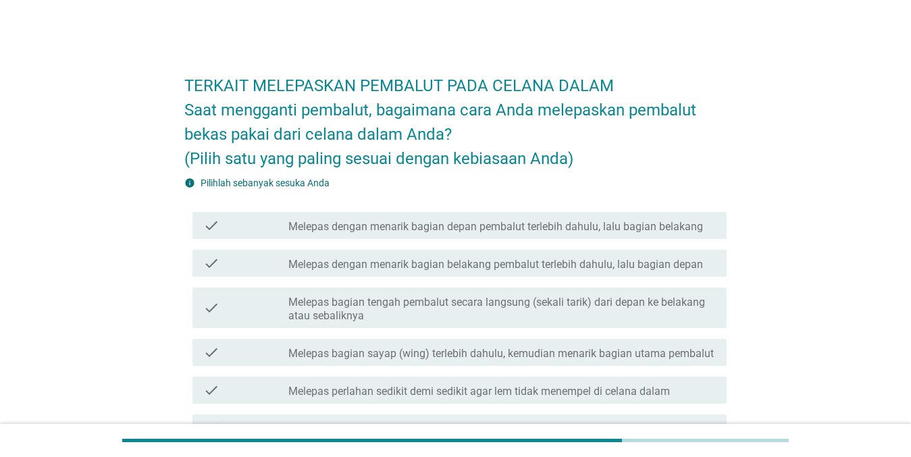
click at [630, 232] on label "Melepas dengan menarik bagian depan pembalut terlebih dahulu, lalu bagian belak…" at bounding box center [496, 227] width 415 height 14
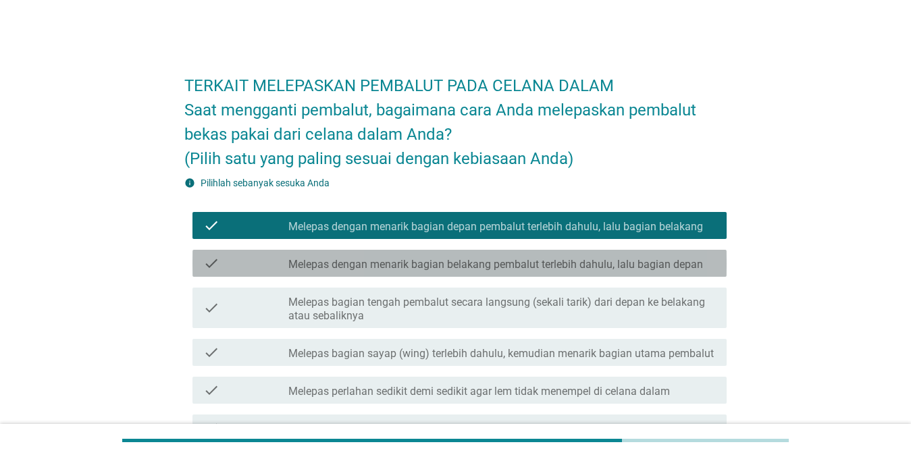
click at [599, 270] on label "Melepas dengan menarik bagian belakang pembalut terlebih dahulu, lalu bagian de…" at bounding box center [496, 265] width 415 height 14
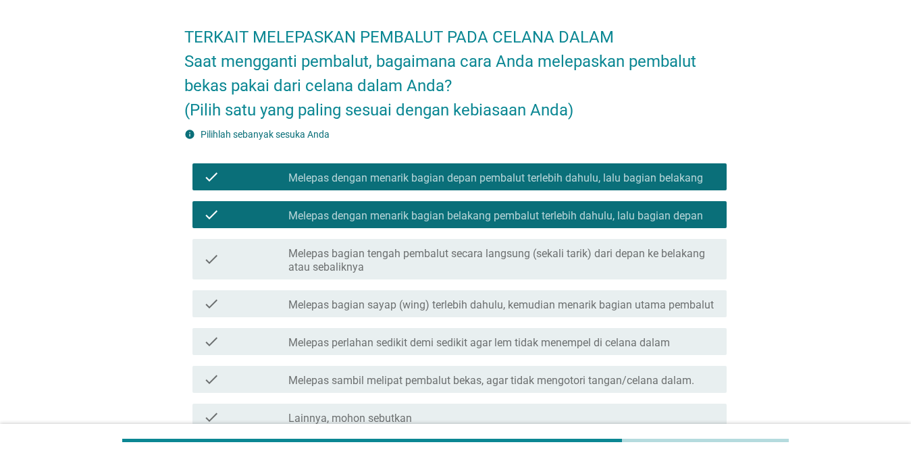
scroll to position [50, 0]
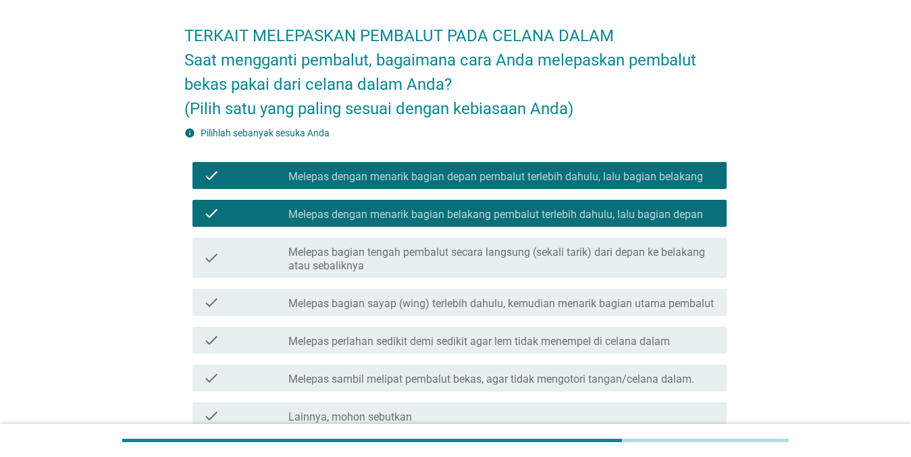
click at [663, 218] on label "Melepas dengan menarik bagian belakang pembalut terlebih dahulu, lalu bagian de…" at bounding box center [496, 215] width 415 height 14
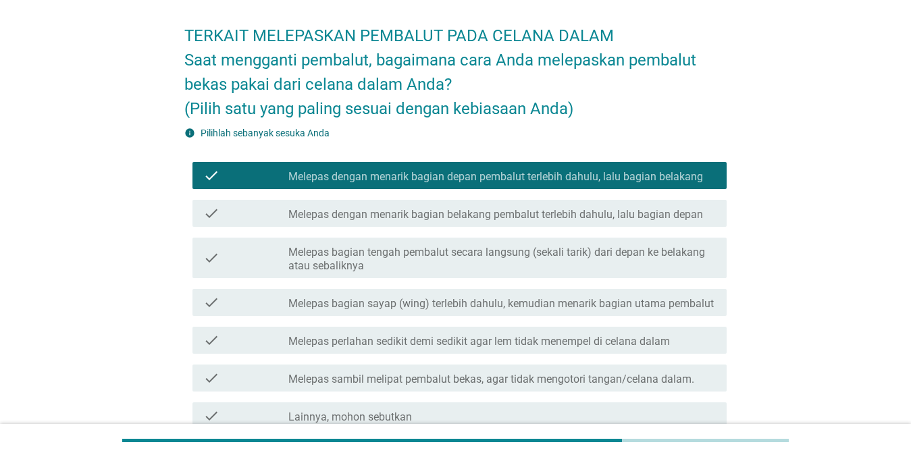
scroll to position [180, 0]
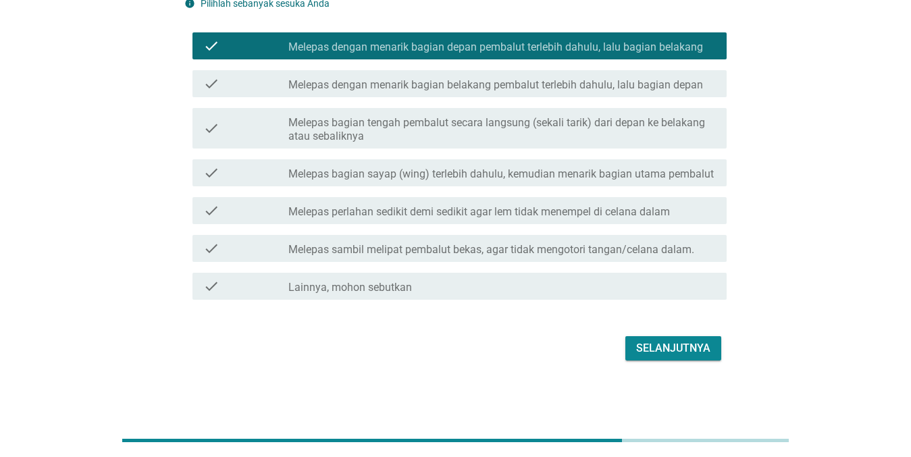
click at [663, 346] on div "Selanjutnya" at bounding box center [673, 349] width 74 height 16
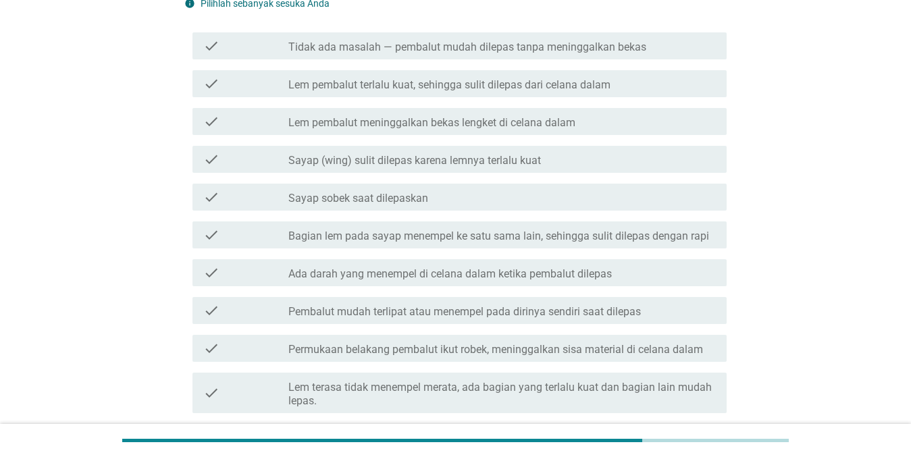
scroll to position [0, 0]
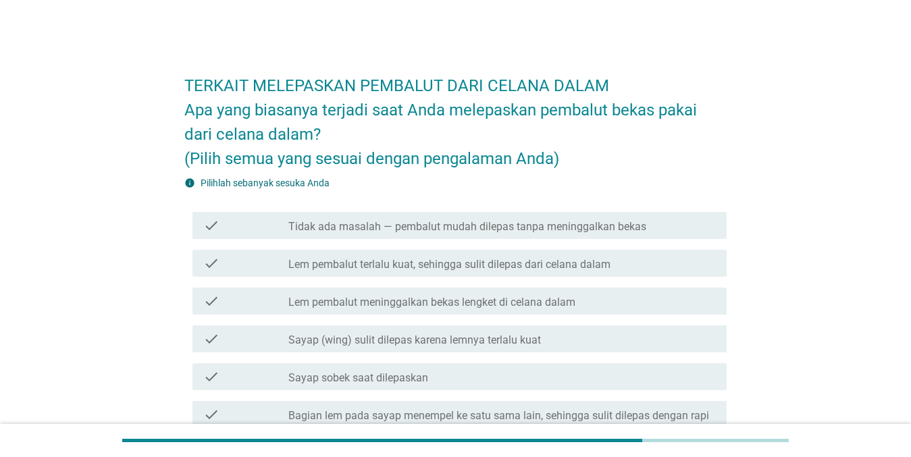
click at [634, 227] on label "Tidak ada masalah — pembalut mudah dilepas tanpa meninggalkan bekas" at bounding box center [468, 227] width 358 height 14
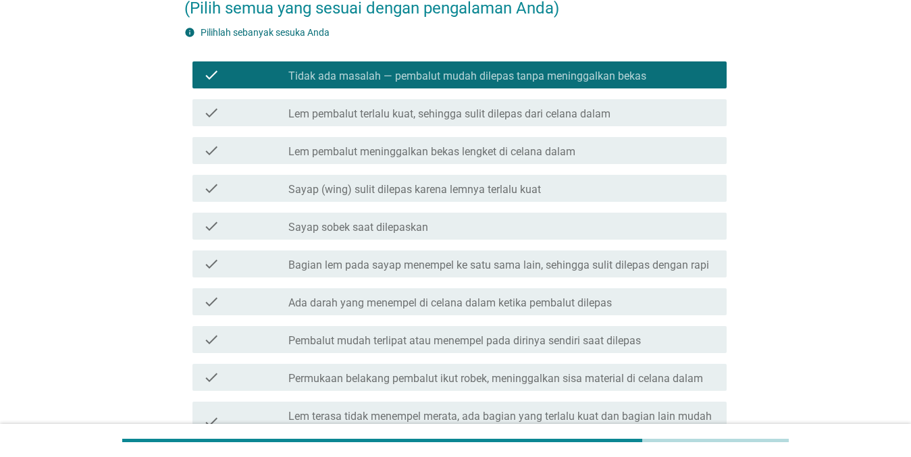
scroll to position [331, 0]
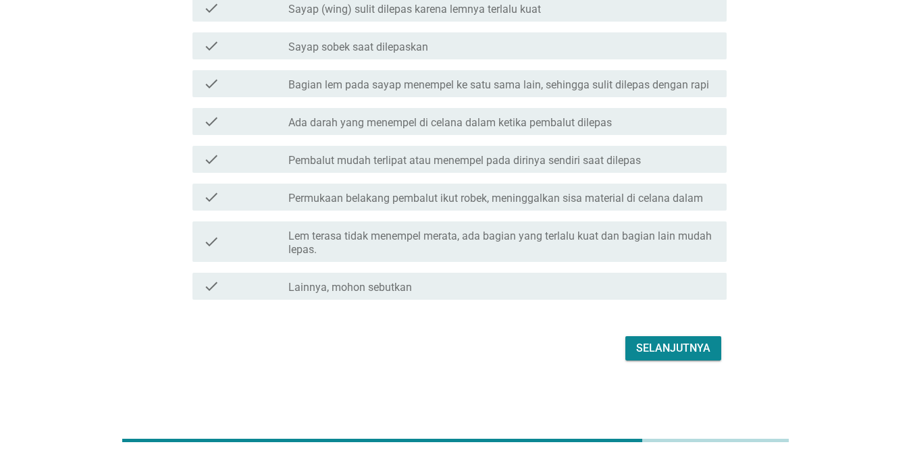
click at [663, 348] on div "Selanjutnya" at bounding box center [673, 349] width 74 height 16
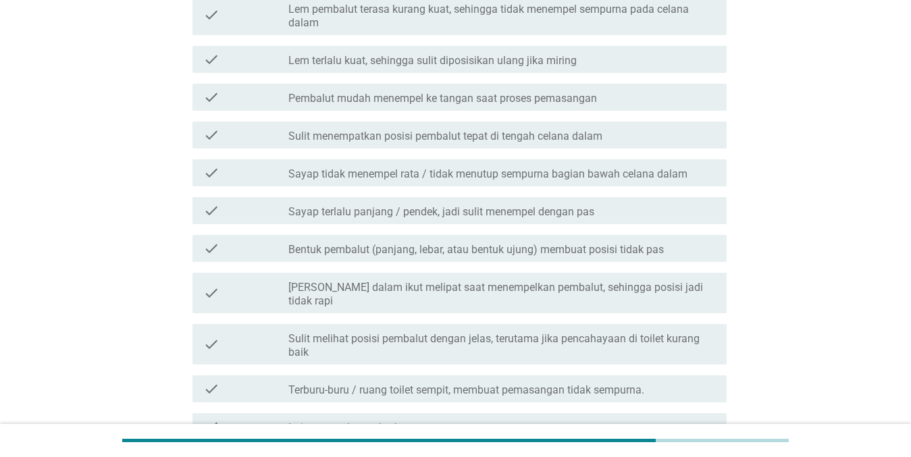
scroll to position [0, 0]
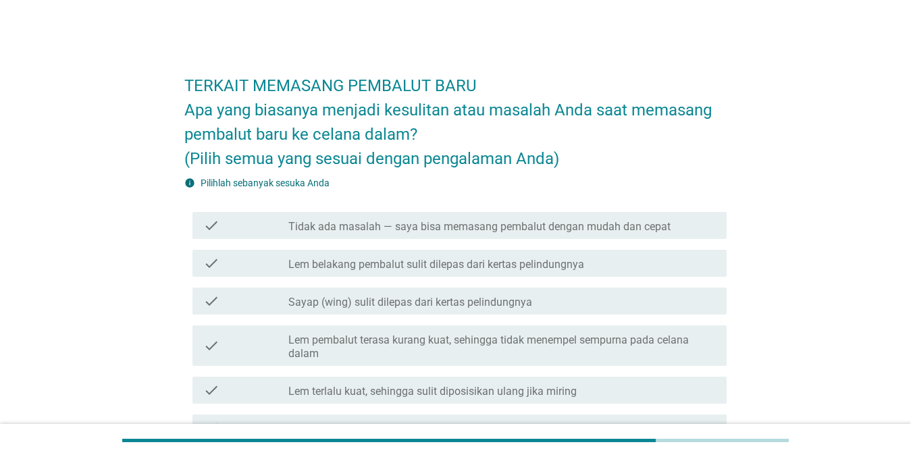
click at [603, 223] on label "Tidak ada masalah — saya bisa memasang pembalut dengan mudah dan cepat" at bounding box center [480, 227] width 382 height 14
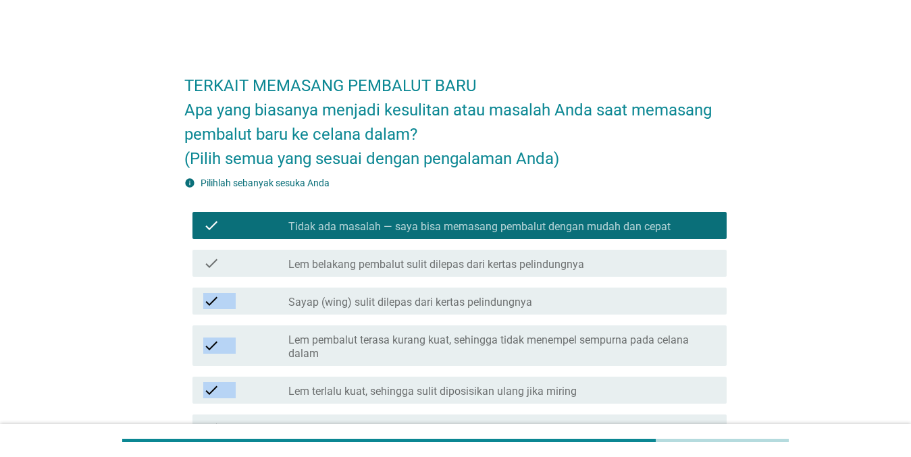
drag, startPoint x: 827, startPoint y: 315, endPoint x: 838, endPoint y: 386, distance: 71.8
click at [663, 386] on div "TERKAIT MEMASANG PEMBALUT BARU Apa yang biasanya menjadi kesulitan atau masalah…" at bounding box center [455, 448] width 847 height 798
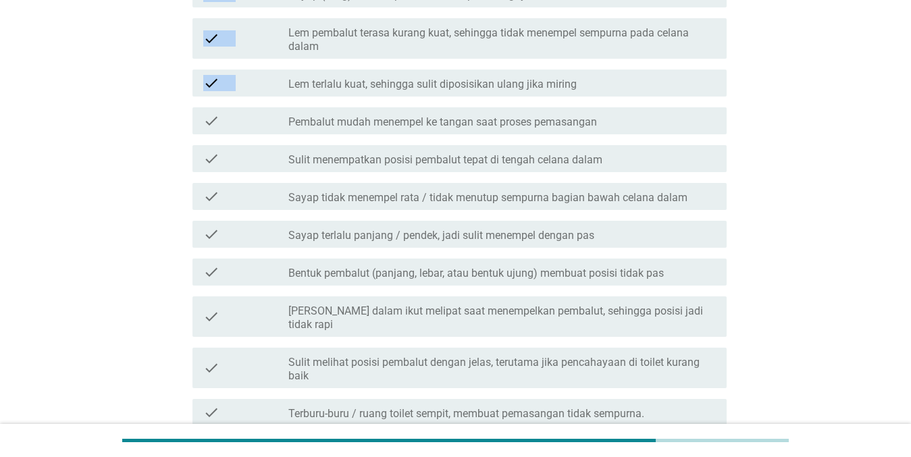
scroll to position [458, 0]
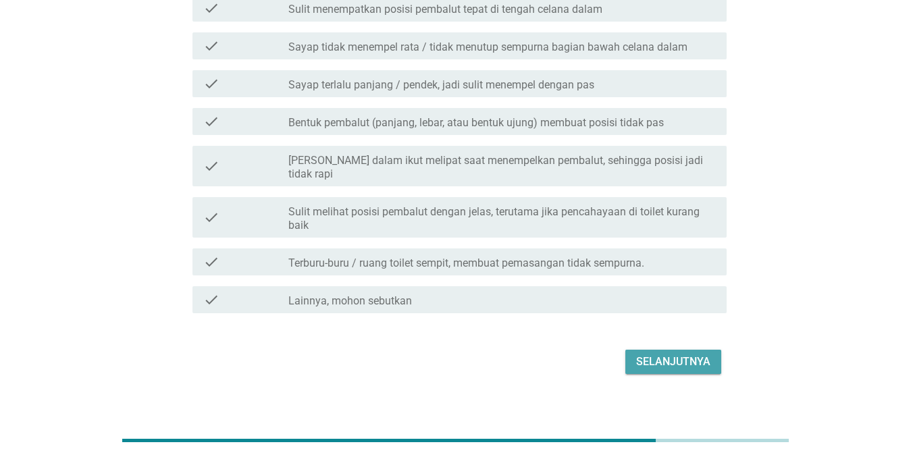
click at [663, 357] on button "Selanjutnya" at bounding box center [674, 362] width 96 height 24
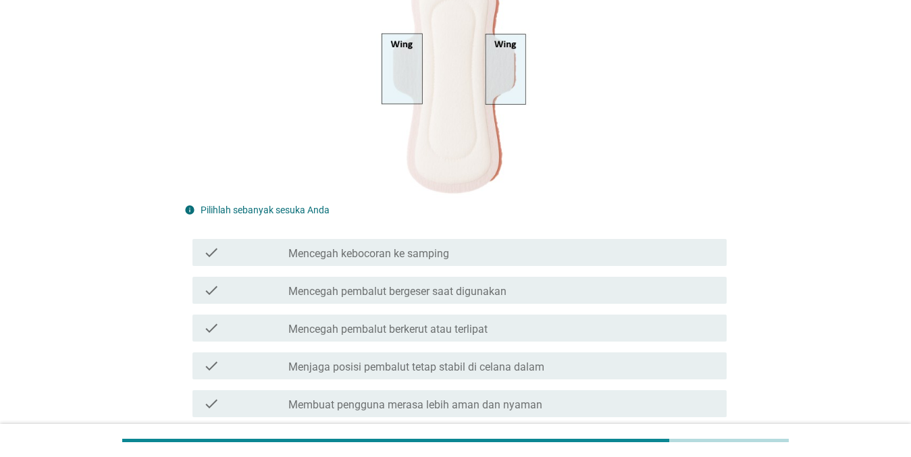
scroll to position [283, 0]
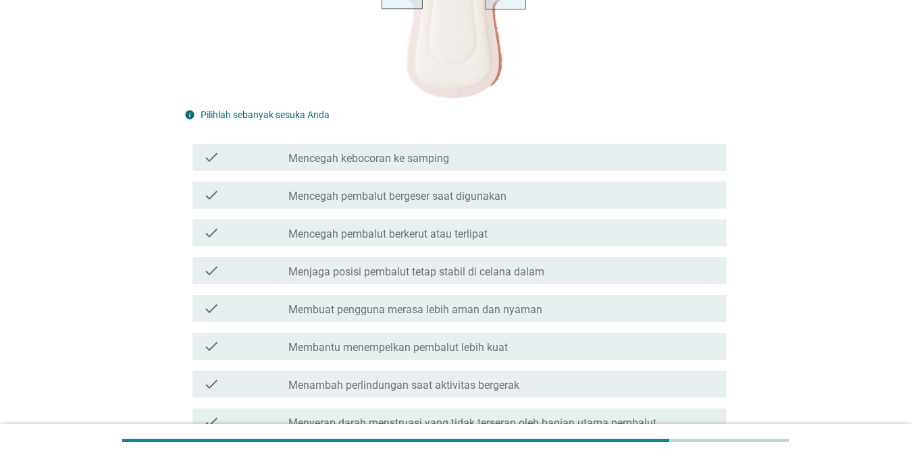
click at [663, 162] on div "check_box_outline_blank Mencegah kebocoran ke samping" at bounding box center [503, 157] width 428 height 16
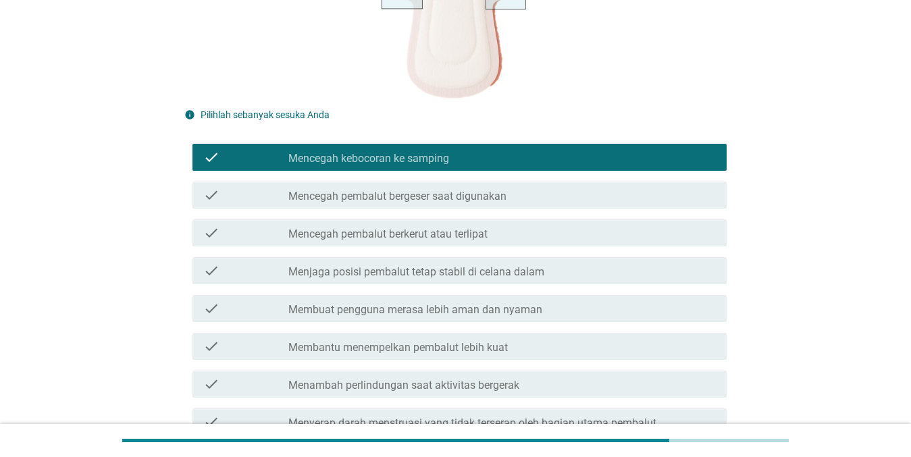
click at [630, 196] on div "check_box_outline_blank Mencegah pembalut bergeser saat digunakan" at bounding box center [503, 195] width 428 height 16
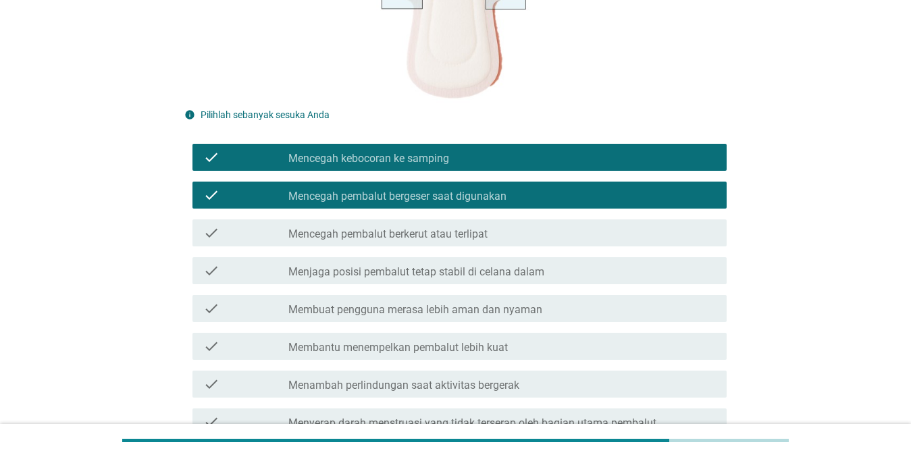
click at [595, 232] on div "check_box_outline_blank Mencegah pembalut berkerut atau terlipat" at bounding box center [503, 233] width 428 height 16
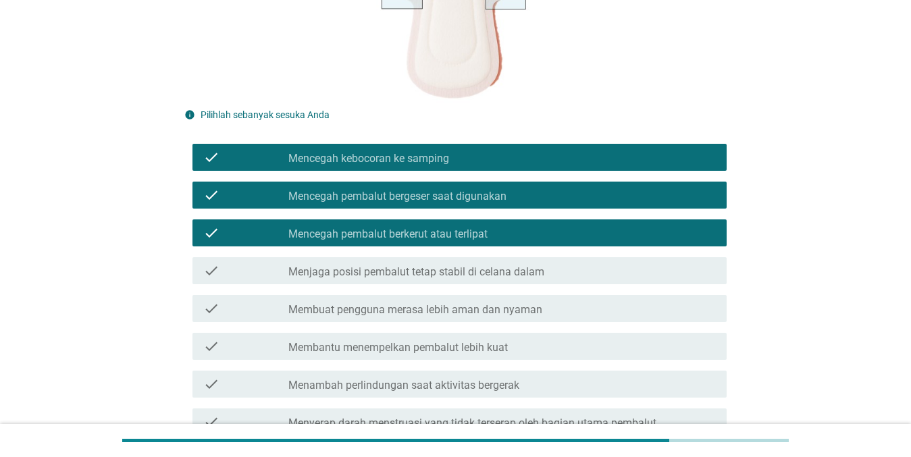
click at [557, 276] on div "check_box_outline_blank Menjaga posisi pembalut tetap stabil di celana dalam" at bounding box center [503, 271] width 428 height 16
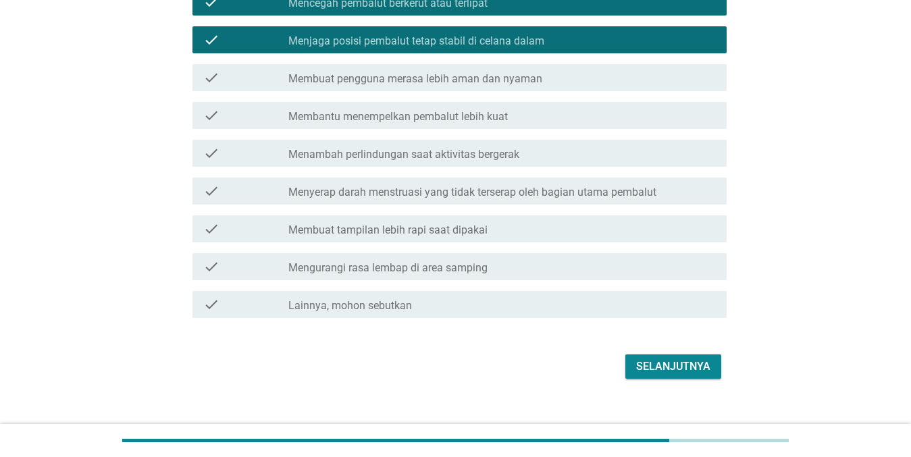
scroll to position [532, 0]
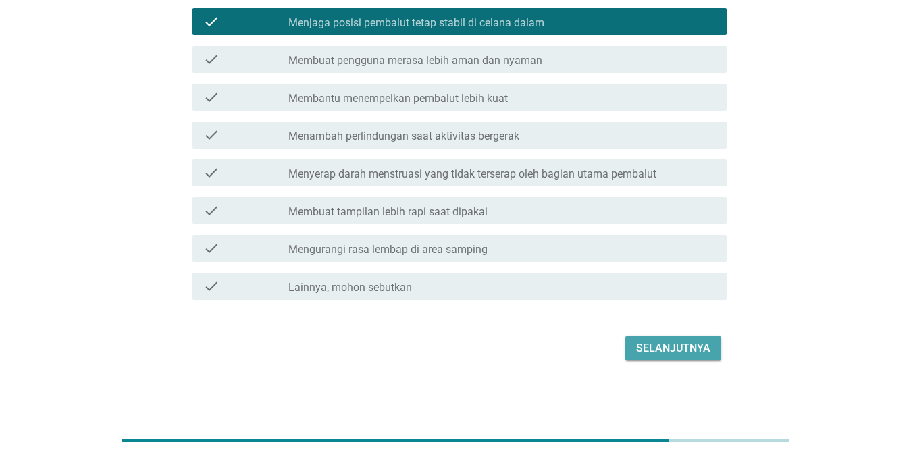
click at [663, 347] on div "Selanjutnya" at bounding box center [673, 349] width 74 height 16
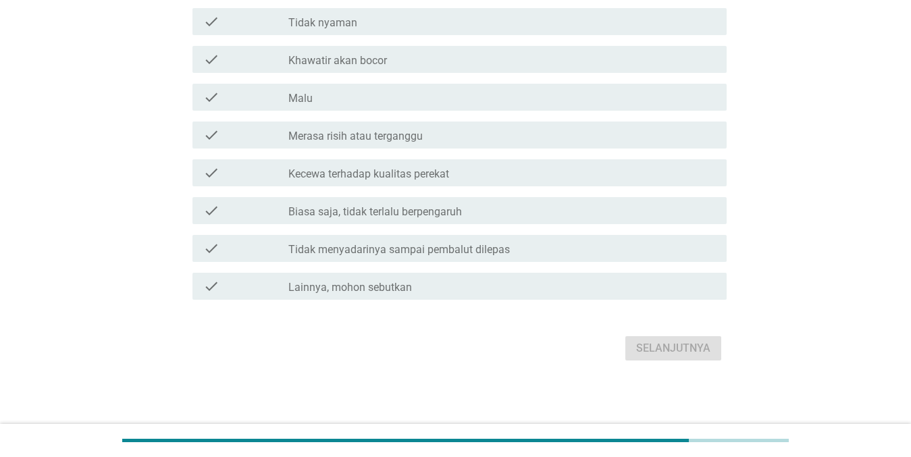
scroll to position [0, 0]
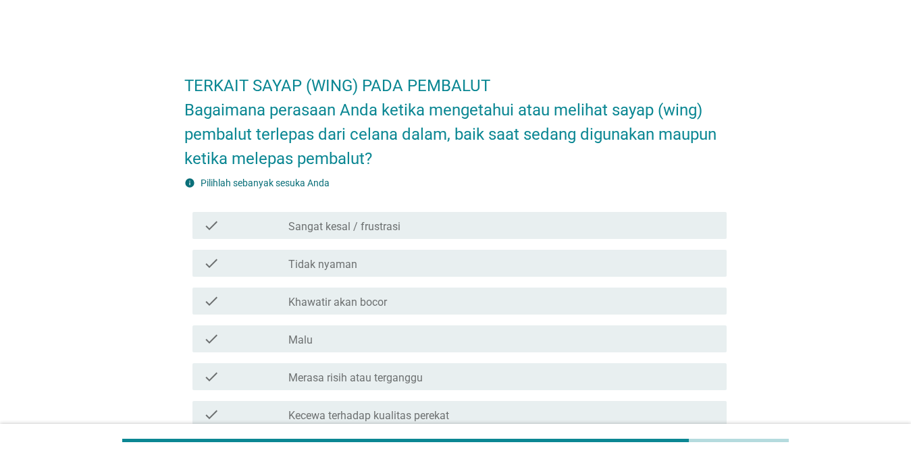
click at [469, 268] on div "check_box_outline_blank Tidak nyaman" at bounding box center [503, 263] width 428 height 16
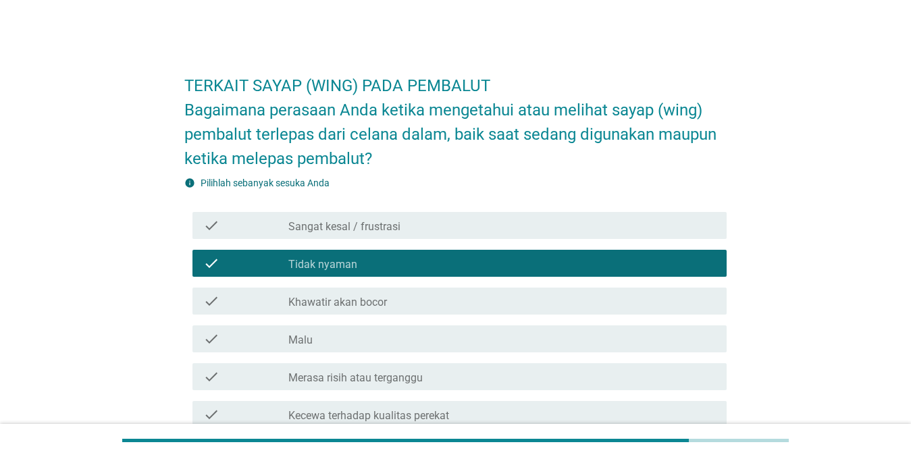
click at [444, 298] on div "check_box_outline_blank Khawatir akan bocor" at bounding box center [503, 301] width 428 height 16
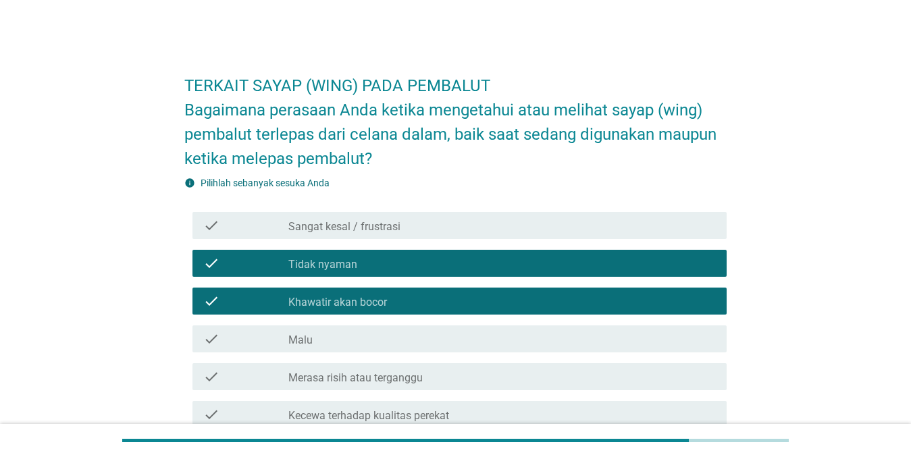
scroll to position [242, 0]
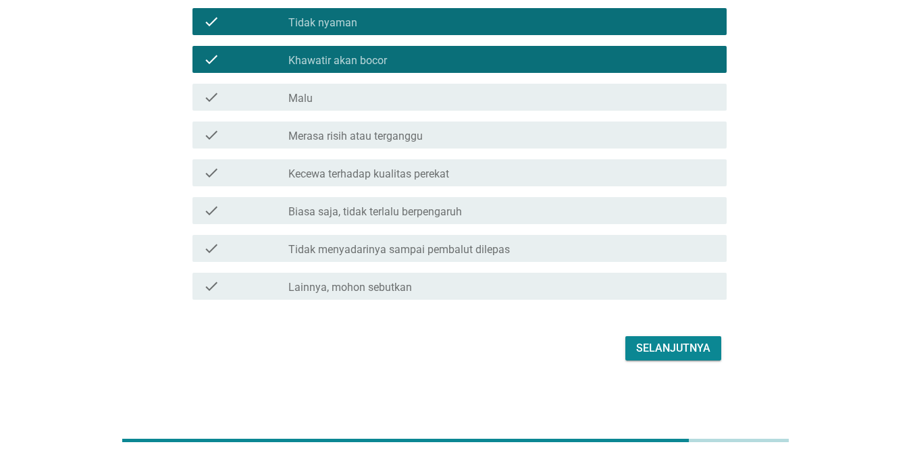
click at [663, 347] on div "Selanjutnya" at bounding box center [673, 349] width 74 height 16
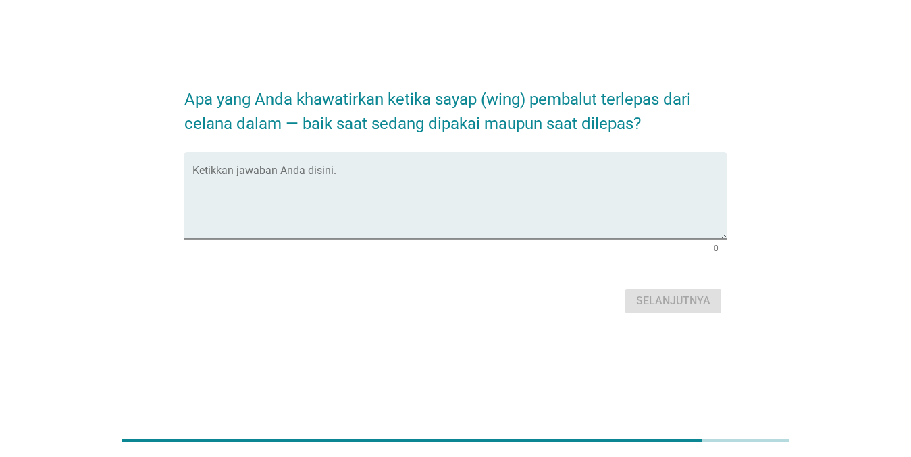
scroll to position [0, 0]
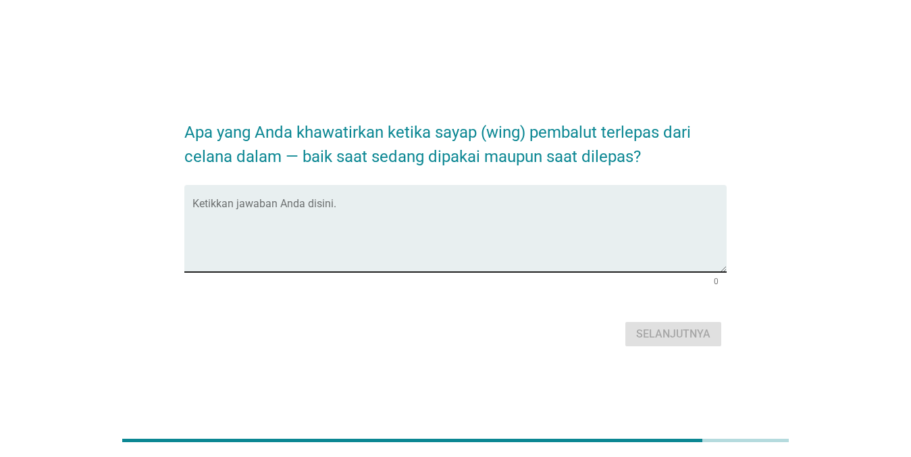
click at [561, 191] on div "Ketikkan jawaban Anda disini." at bounding box center [460, 228] width 534 height 87
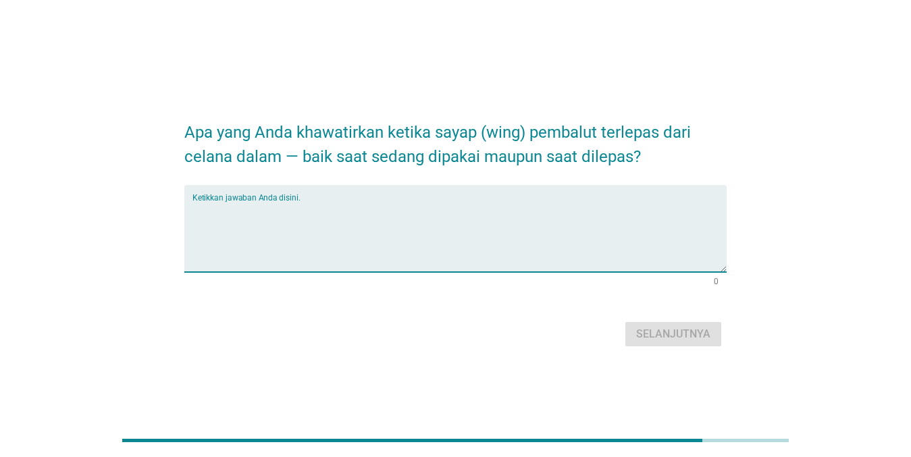
type textarea "t"
click at [561, 193] on div "Ketikkan jawaban Anda disini. khawatir" at bounding box center [460, 228] width 534 height 87
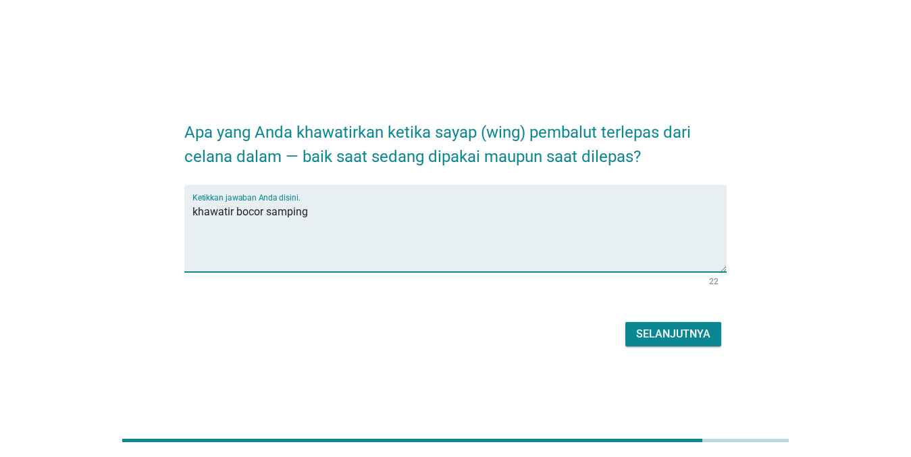
type textarea "khawatir bocor samping"
click at [655, 347] on div "Selanjutnya" at bounding box center [455, 334] width 543 height 32
click at [663, 340] on div "Selanjutnya" at bounding box center [673, 334] width 74 height 16
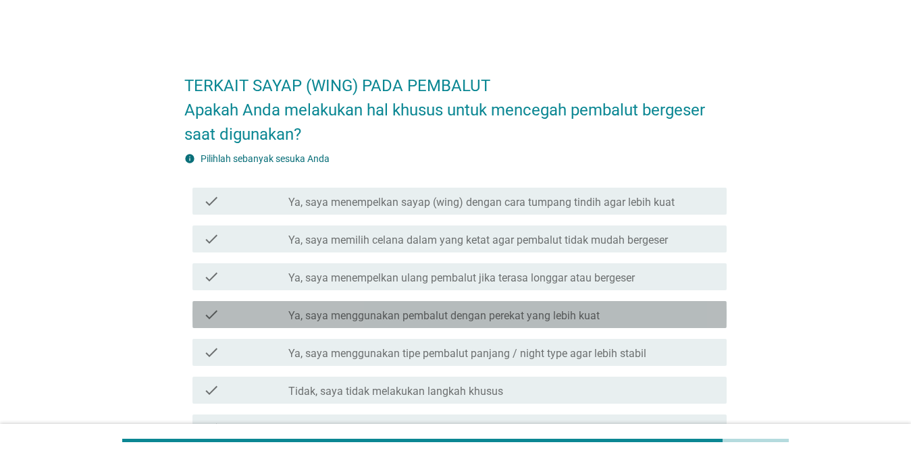
click at [587, 318] on label "Ya, saya menggunakan pembalut dengan perekat yang lebih kuat" at bounding box center [444, 316] width 311 height 14
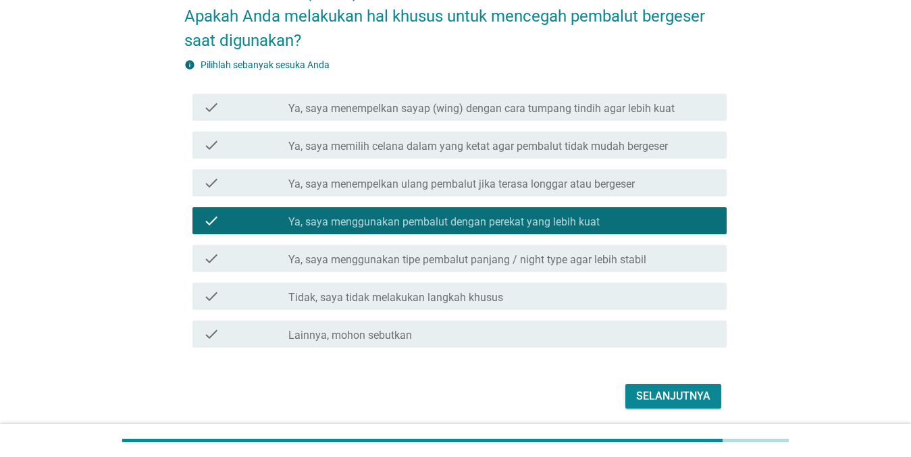
scroll to position [142, 0]
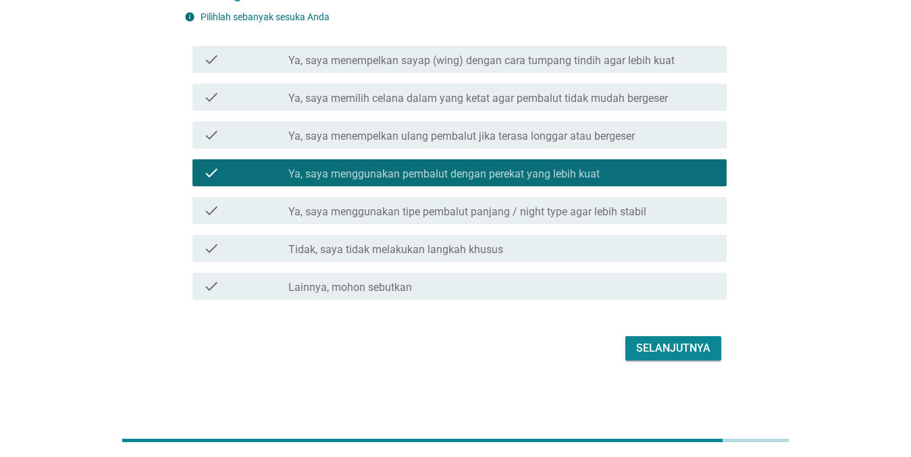
click at [663, 345] on div "Selanjutnya" at bounding box center [673, 349] width 74 height 16
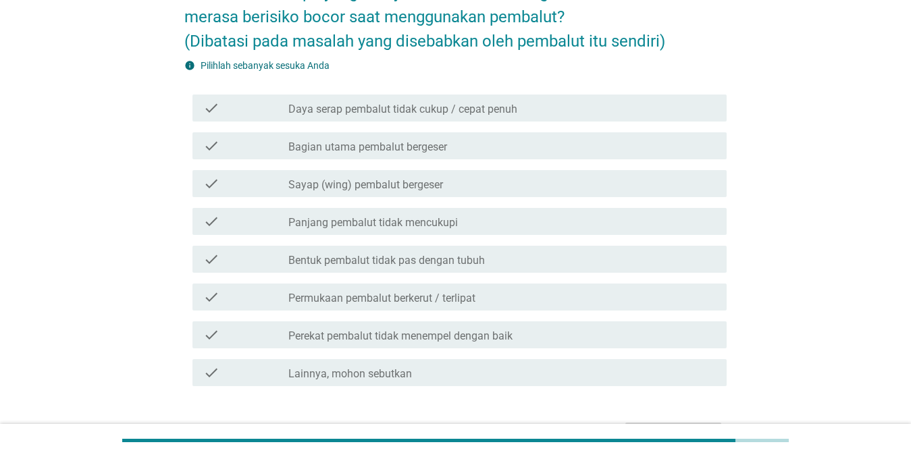
scroll to position [0, 0]
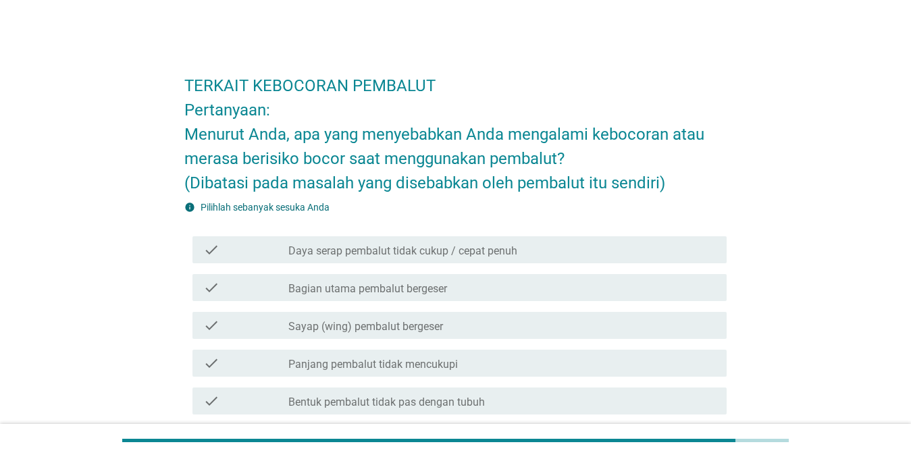
click at [591, 284] on div "check_box_outline_blank Bagian utama pembalut bergeser" at bounding box center [503, 288] width 428 height 16
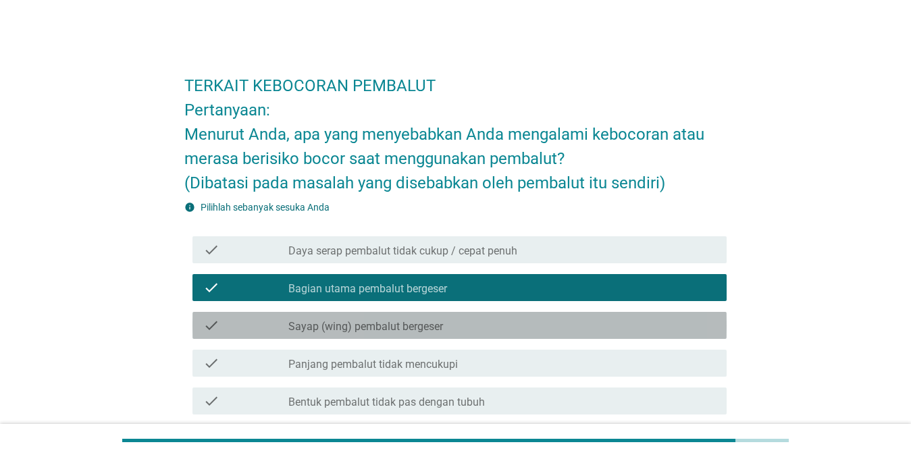
click at [565, 328] on div "check_box_outline_blank Sayap (wing) pembalut bergeser" at bounding box center [503, 326] width 428 height 16
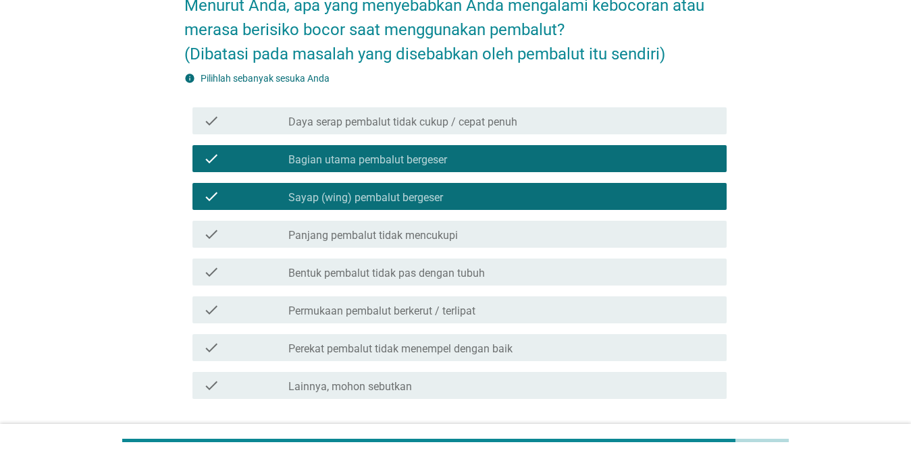
scroll to position [228, 0]
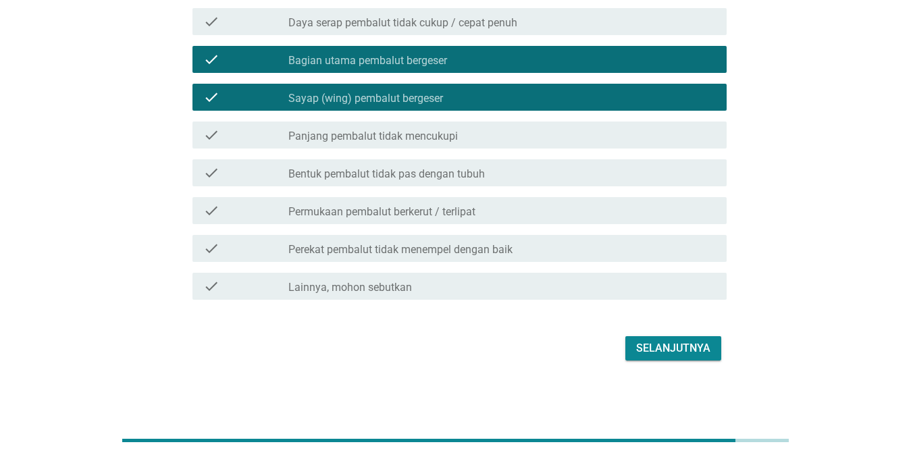
click at [663, 352] on div "Selanjutnya" at bounding box center [673, 349] width 74 height 16
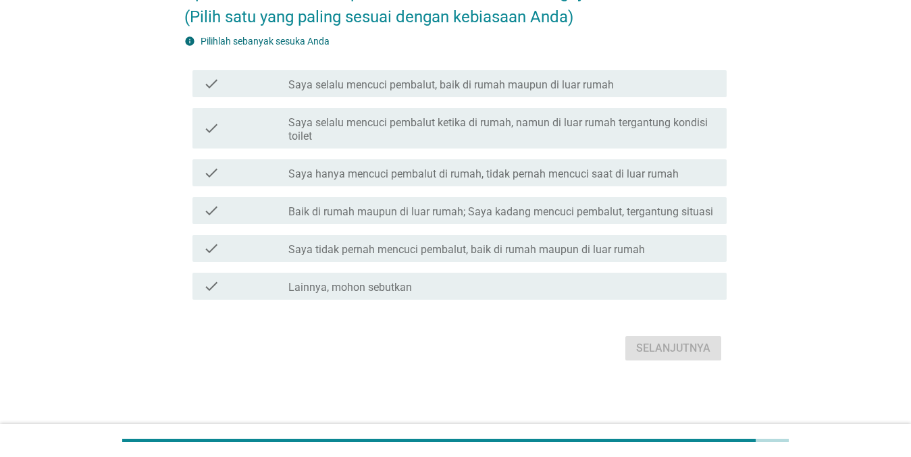
scroll to position [0, 0]
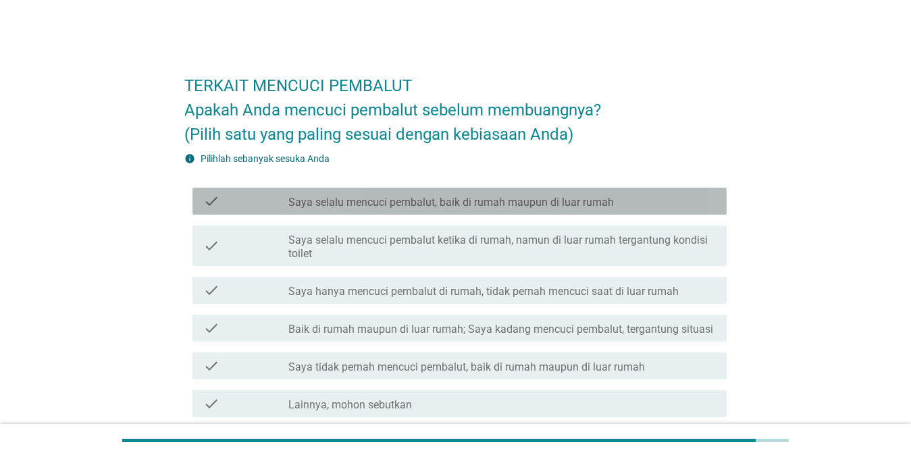
click at [552, 208] on label "Saya selalu mencuci pembalut, baik di rumah maupun di luar rumah" at bounding box center [452, 203] width 326 height 14
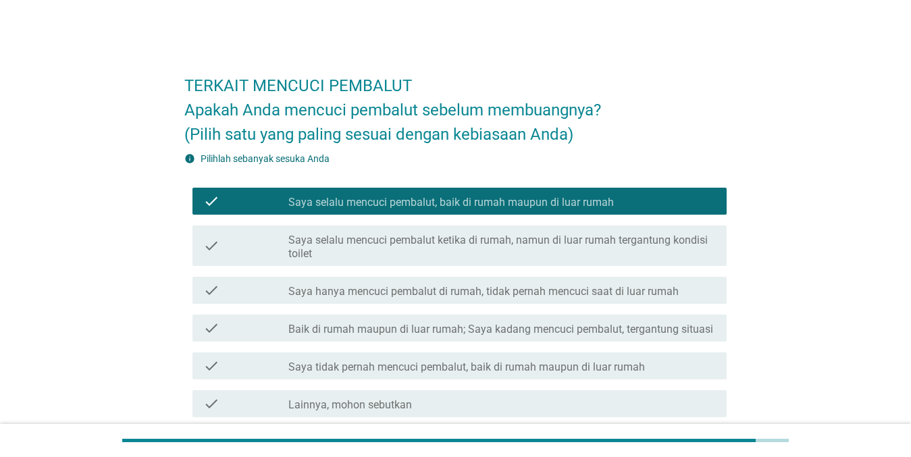
scroll to position [118, 0]
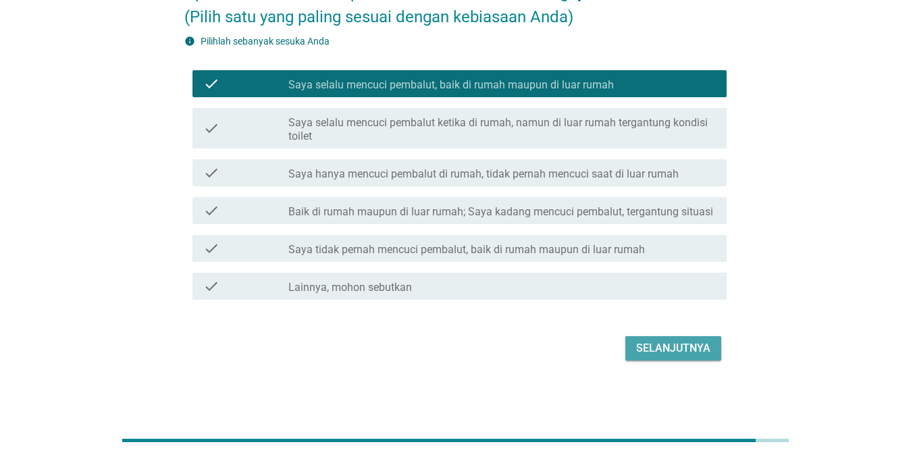
click at [663, 350] on div "Selanjutnya" at bounding box center [673, 349] width 74 height 16
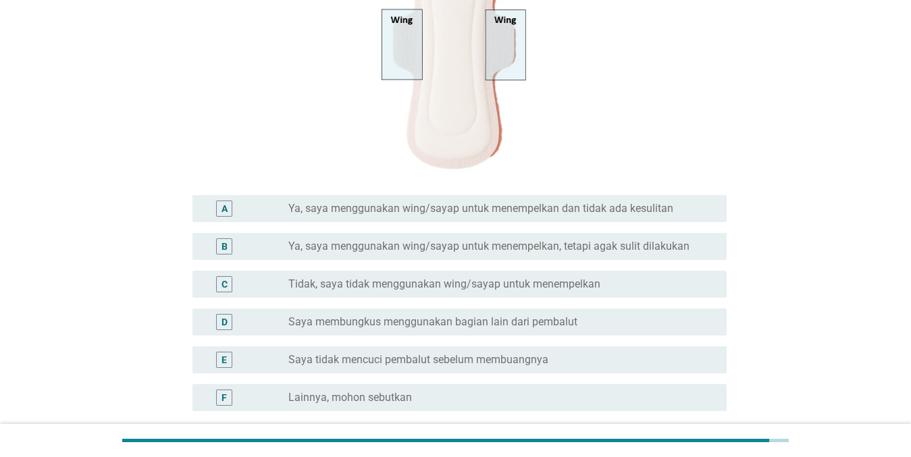
scroll to position [265, 0]
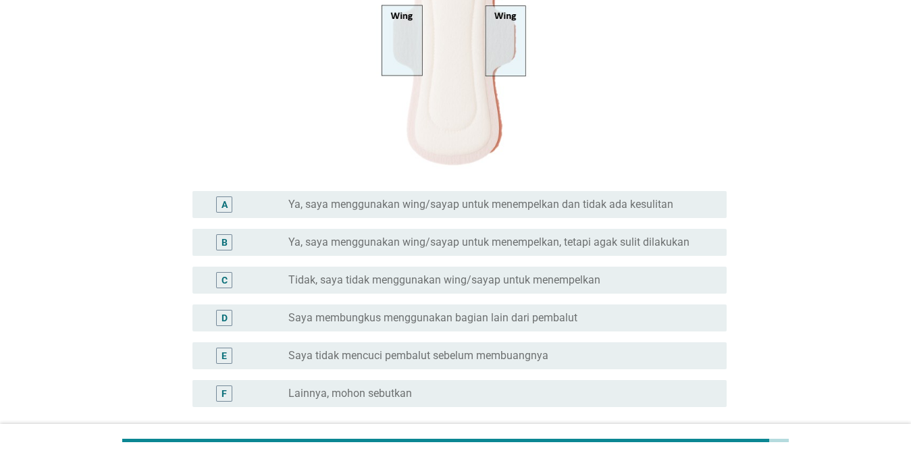
click at [649, 195] on div "A radio_button_unchecked Ya, saya menggunakan wing/sayap untuk menempelkan dan …" at bounding box center [460, 204] width 534 height 27
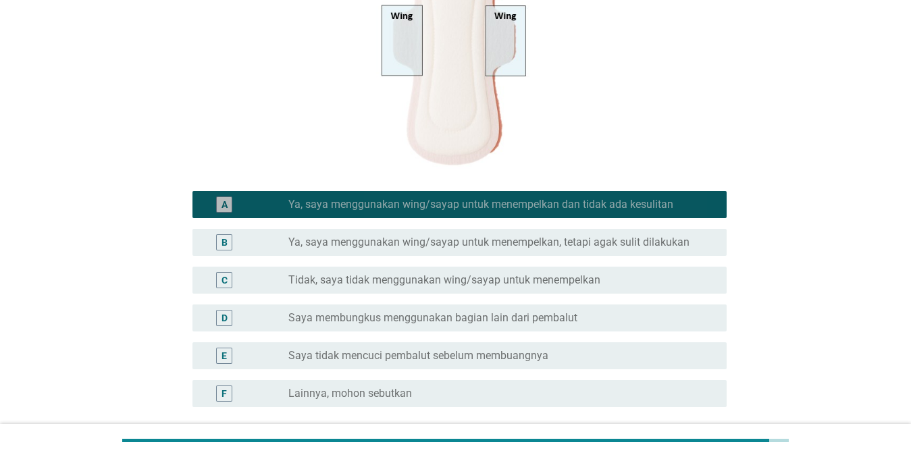
click at [649, 195] on div "A radio_button_checked Ya, saya menggunakan wing/sayap untuk menempelkan dan ti…" at bounding box center [460, 204] width 534 height 27
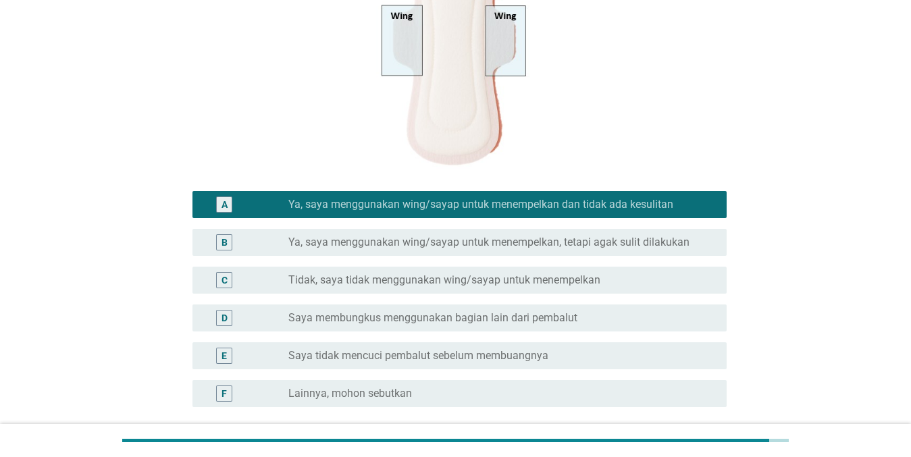
scroll to position [389, 0]
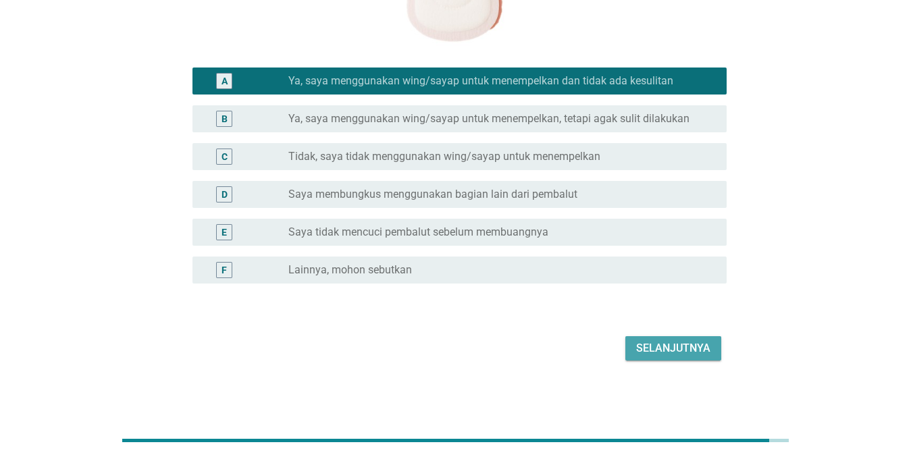
click at [663, 351] on div "Selanjutnya" at bounding box center [673, 349] width 74 height 16
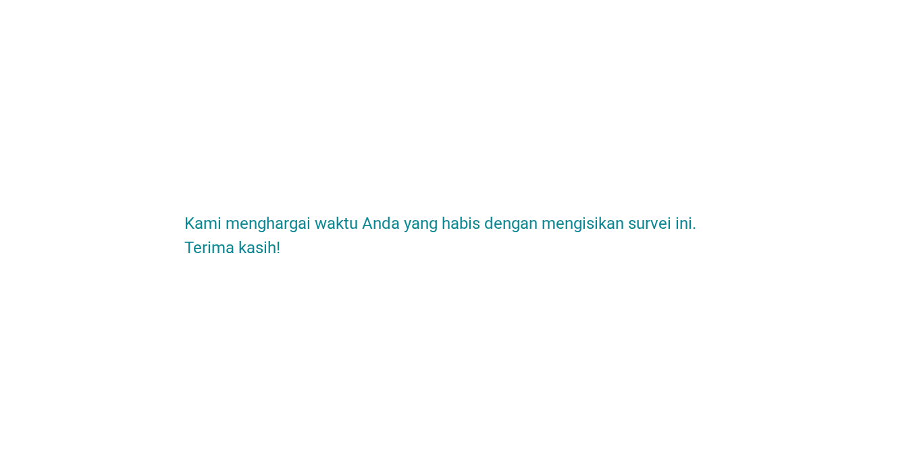
scroll to position [0, 0]
